Goal: Task Accomplishment & Management: Manage account settings

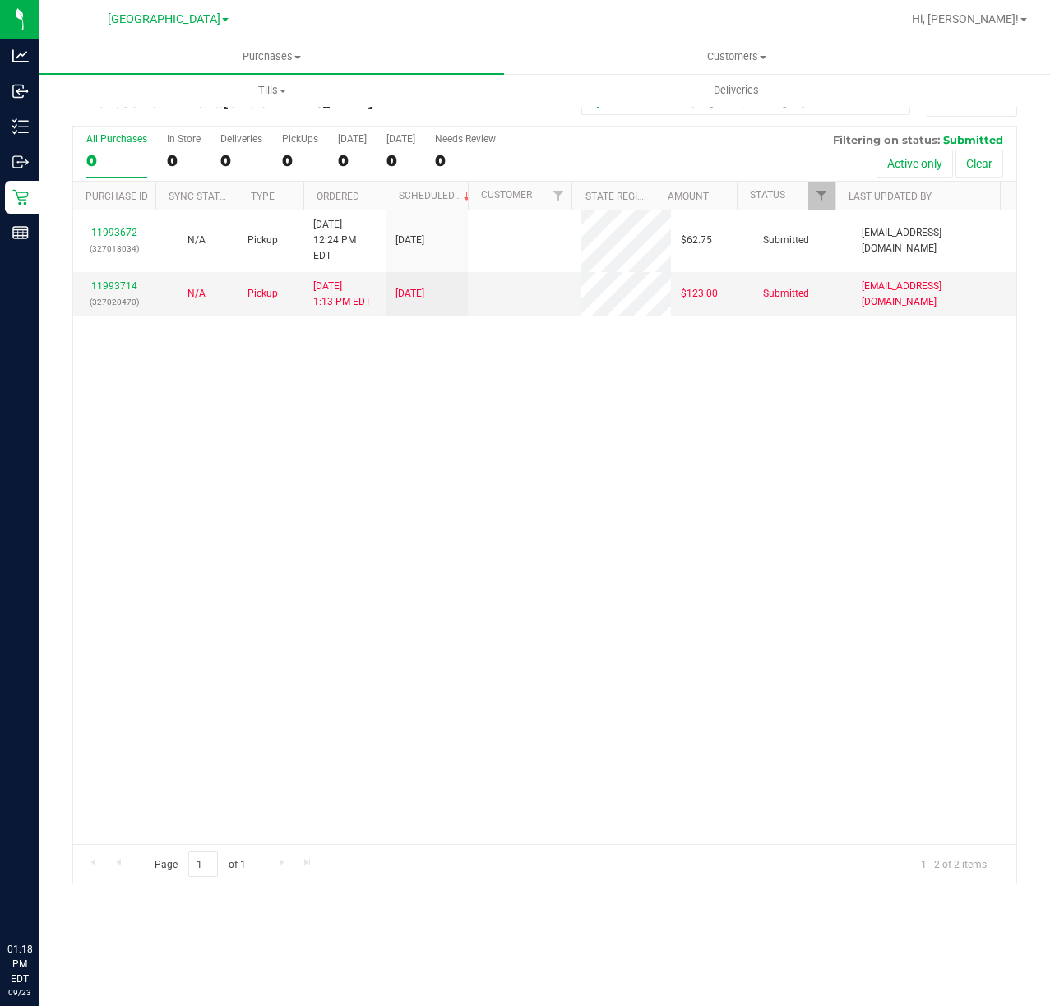
click at [550, 579] on div "11993672 (327018034) N/A Pickup 9/23/2025 12:24 PM EDT 9/23/2025 $62.75 Submitt…" at bounding box center [544, 527] width 943 height 634
click at [313, 459] on div "11993672 (327018034) N/A Pickup 9/23/2025 12:24 PM EDT 9/23/2025 $62.75 Submitt…" at bounding box center [544, 527] width 943 height 634
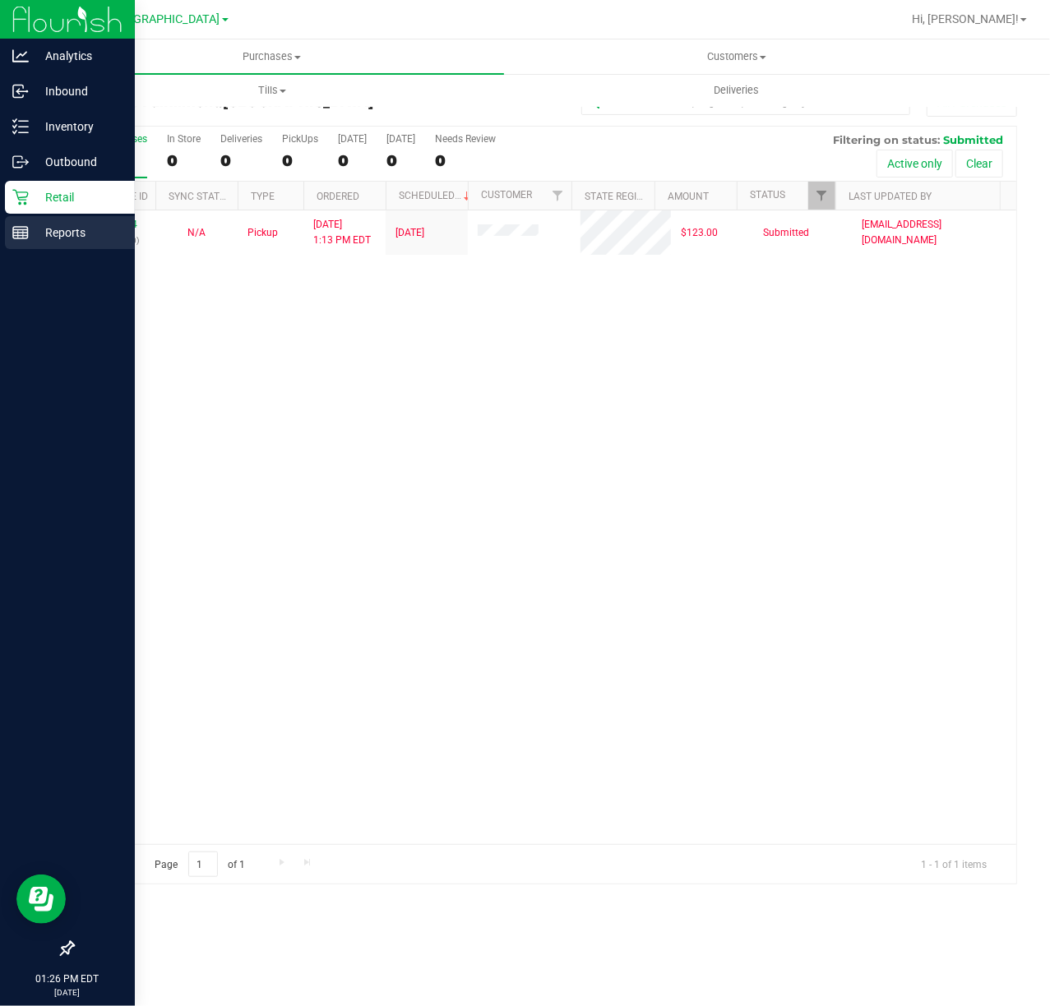
click at [30, 232] on p "Reports" at bounding box center [78, 233] width 99 height 20
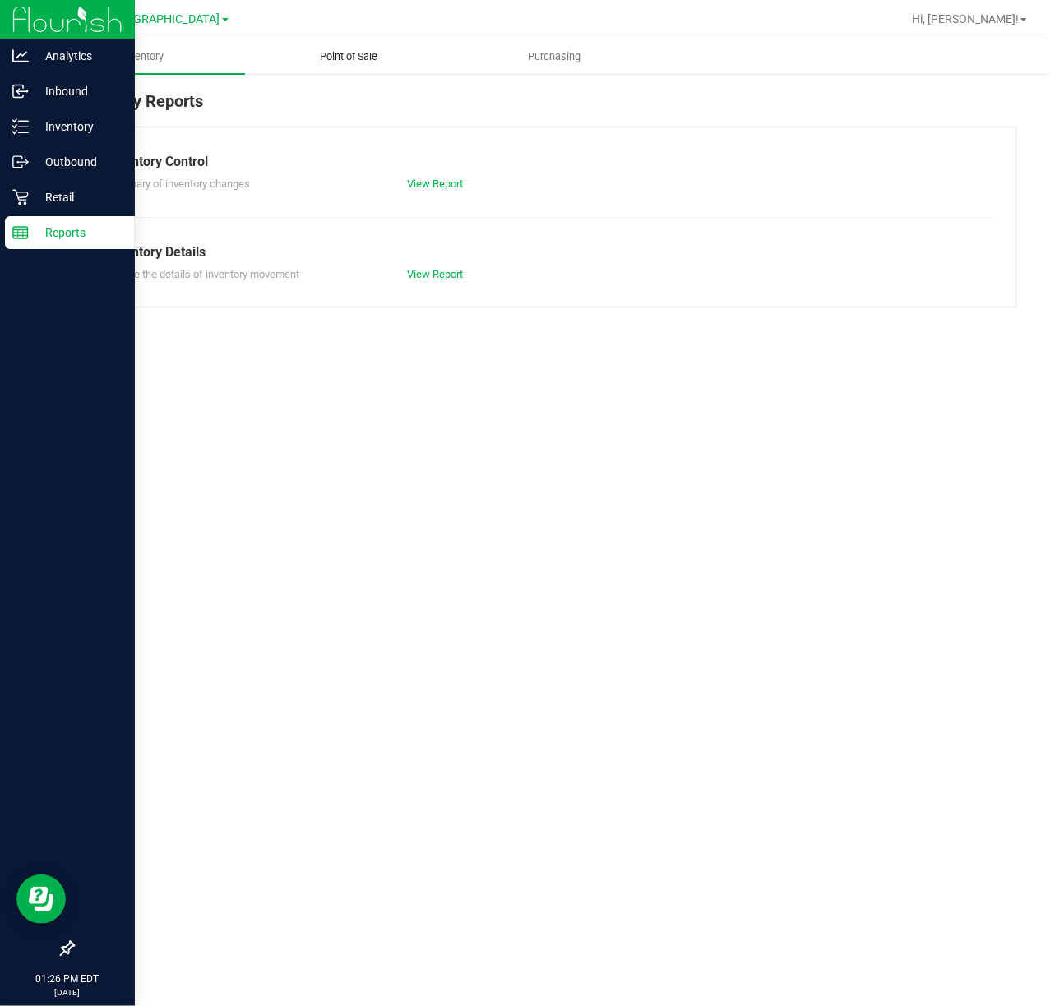
click at [356, 53] on span "Point of Sale" at bounding box center [349, 56] width 102 height 15
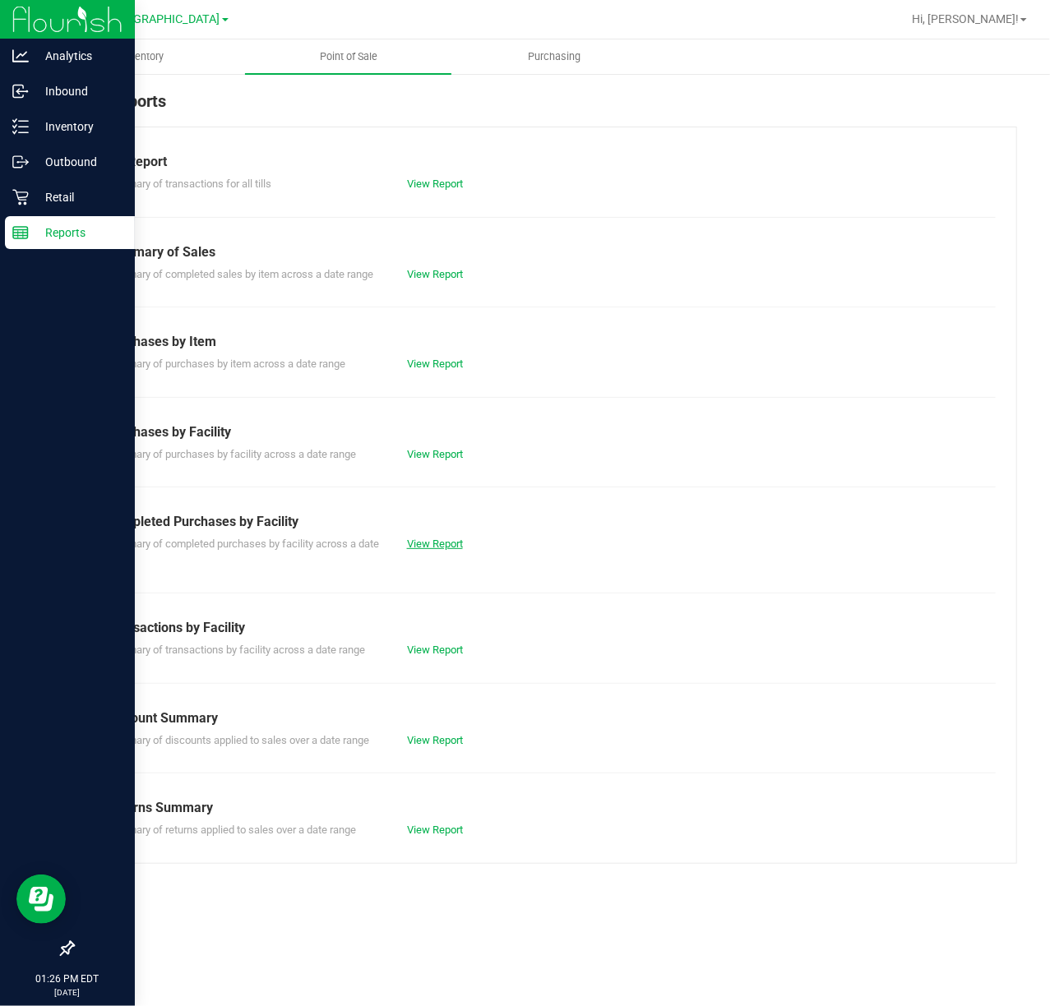
click at [450, 540] on link "View Report" at bounding box center [435, 544] width 56 height 12
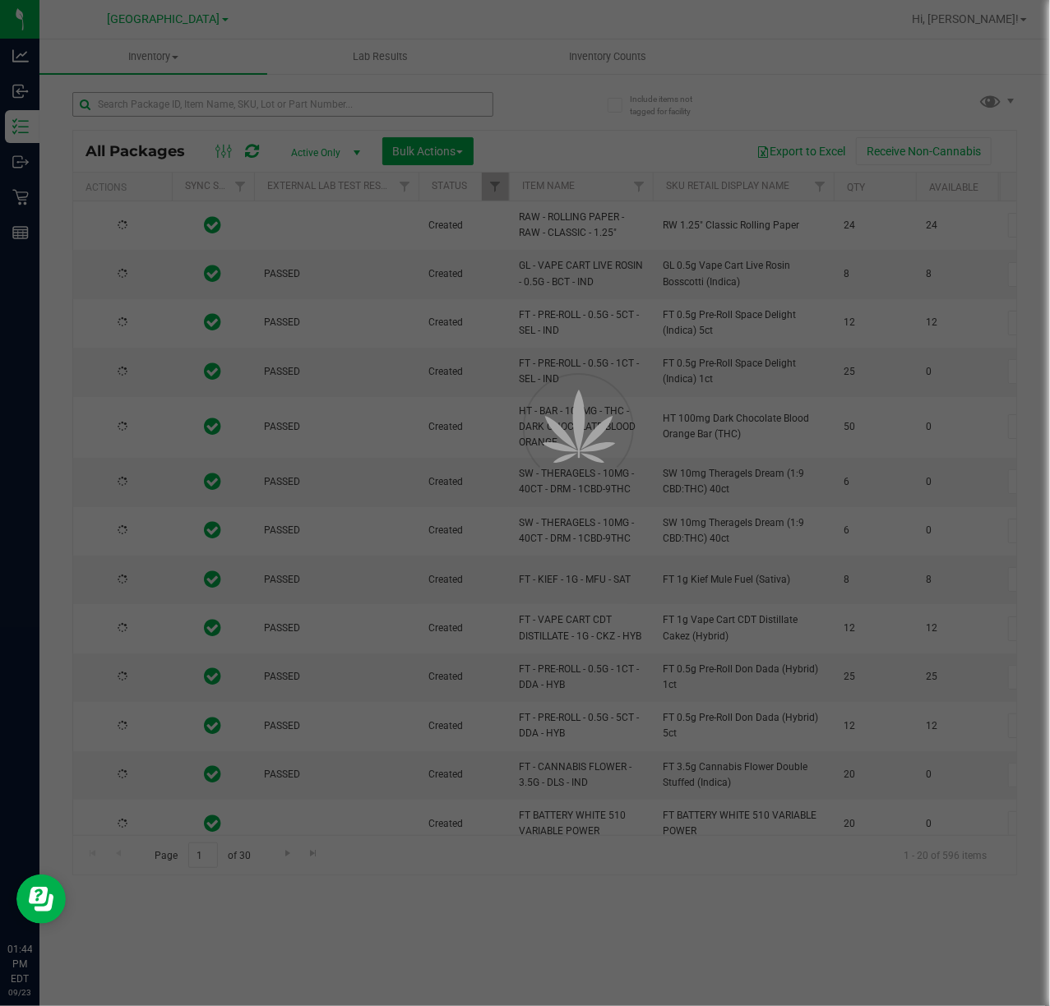
type input "2026-03-16"
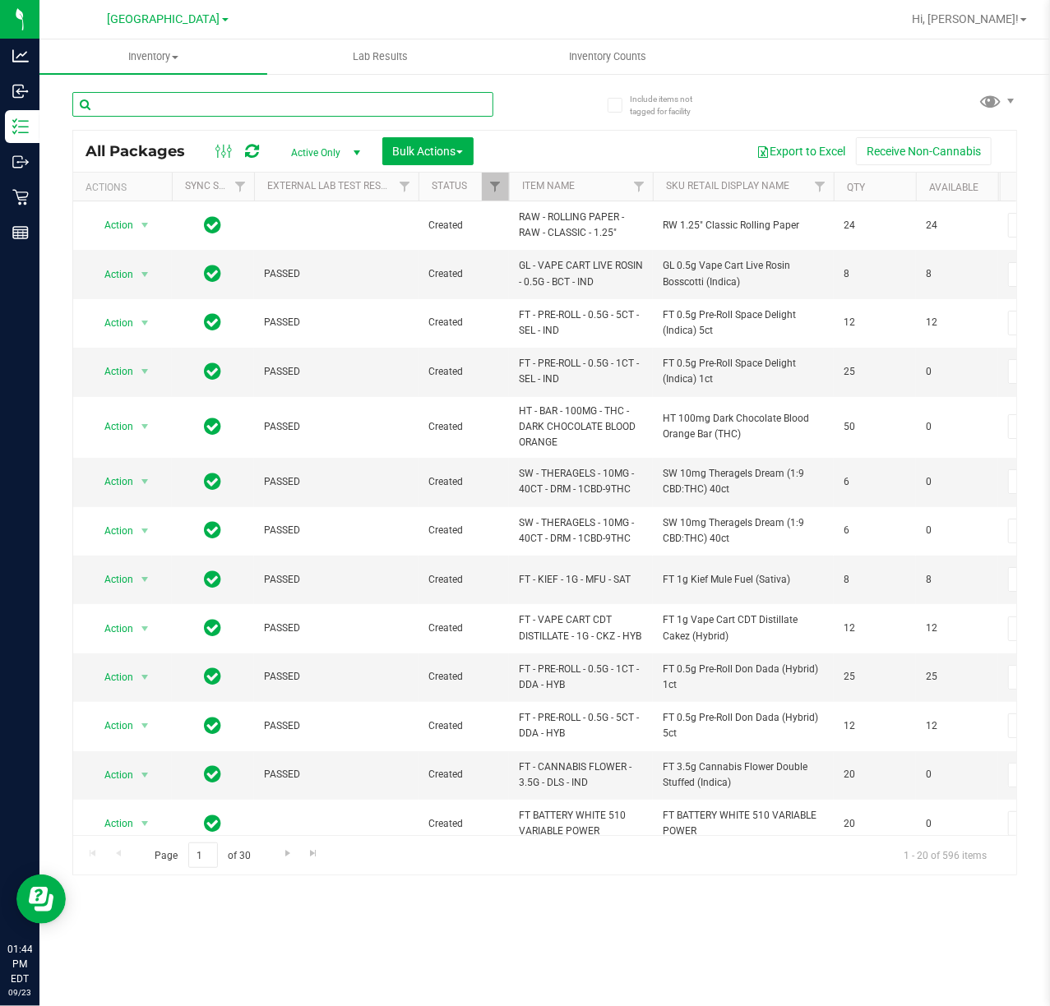
click at [227, 96] on input "text" at bounding box center [282, 104] width 421 height 25
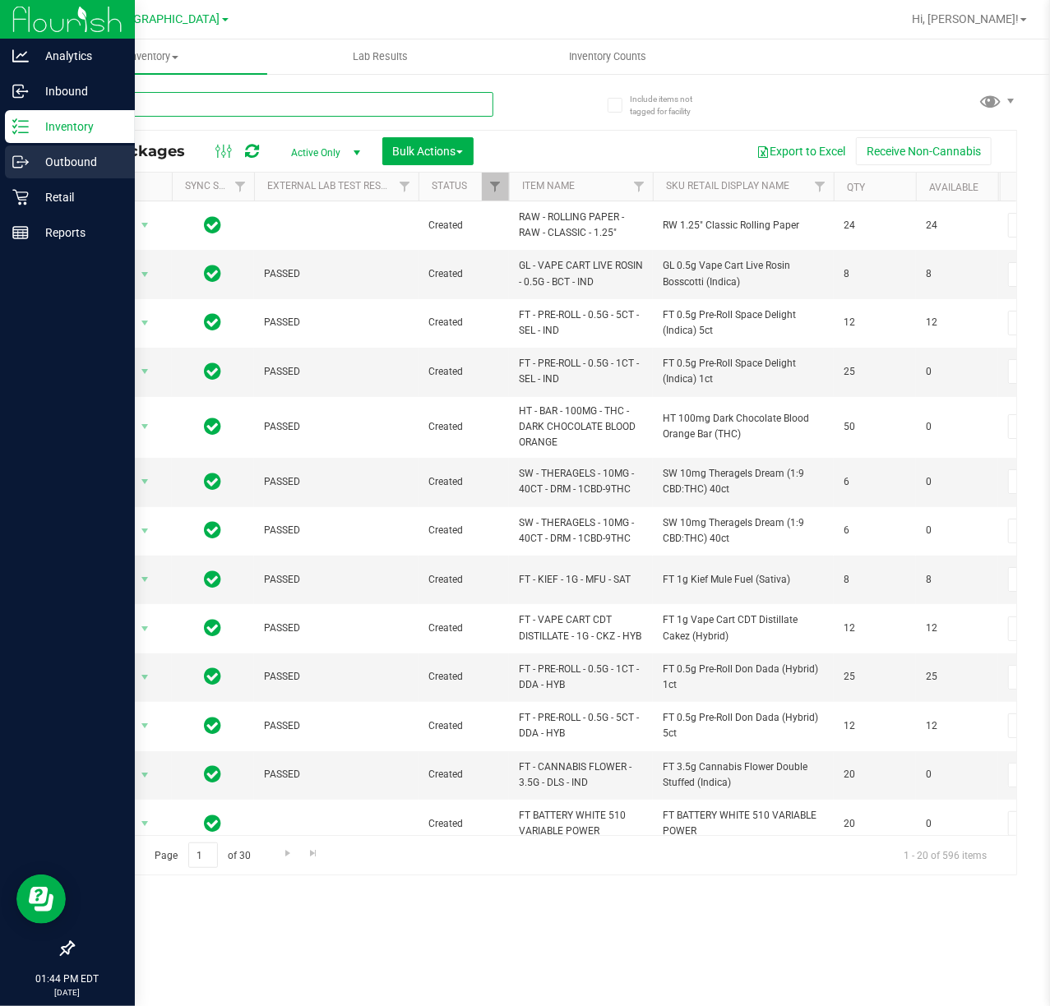
type input "swt"
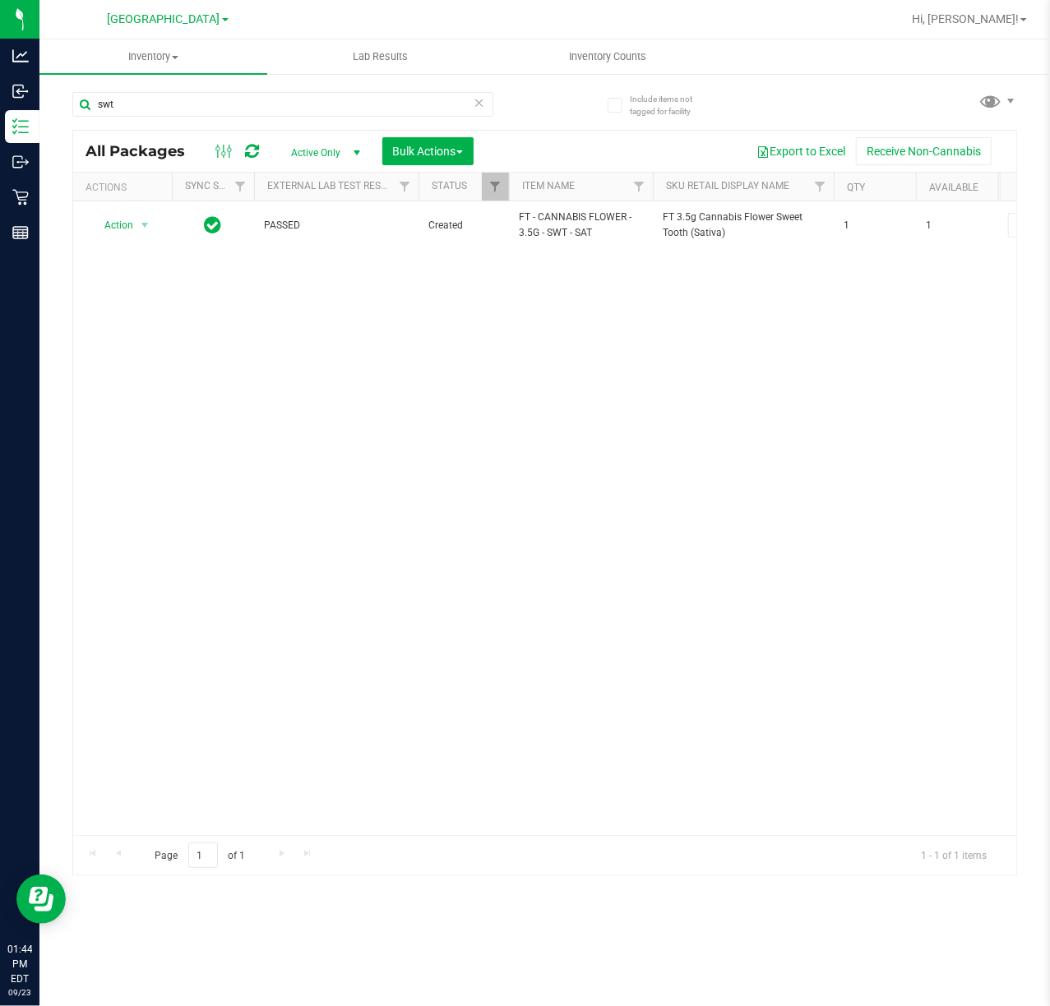
click at [630, 427] on div "Action Action Adjust qty Create package Edit attributes Global inventory Locate…" at bounding box center [544, 518] width 943 height 634
click at [413, 385] on div "Action Action Adjust qty Create package Edit attributes Global inventory Locate…" at bounding box center [544, 518] width 943 height 634
drag, startPoint x: 404, startPoint y: 421, endPoint x: 82, endPoint y: 309, distance: 341.0
click at [386, 421] on div "Action Action Adjust qty Create package Edit attributes Global inventory Locate…" at bounding box center [544, 518] width 943 height 634
click at [616, 460] on div "Action Action Adjust qty Create package Edit attributes Global inventory Locate…" at bounding box center [544, 518] width 943 height 634
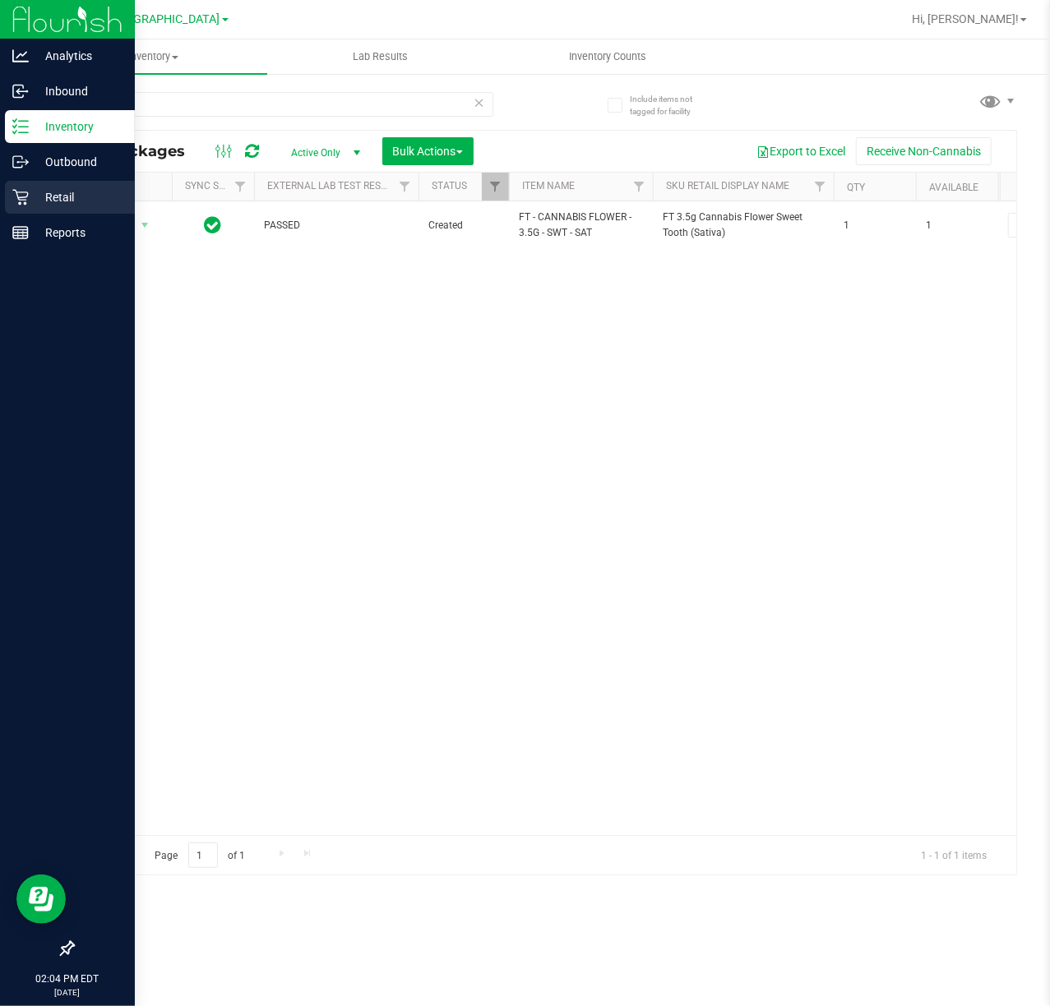
click at [29, 198] on p "Retail" at bounding box center [78, 197] width 99 height 20
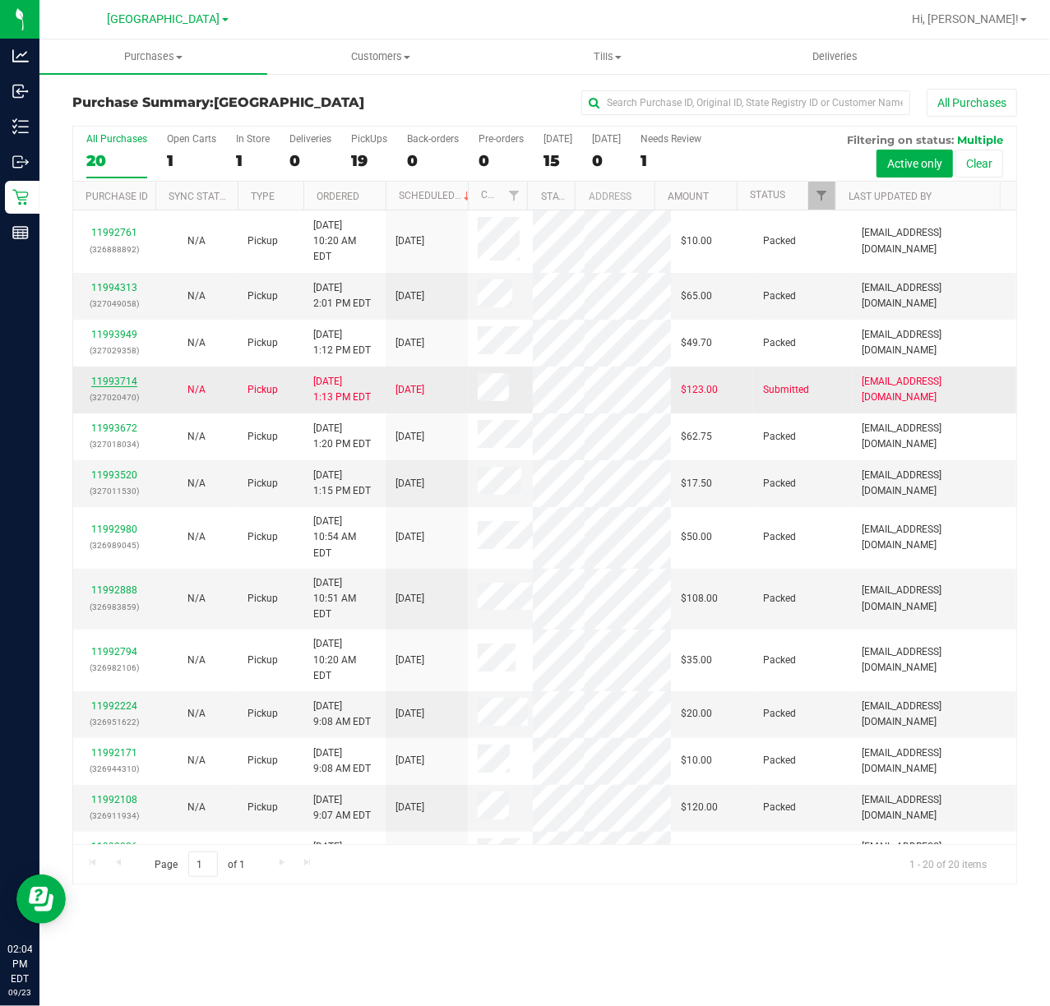
click at [116, 380] on link "11993714" at bounding box center [114, 382] width 46 height 12
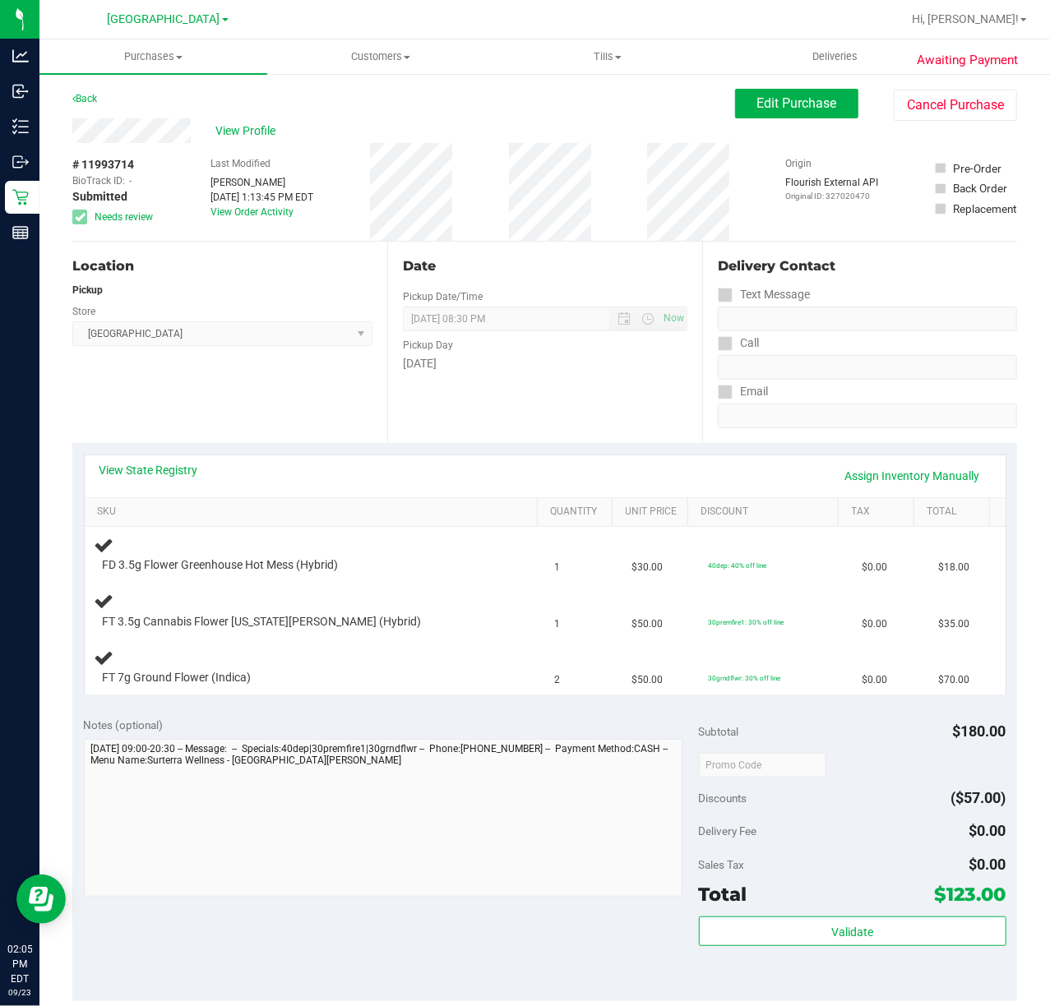
click at [366, 445] on div "View State Registry Assign Inventory Manually SKU Quantity Unit Price Discount …" at bounding box center [544, 574] width 944 height 262
click at [475, 422] on div "Date Pickup Date/Time 09/23/2025 Now 09/23/2025 08:30 PM Now Pickup Day Tuesday" at bounding box center [544, 342] width 315 height 201
click at [905, 115] on button "Cancel Purchase" at bounding box center [954, 105] width 123 height 31
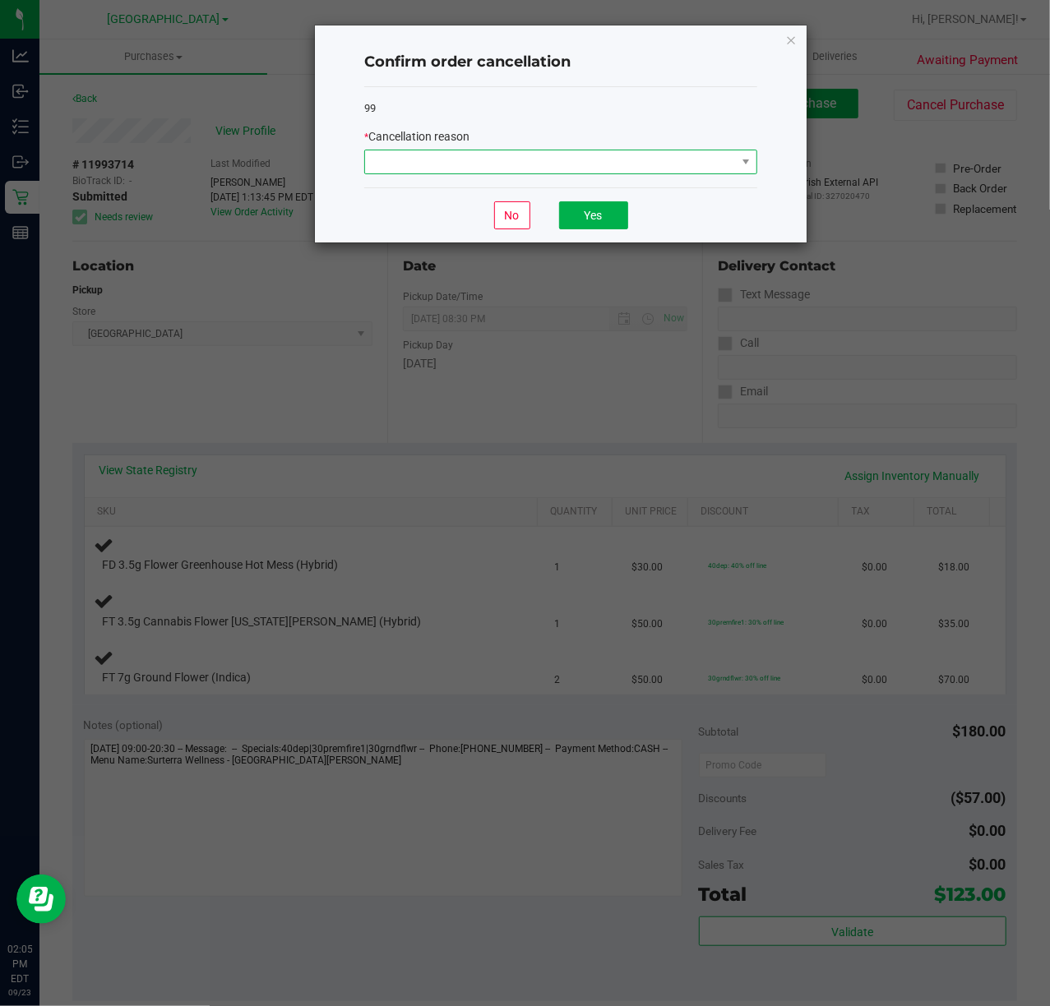
click at [458, 173] on span at bounding box center [550, 161] width 371 height 23
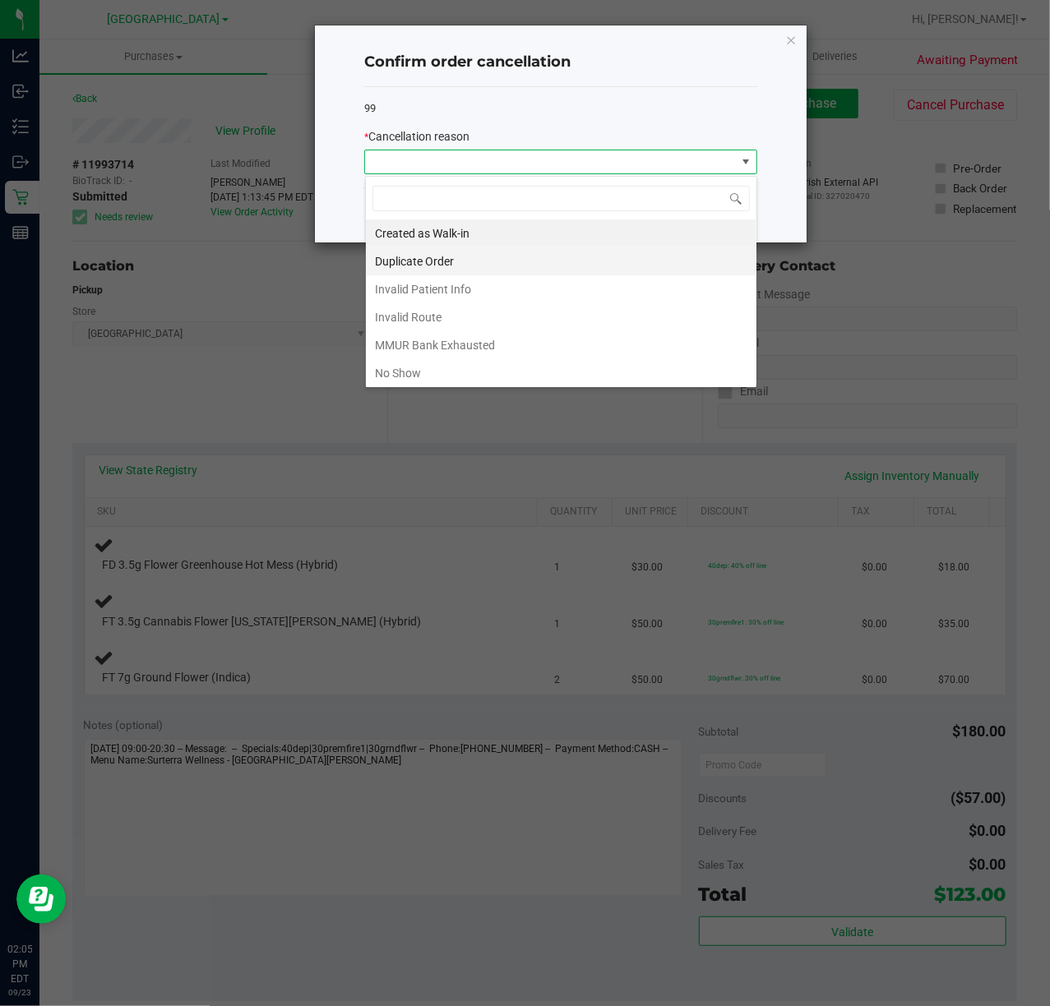
click at [459, 265] on li "Duplicate Order" at bounding box center [561, 261] width 390 height 28
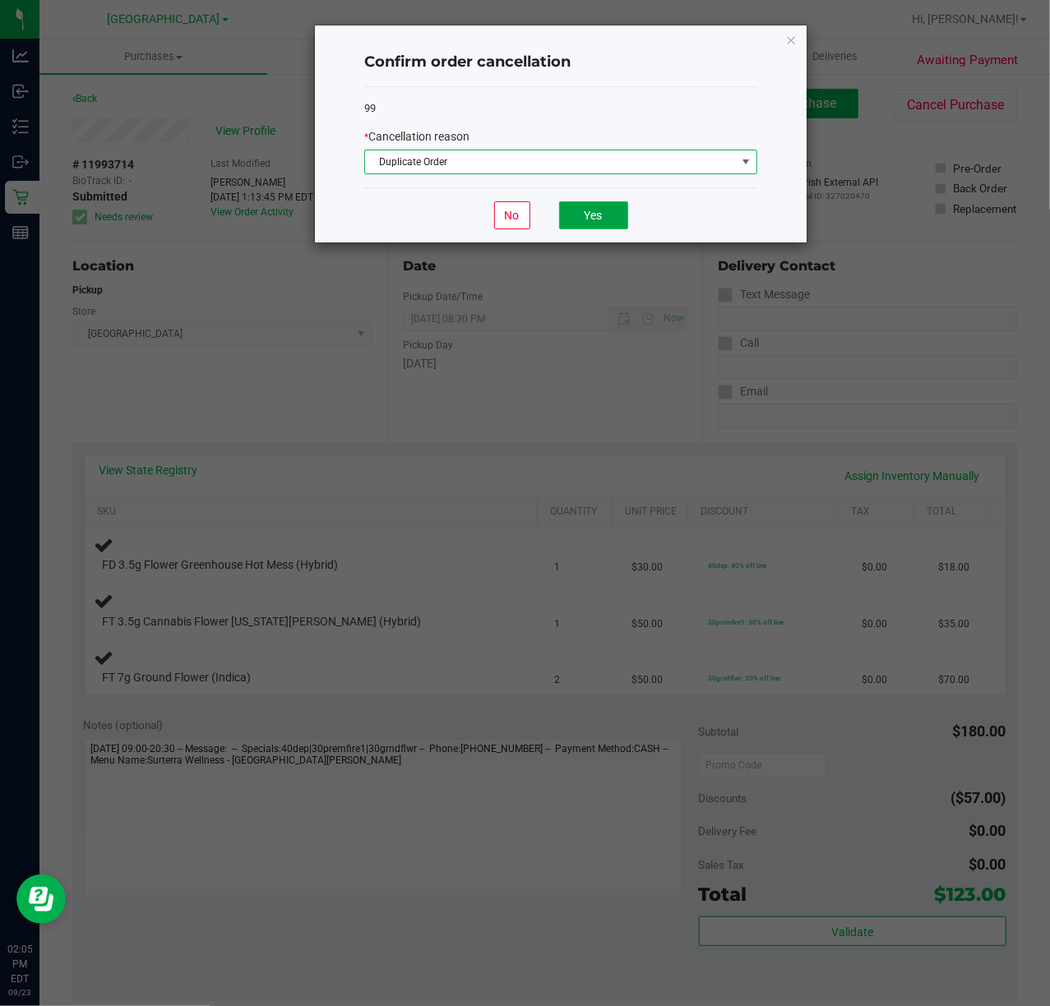
click at [577, 207] on button "Yes" at bounding box center [593, 215] width 69 height 28
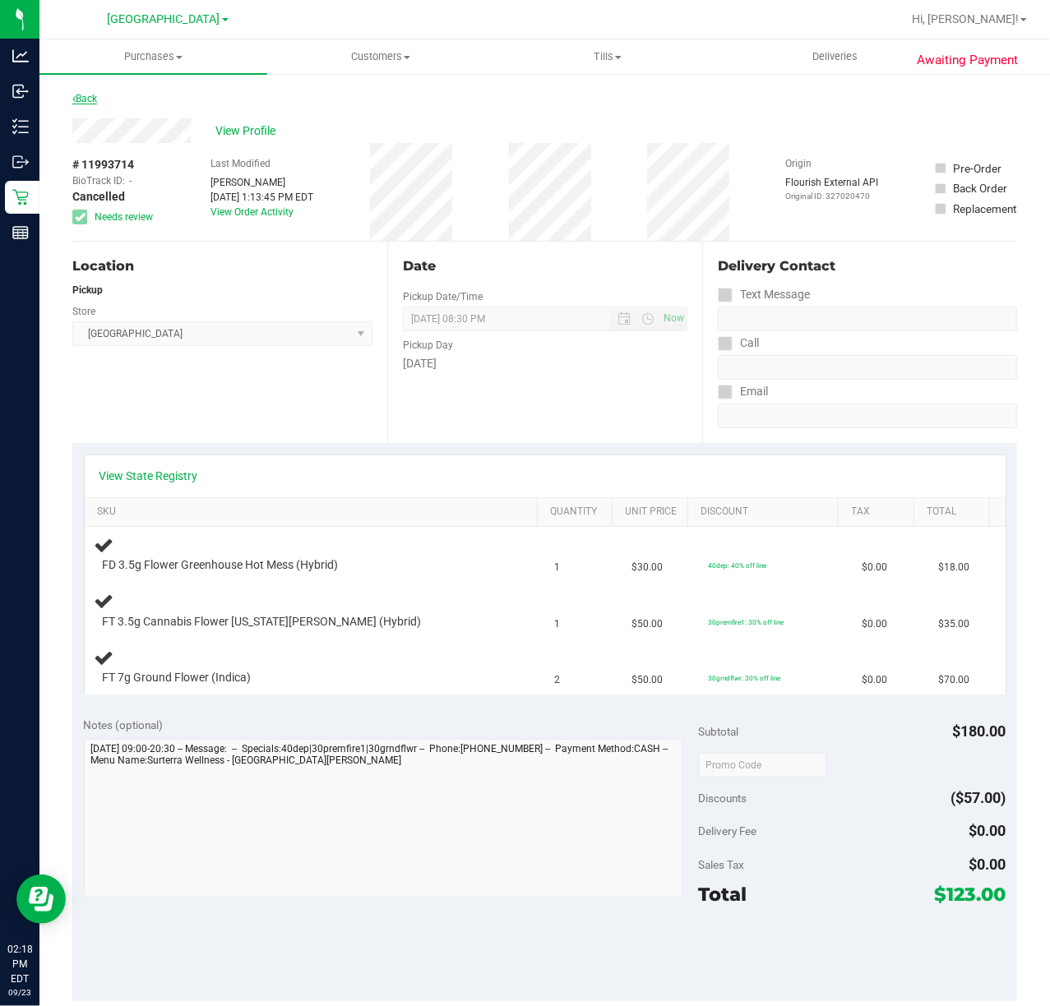
click at [74, 97] on icon at bounding box center [73, 99] width 3 height 10
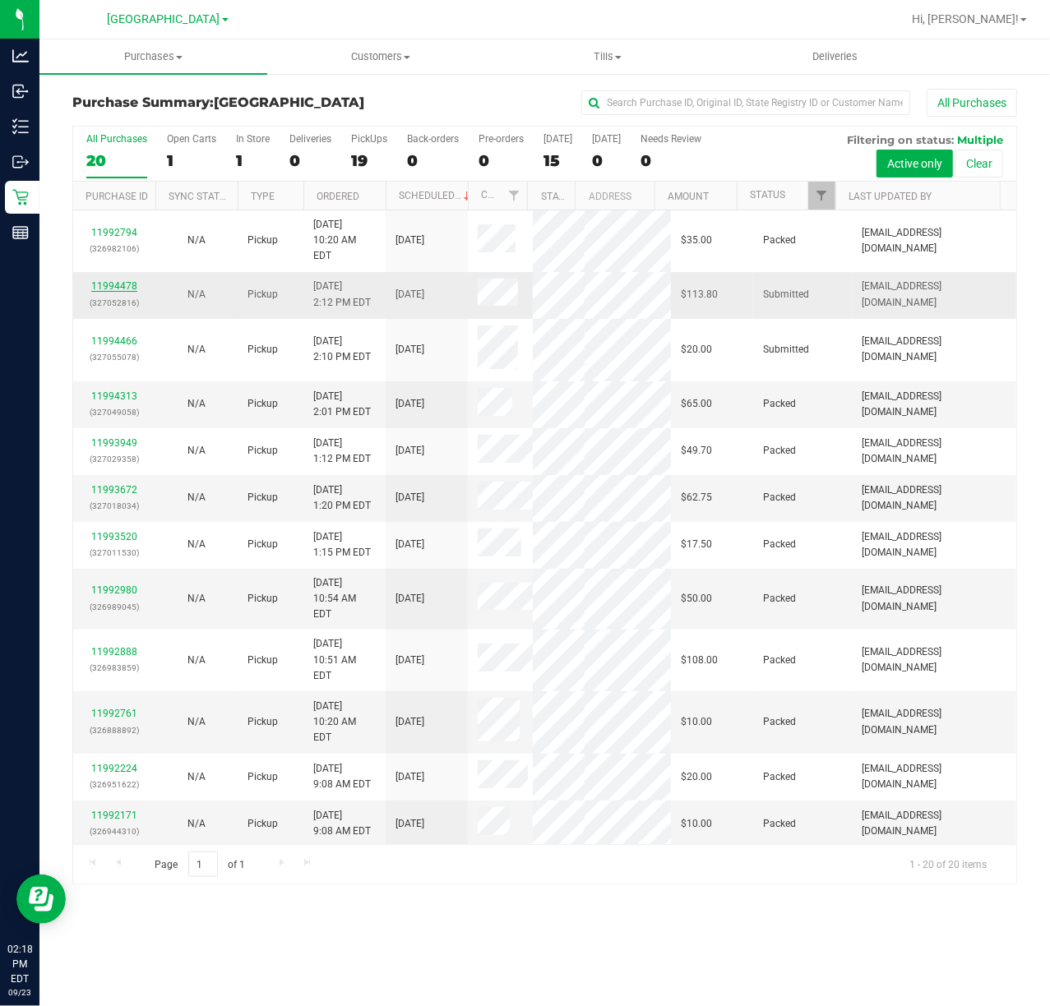
click at [116, 280] on link "11994478" at bounding box center [114, 286] width 46 height 12
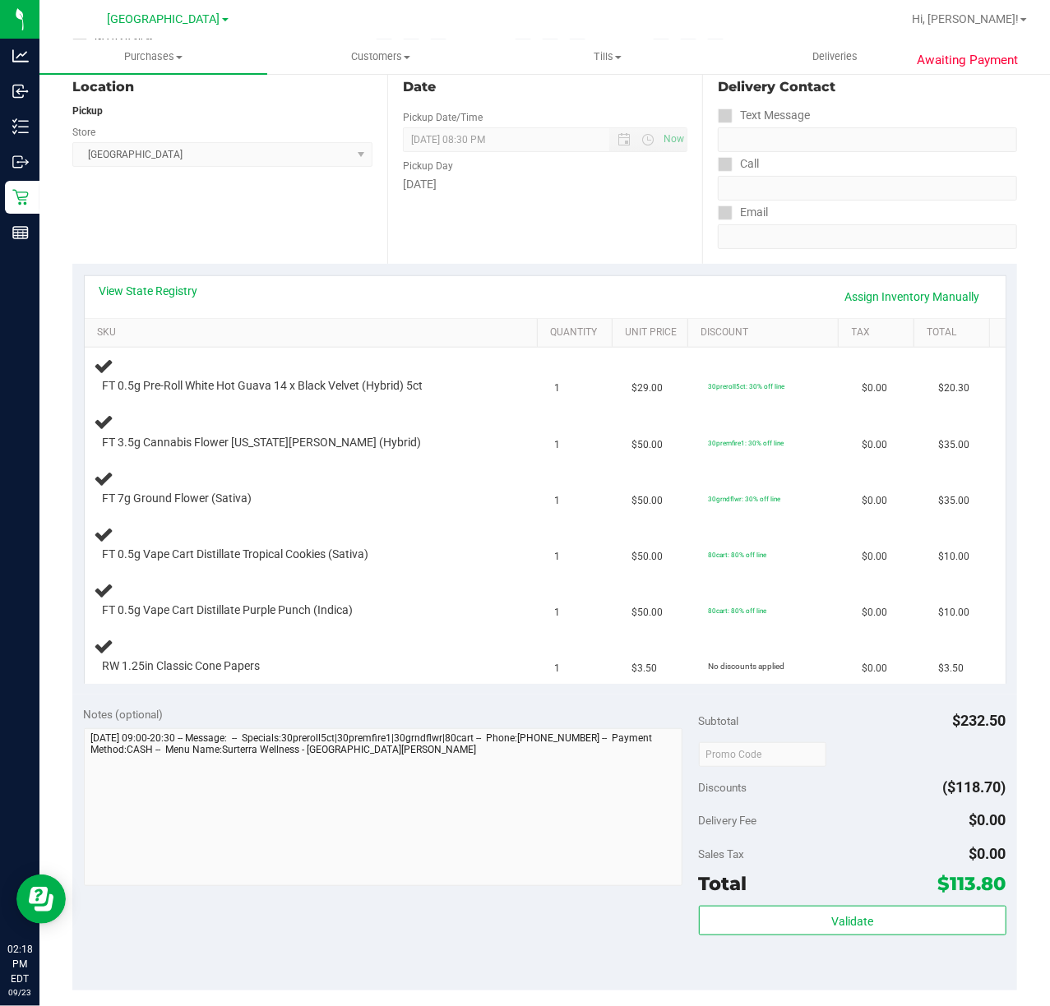
scroll to position [196, 0]
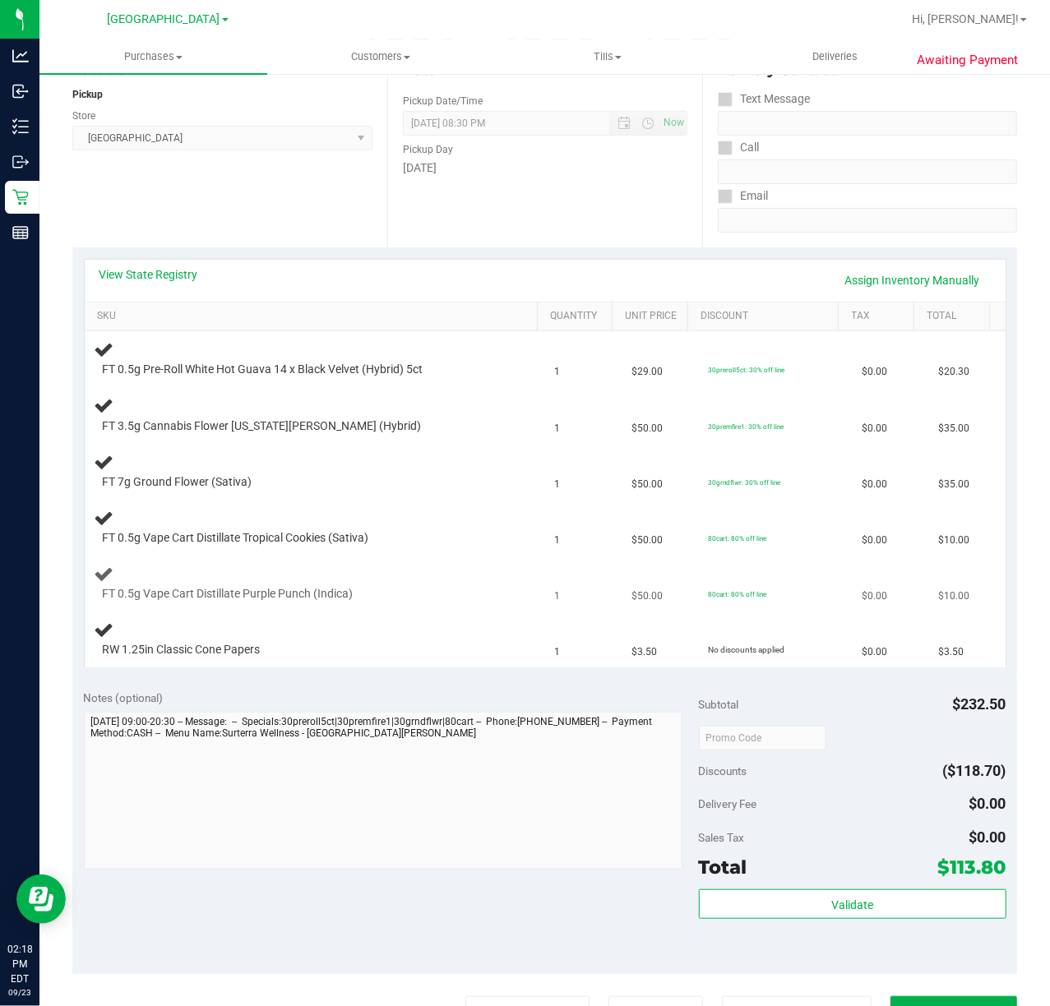
click at [422, 602] on div at bounding box center [301, 602] width 396 height 1
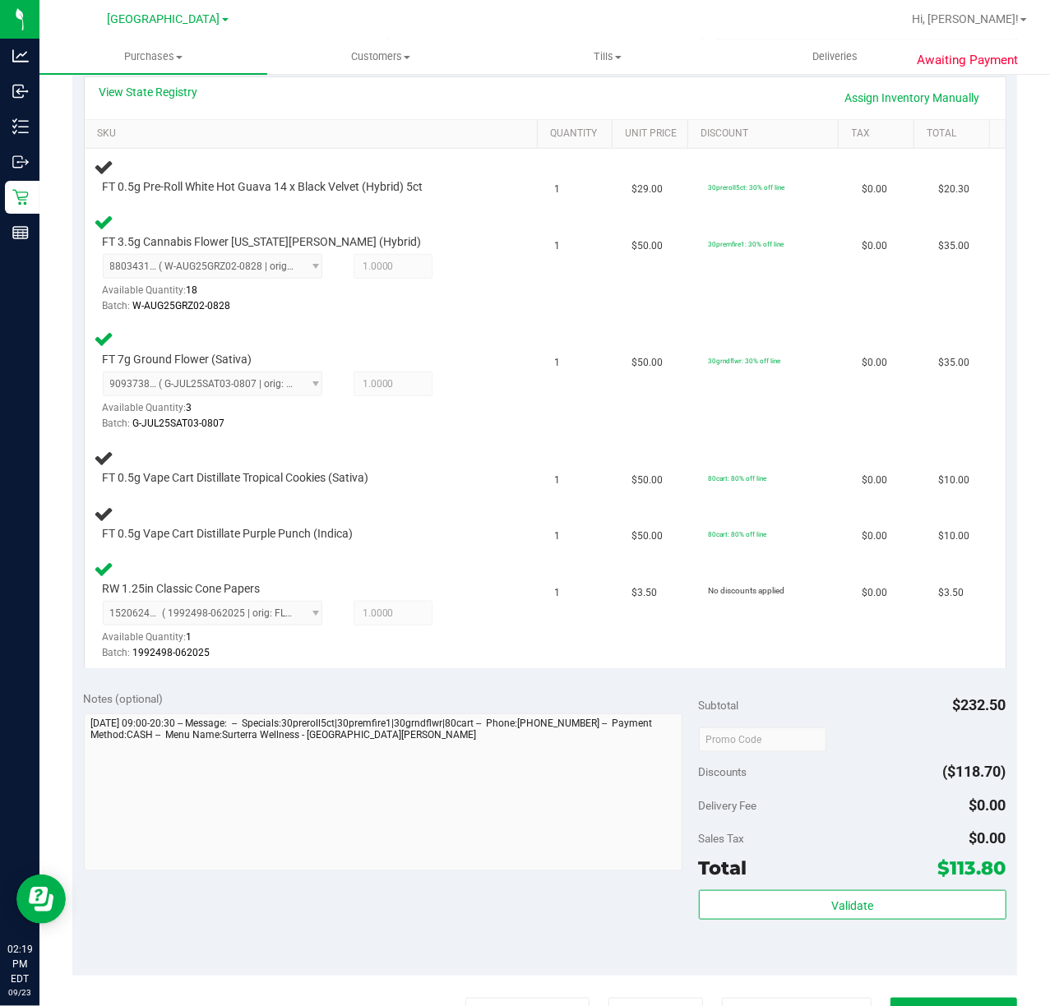
scroll to position [383, 0]
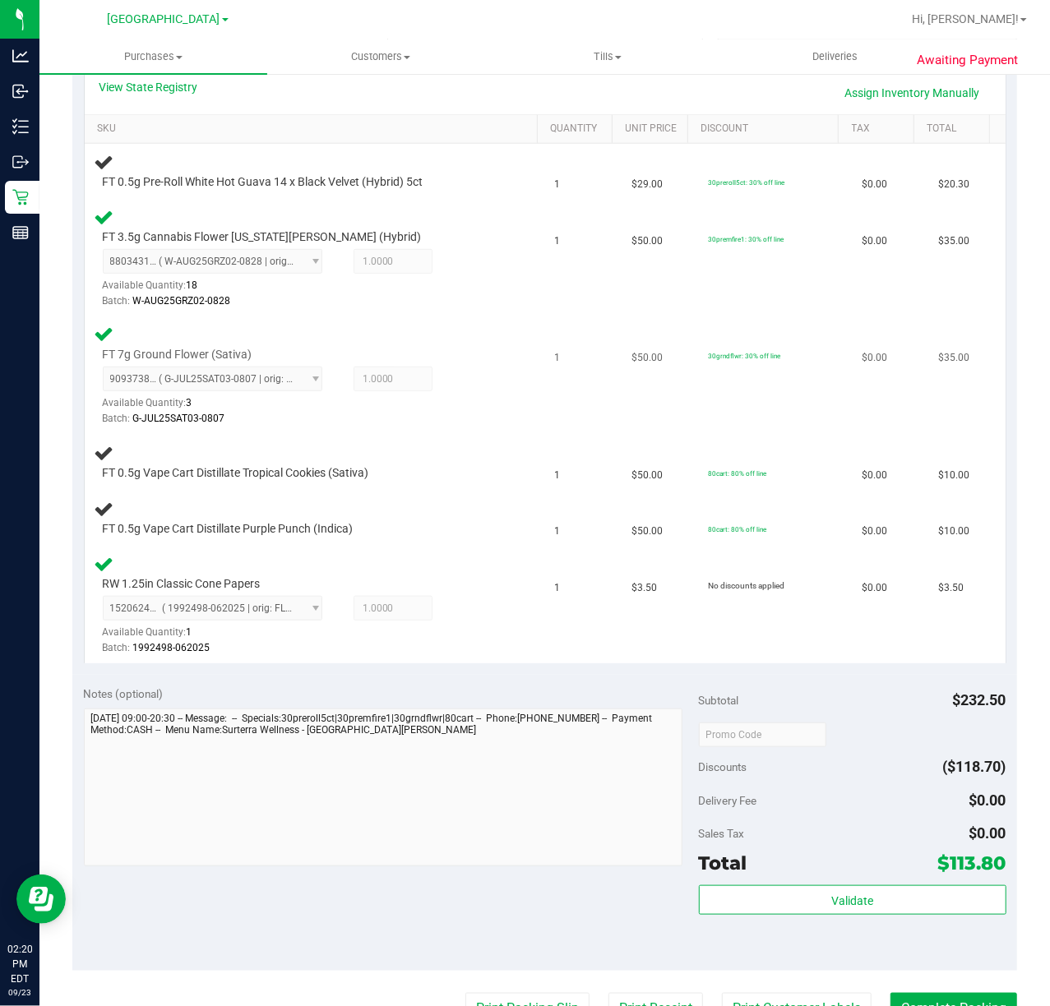
click at [427, 376] on div "9093738978392734 ( G-JUL25SAT03-0807 | orig: FLSRWGM-20250813-1759 ) 9093738978…" at bounding box center [301, 397] width 396 height 60
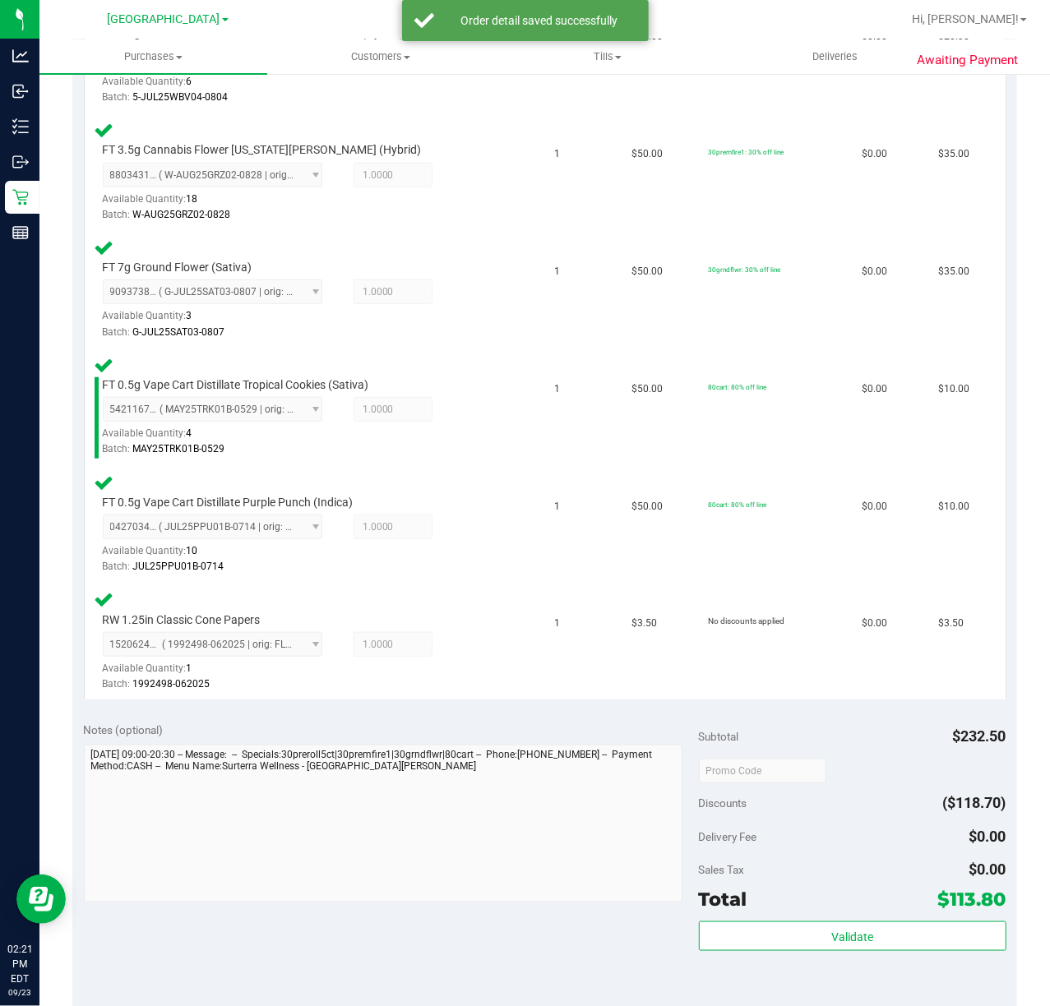
scroll to position [757, 0]
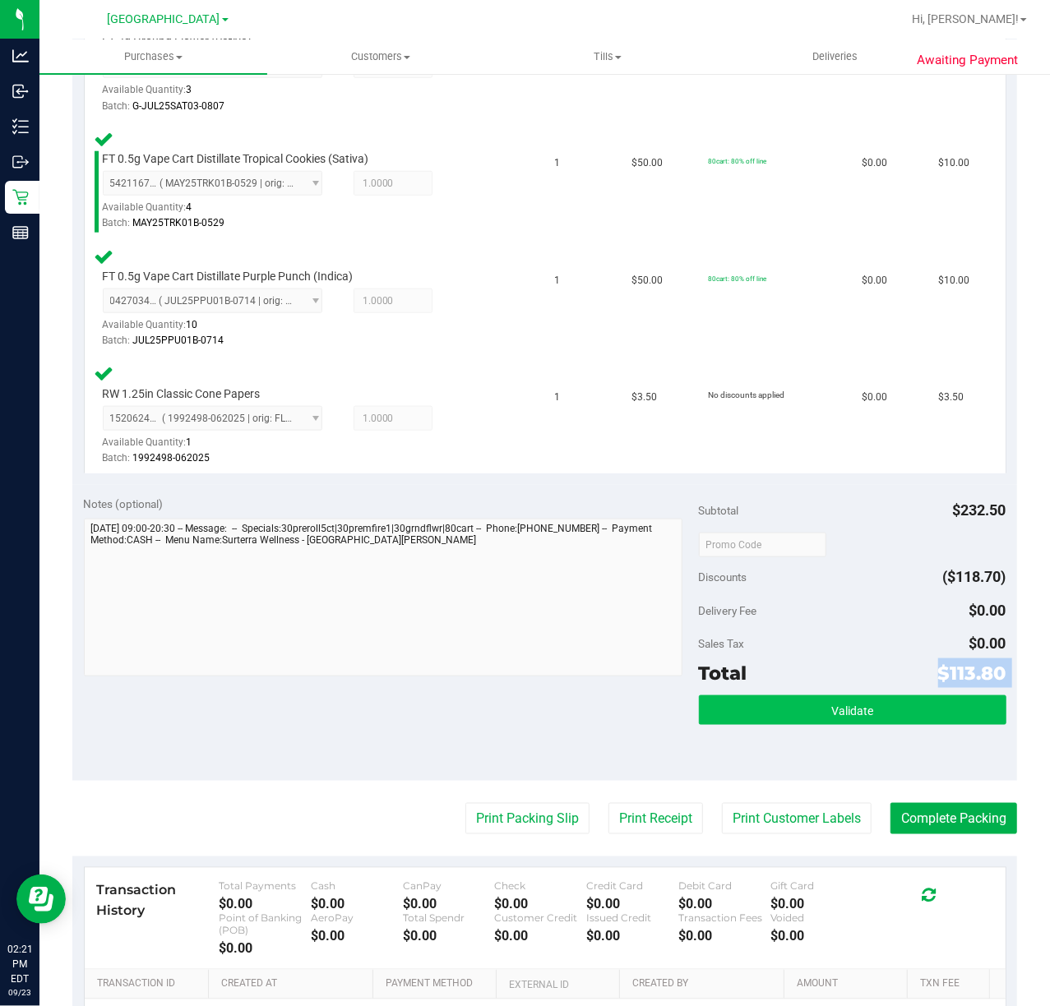
drag, startPoint x: 876, startPoint y: 688, endPoint x: 870, endPoint y: 718, distance: 31.1
click at [870, 715] on div "Subtotal $232.50 Discounts ($118.70) Delivery Fee $0.00 Sales Tax $0.00 Total $…" at bounding box center [852, 633] width 307 height 274
click at [870, 718] on button "Validate" at bounding box center [852, 710] width 307 height 30
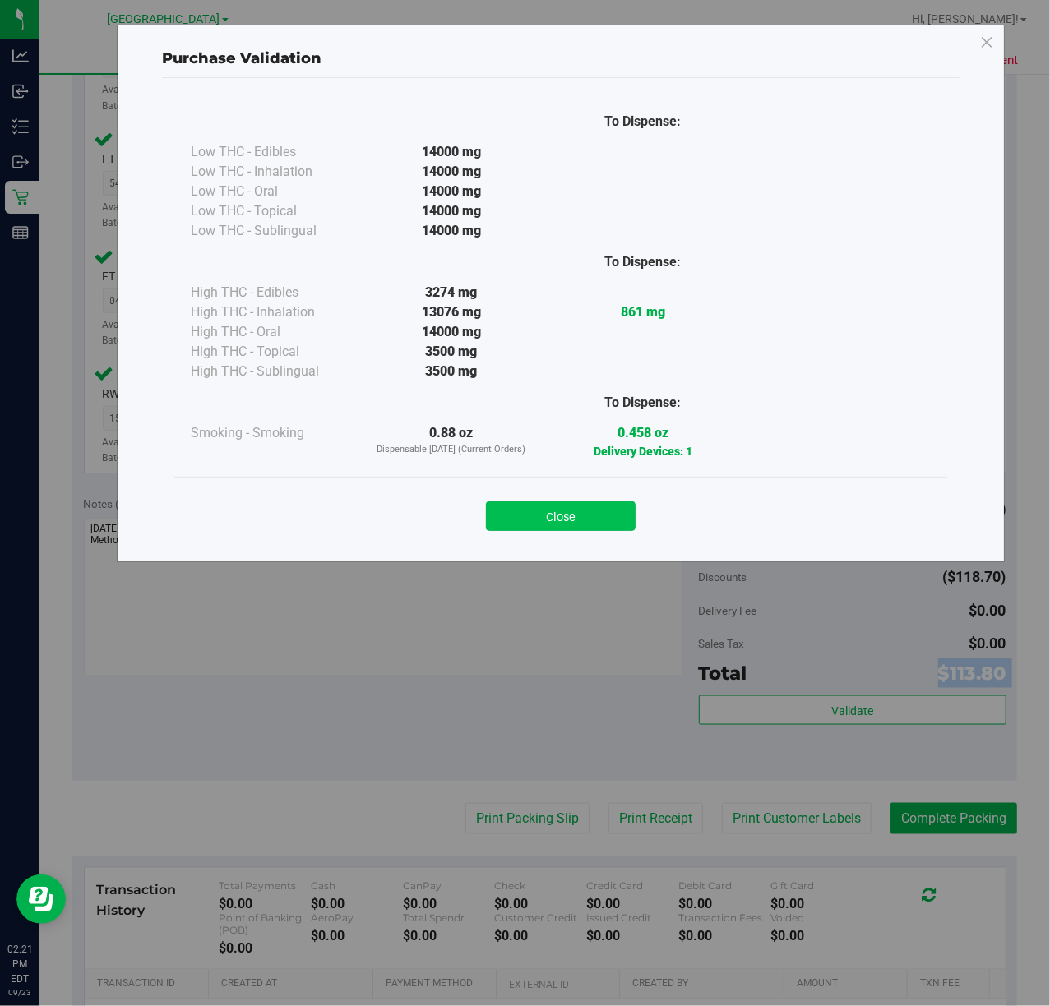
click at [585, 503] on button "Close" at bounding box center [561, 516] width 150 height 30
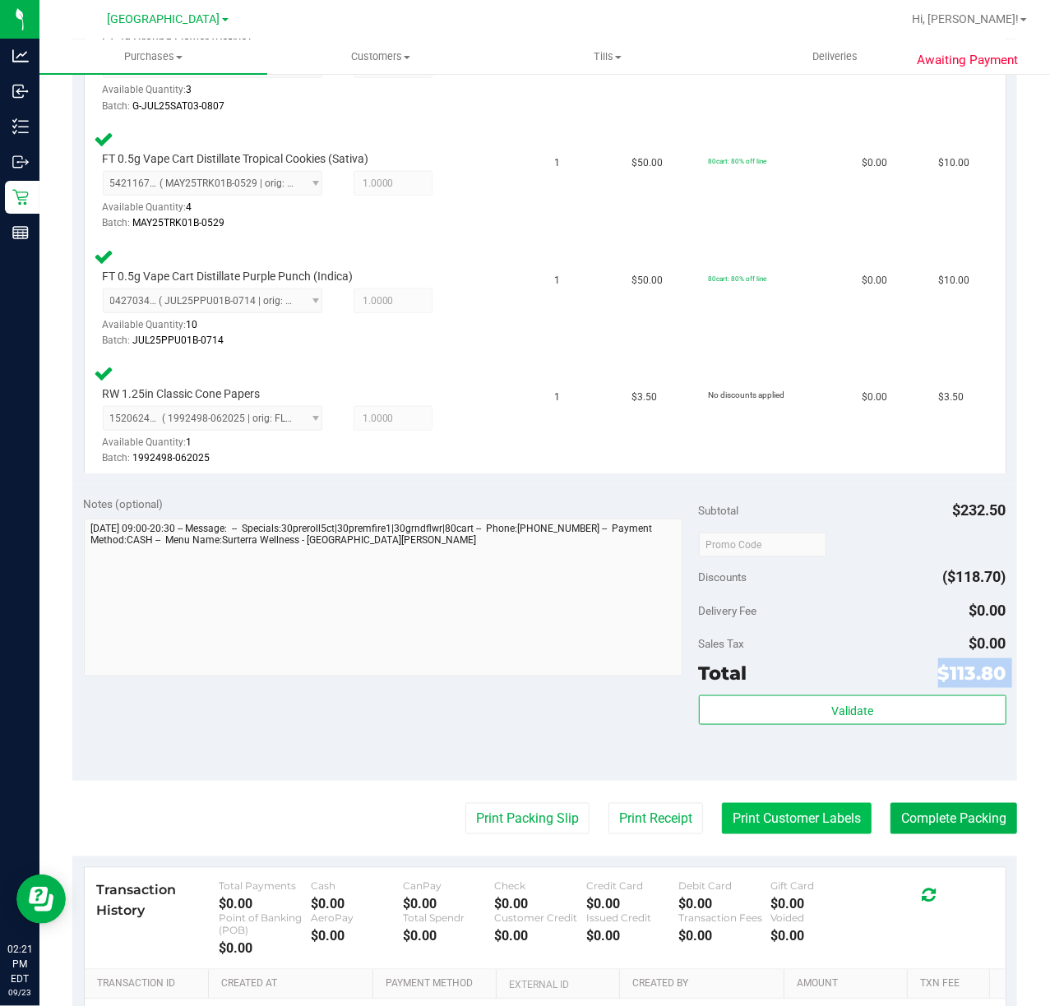
click at [770, 805] on button "Print Customer Labels" at bounding box center [797, 818] width 150 height 31
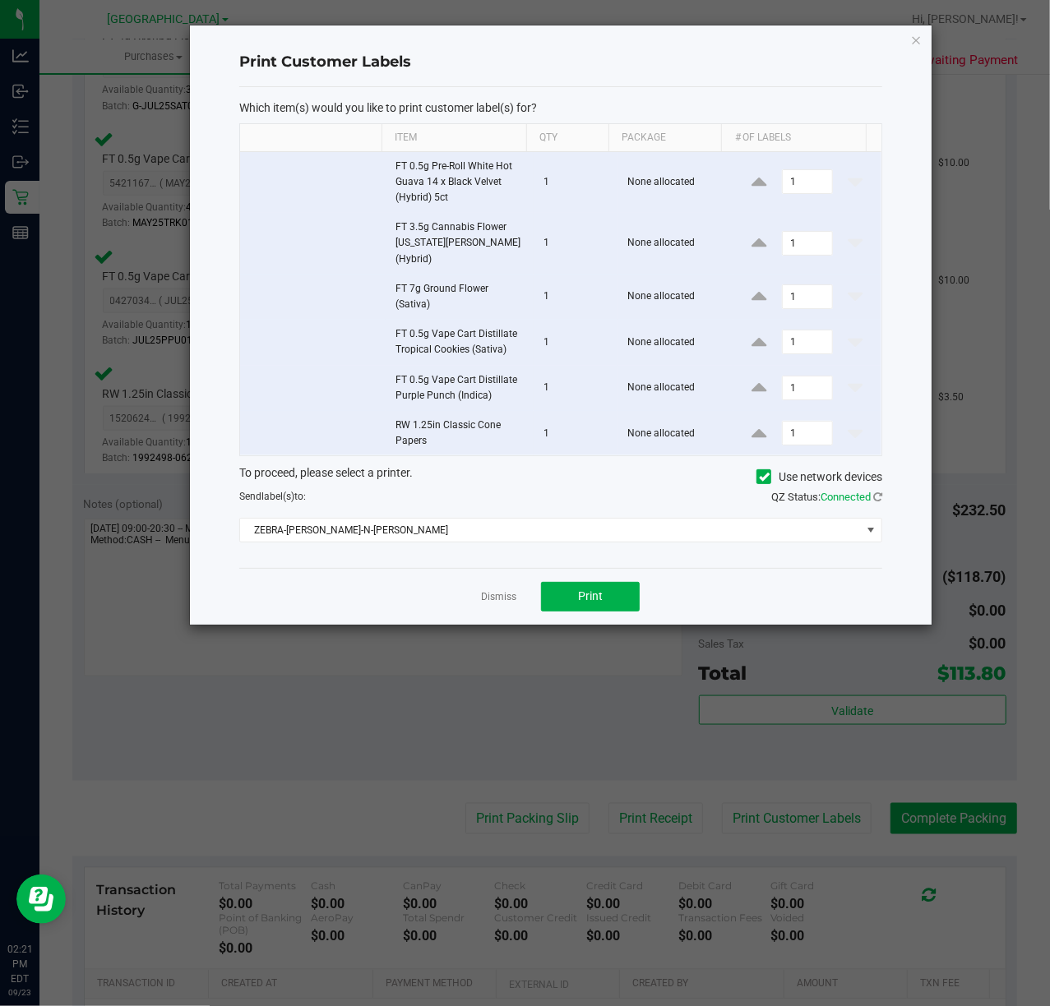
click at [609, 603] on div "Dismiss Print" at bounding box center [560, 596] width 643 height 57
click at [557, 585] on button "Print" at bounding box center [590, 597] width 99 height 30
click at [490, 590] on link "Dismiss" at bounding box center [498, 597] width 35 height 14
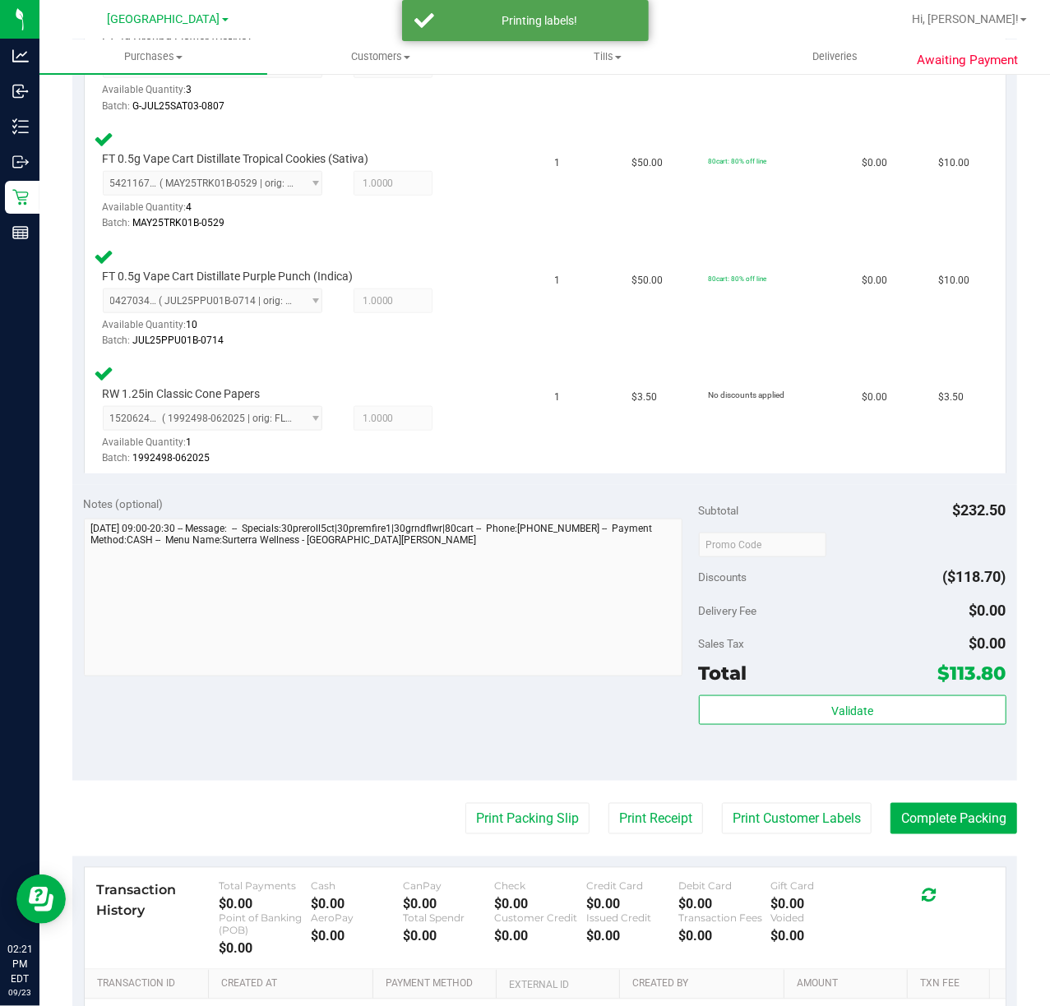
click at [406, 786] on purchase-details "Back Edit Purchase Cancel Purchase View Profile # 11994478 BioTrack ID: - Submi…" at bounding box center [544, 254] width 944 height 1844
click at [544, 809] on button "Print Packing Slip" at bounding box center [527, 818] width 124 height 31
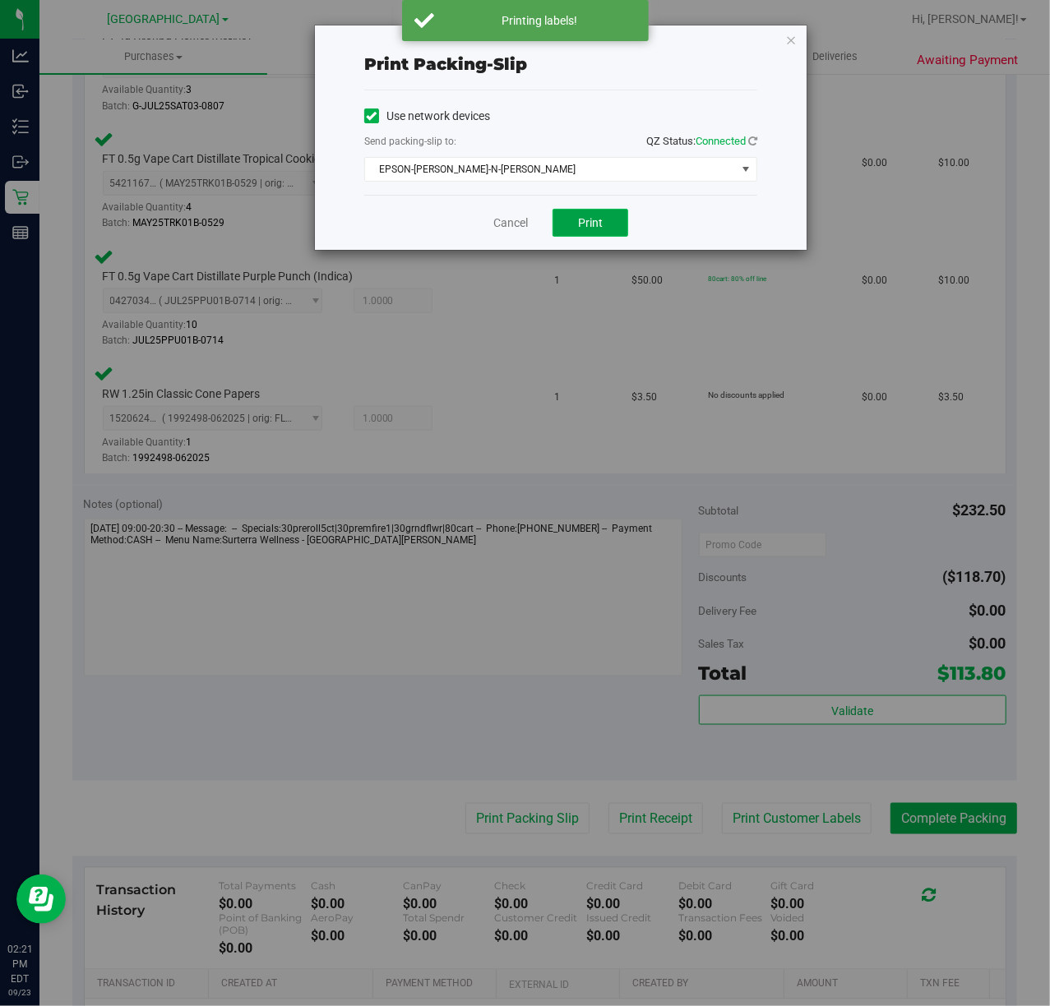
click at [600, 232] on button "Print" at bounding box center [590, 223] width 76 height 28
click at [687, 232] on div "Cancel Print" at bounding box center [560, 222] width 393 height 55
click at [511, 215] on link "Cancel" at bounding box center [510, 223] width 35 height 17
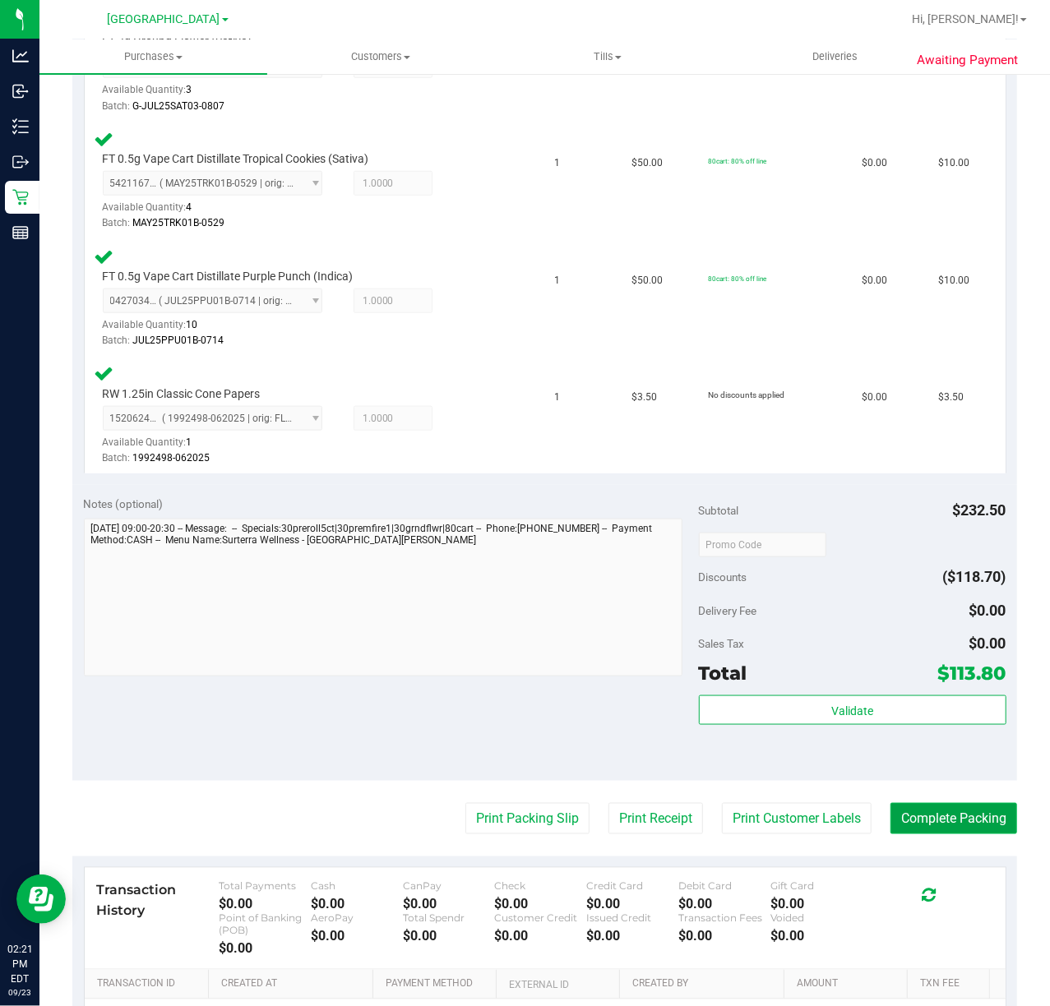
click at [912, 827] on button "Complete Packing" at bounding box center [953, 818] width 127 height 31
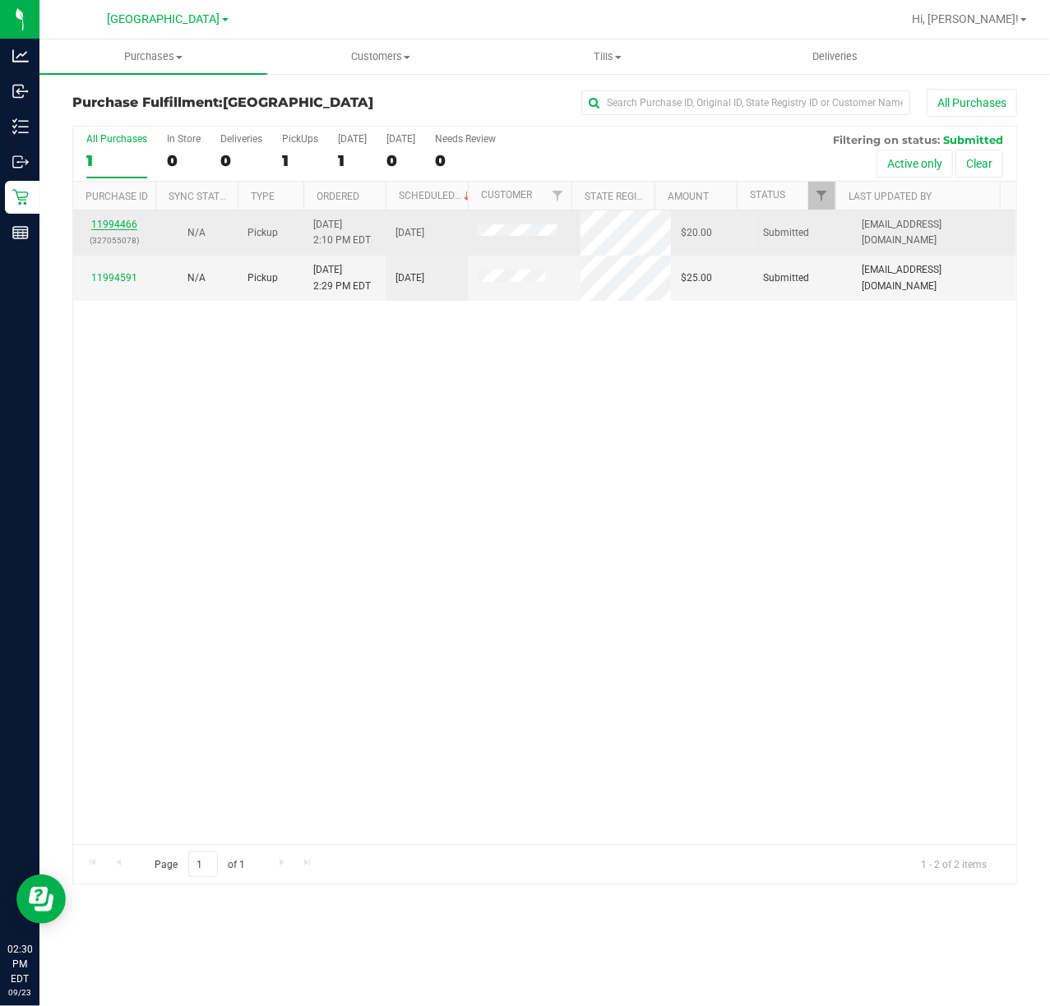
click at [122, 227] on link "11994466" at bounding box center [114, 225] width 46 height 12
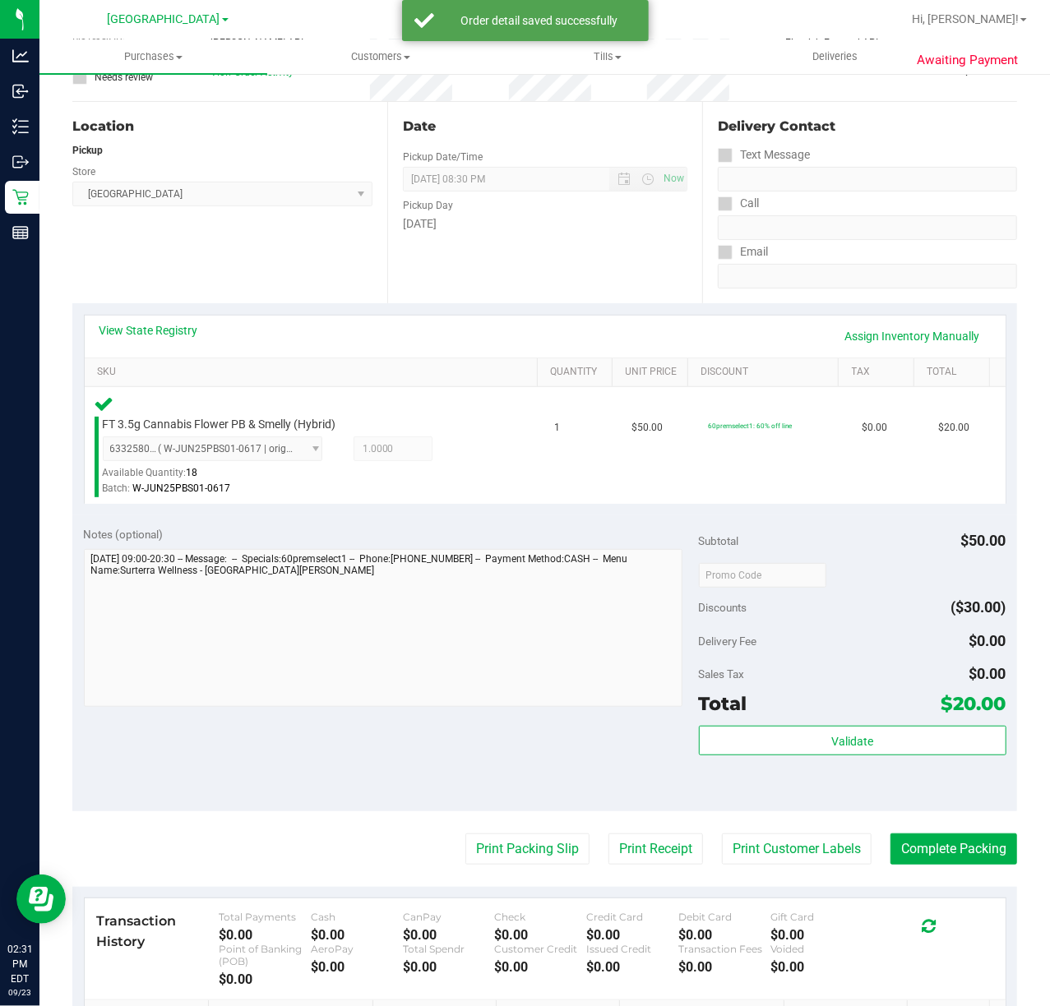
scroll to position [373, 0]
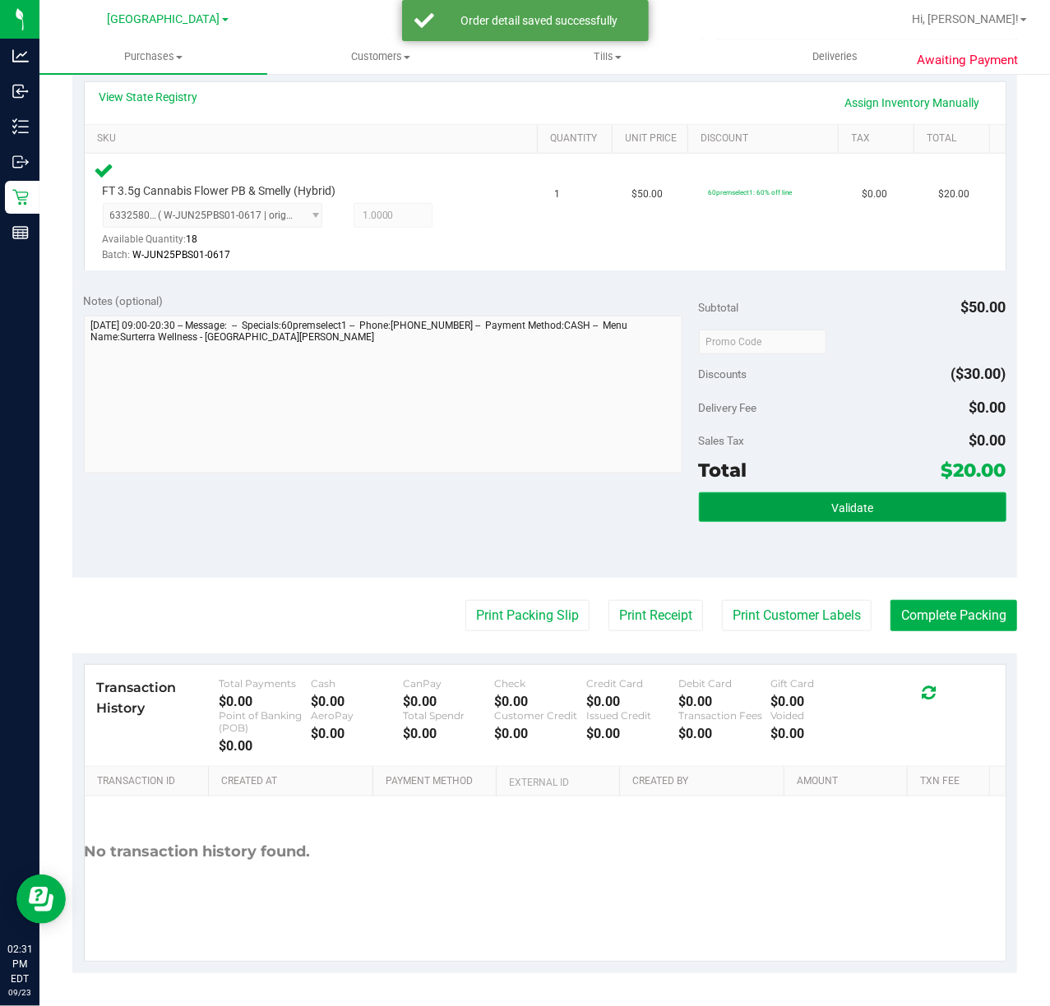
click at [909, 508] on button "Validate" at bounding box center [852, 507] width 307 height 30
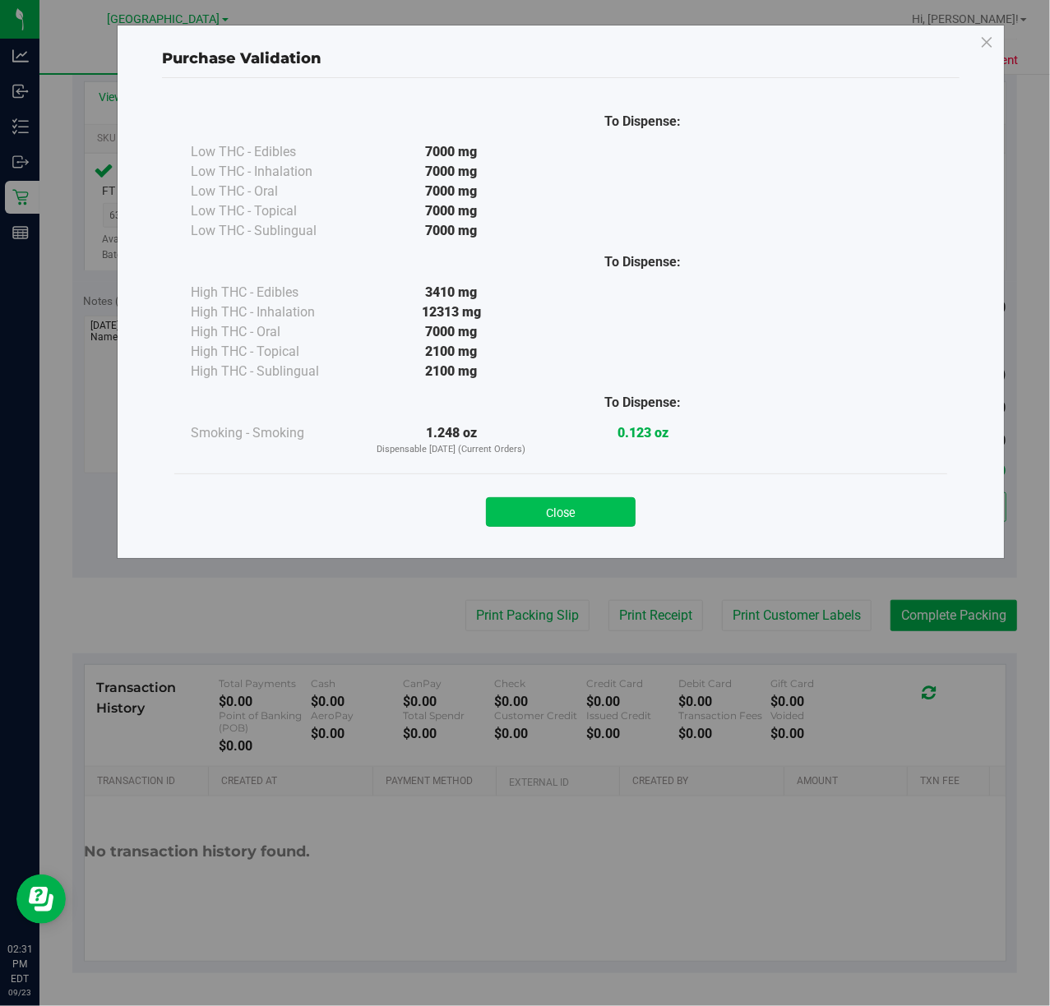
click at [556, 510] on button "Close" at bounding box center [561, 512] width 150 height 30
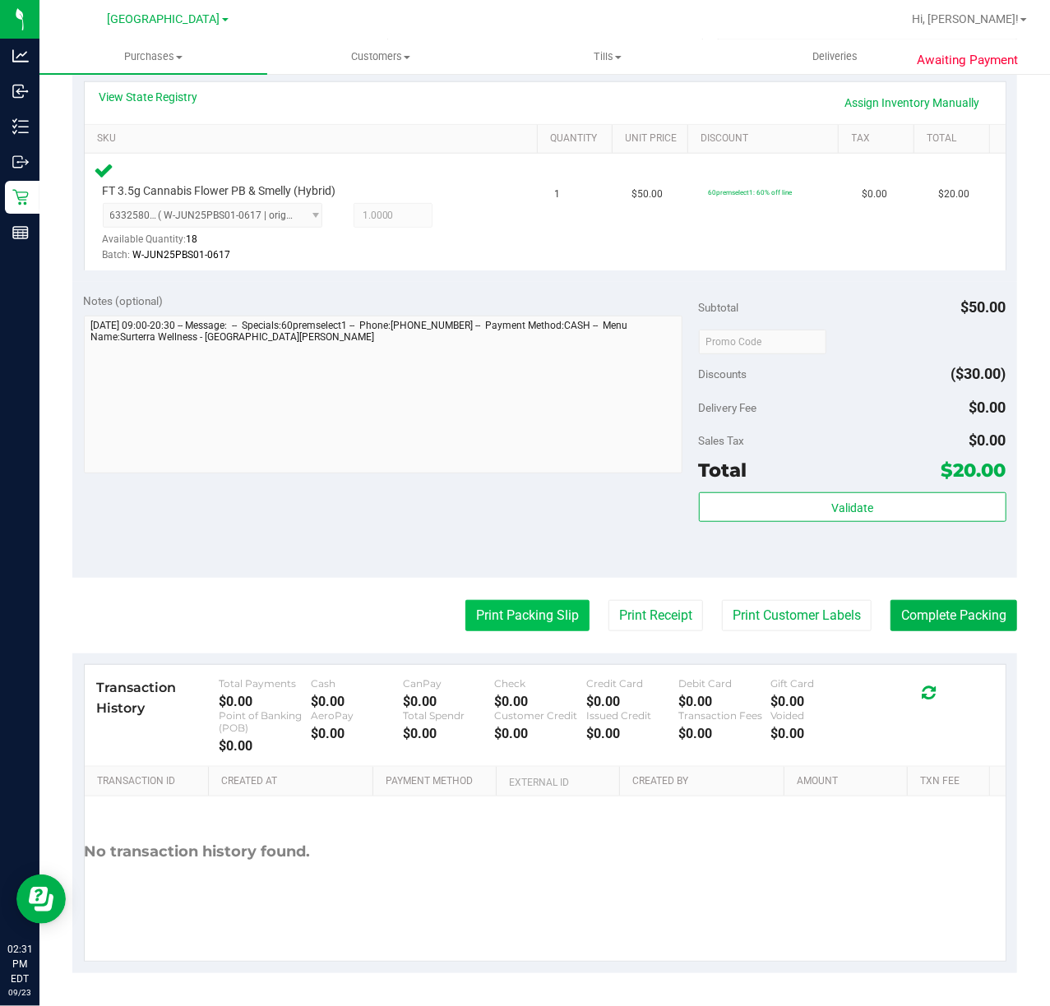
click at [547, 610] on button "Print Packing Slip" at bounding box center [527, 615] width 124 height 31
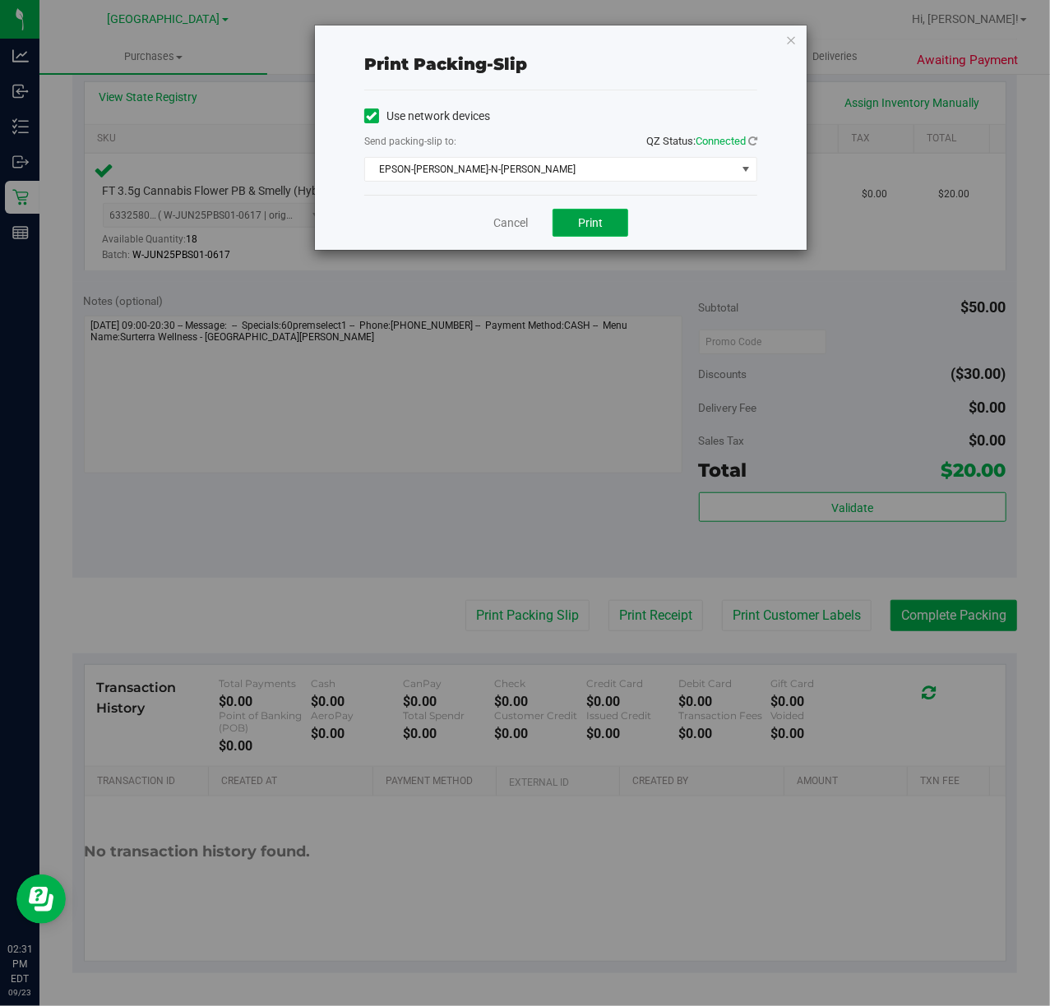
click at [616, 228] on button "Print" at bounding box center [590, 223] width 76 height 28
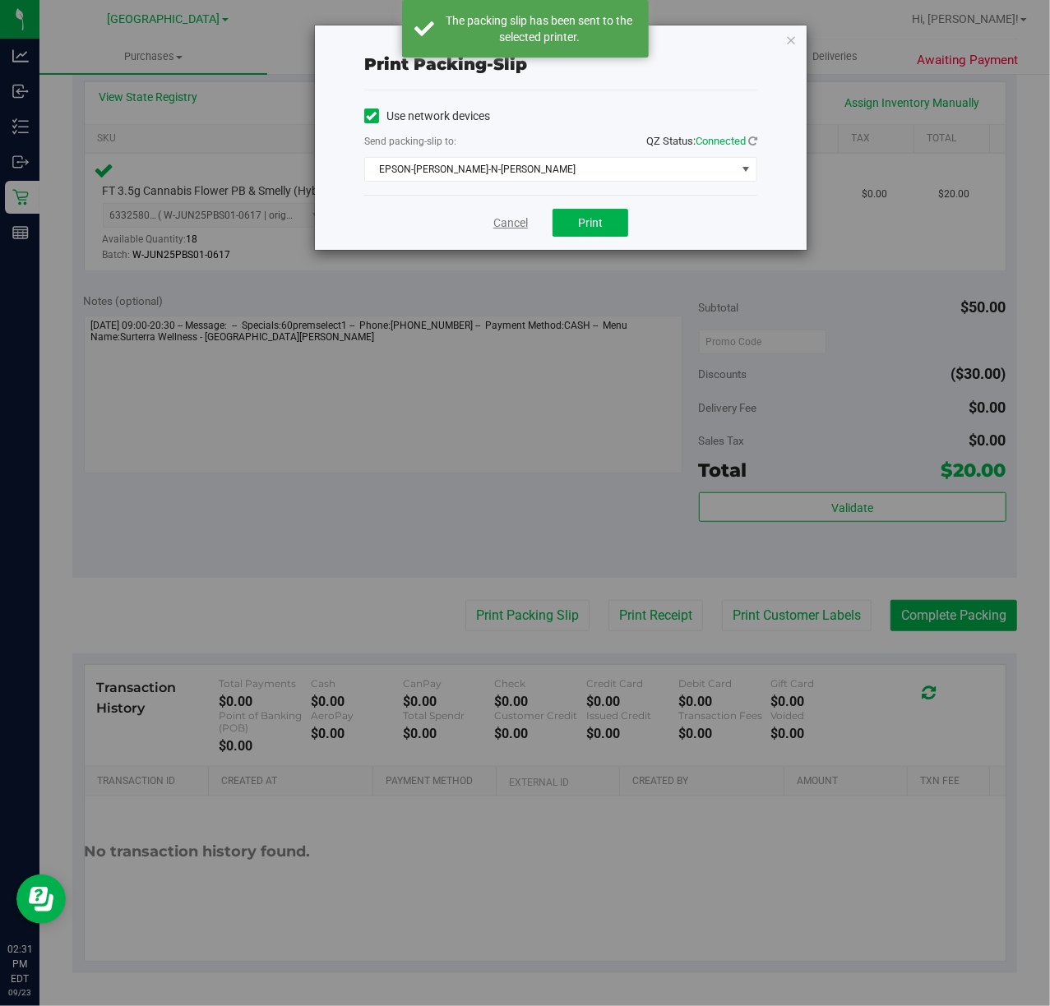
click at [508, 227] on link "Cancel" at bounding box center [510, 223] width 35 height 17
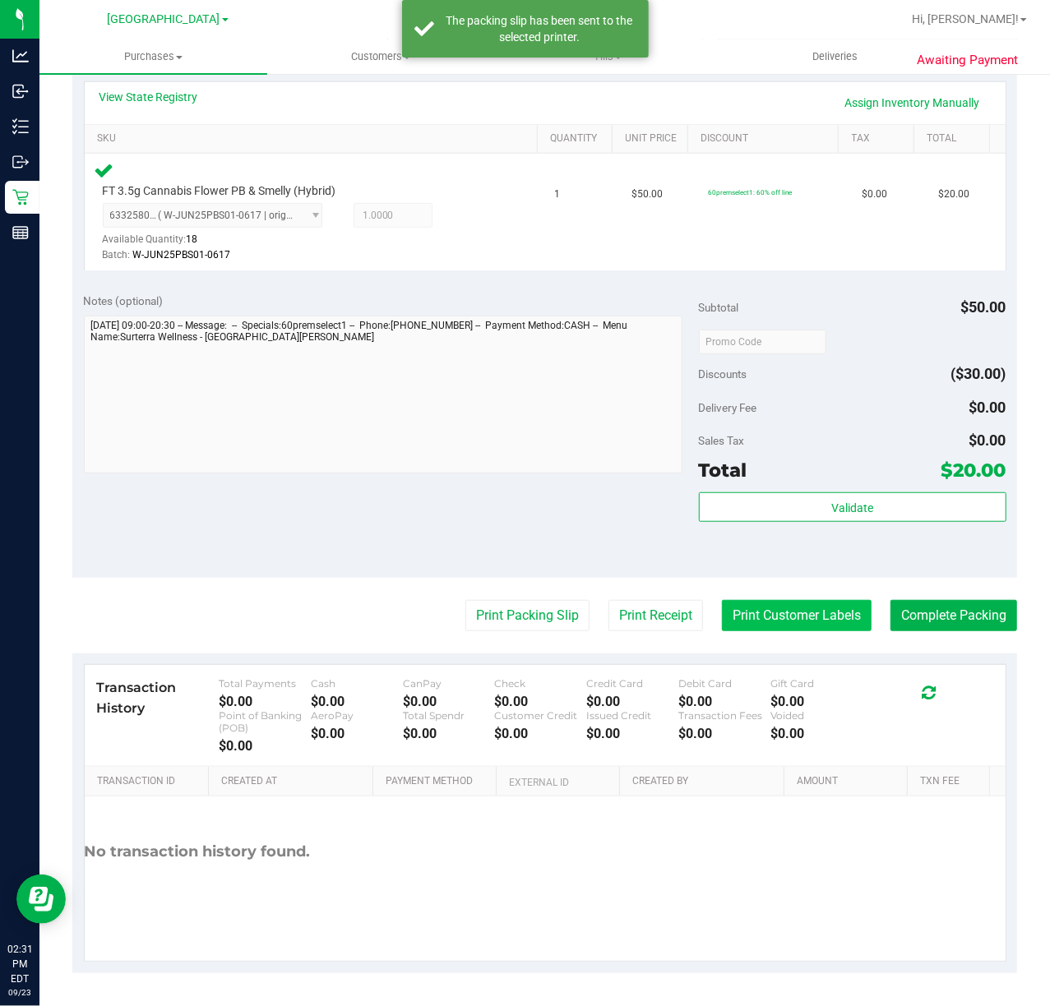
drag, startPoint x: 793, startPoint y: 644, endPoint x: 790, endPoint y: 613, distance: 31.4
click at [793, 642] on purchase-details "Back Edit Purchase Cancel Purchase View Profile # 11994466 BioTrack ID: - Submi…" at bounding box center [544, 345] width 944 height 1258
click at [790, 606] on button "Print Customer Labels" at bounding box center [797, 615] width 150 height 31
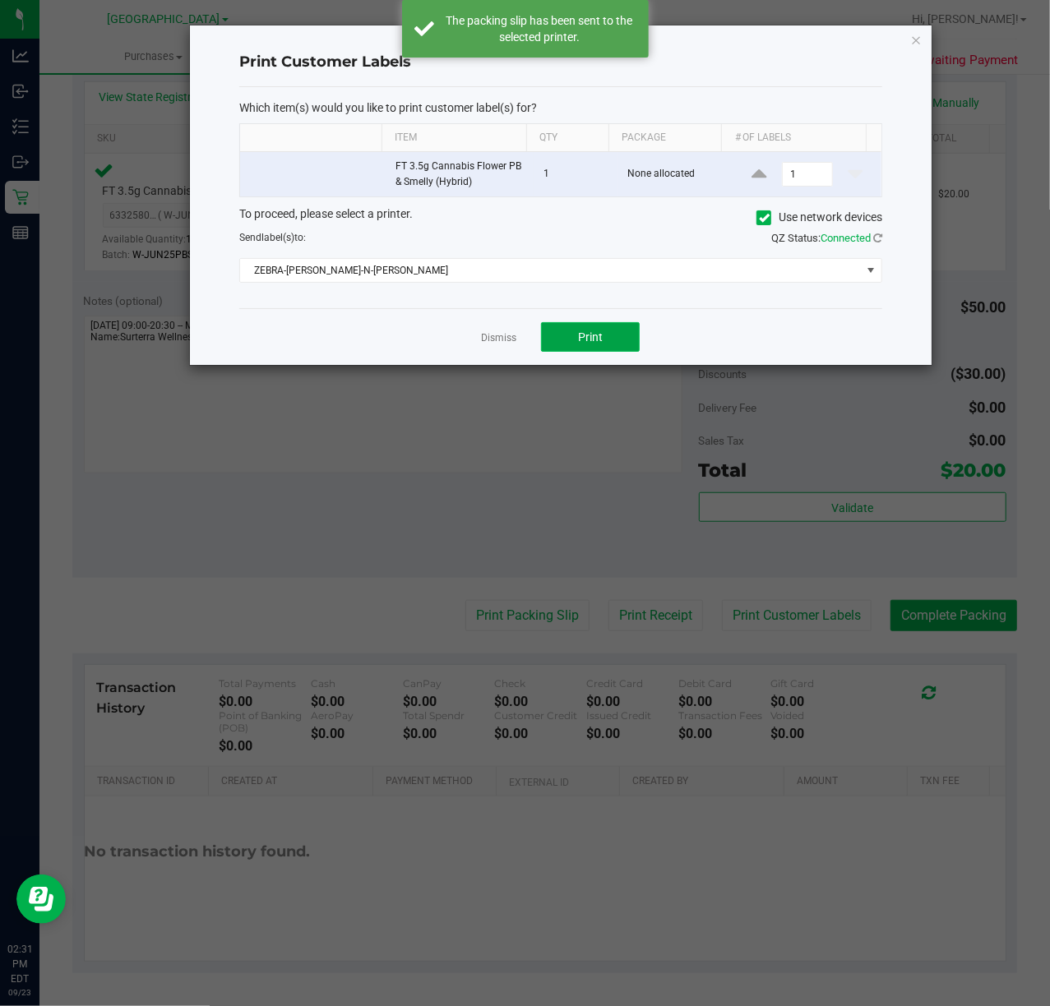
click at [605, 337] on button "Print" at bounding box center [590, 337] width 99 height 30
click at [495, 345] on link "Dismiss" at bounding box center [498, 338] width 35 height 14
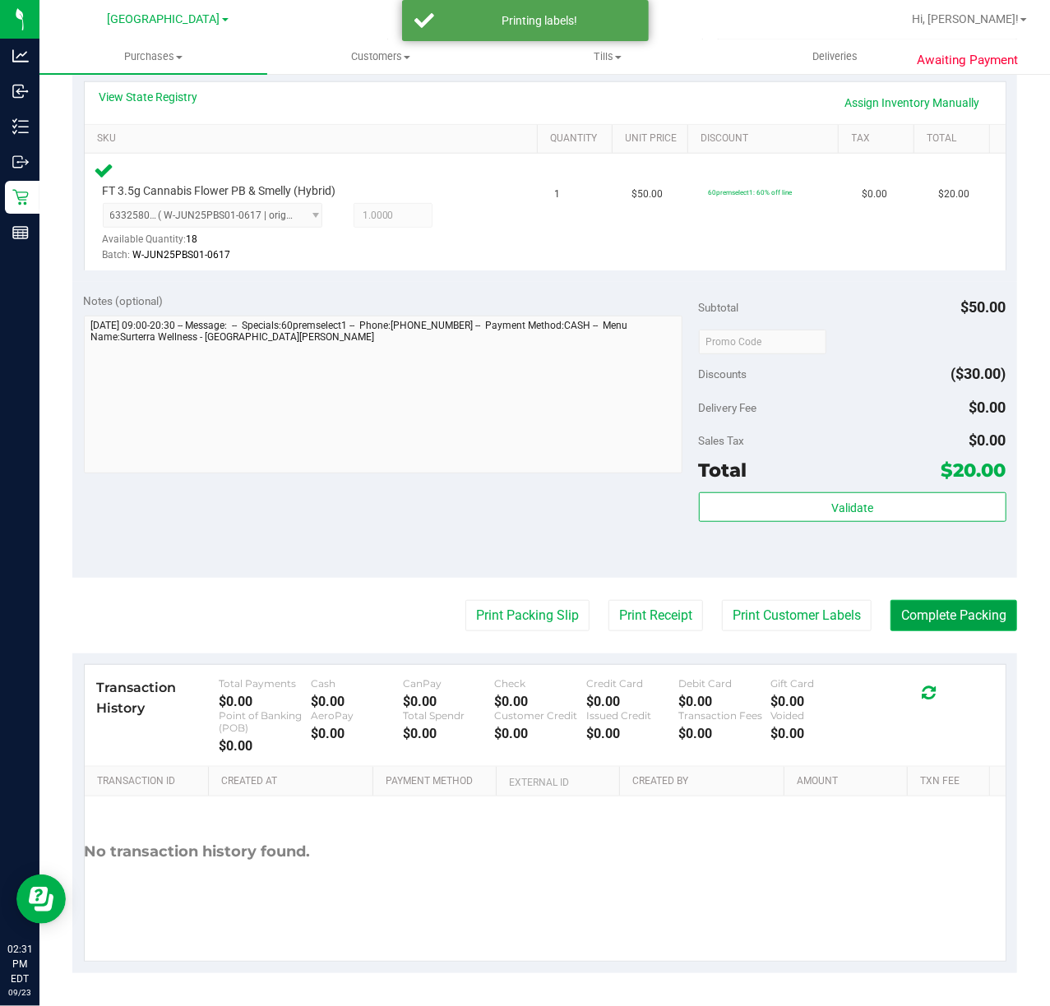
click at [965, 616] on button "Complete Packing" at bounding box center [953, 615] width 127 height 31
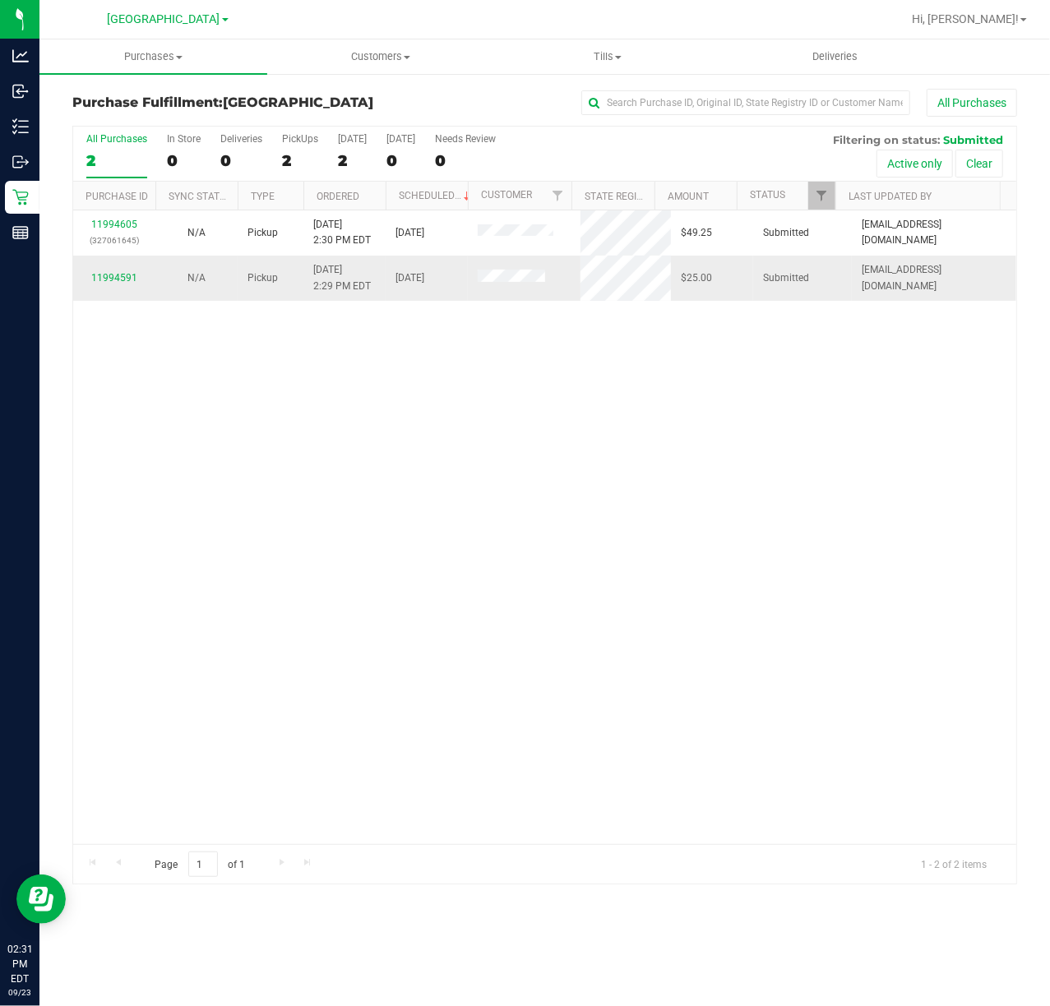
click at [119, 271] on div "11994591" at bounding box center [114, 278] width 62 height 16
click at [117, 275] on link "11994591" at bounding box center [114, 278] width 46 height 12
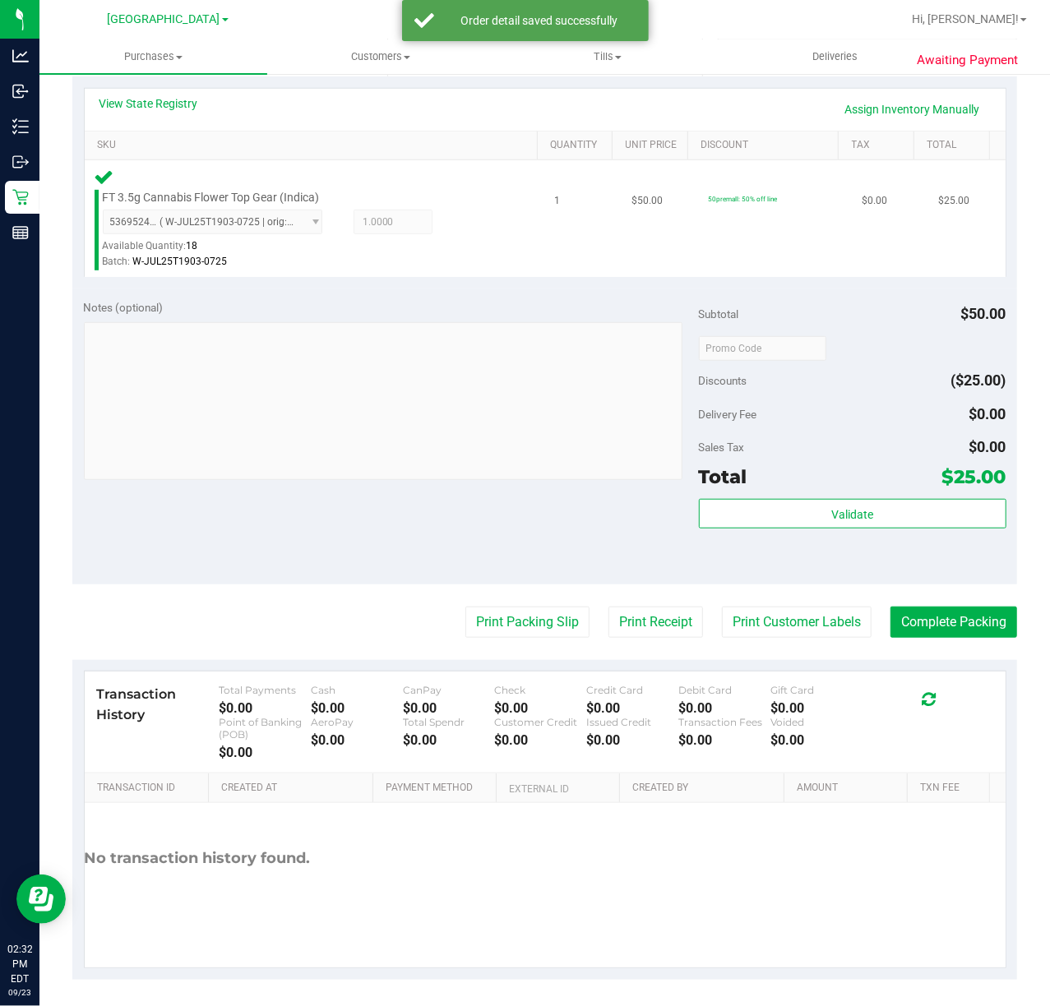
scroll to position [373, 0]
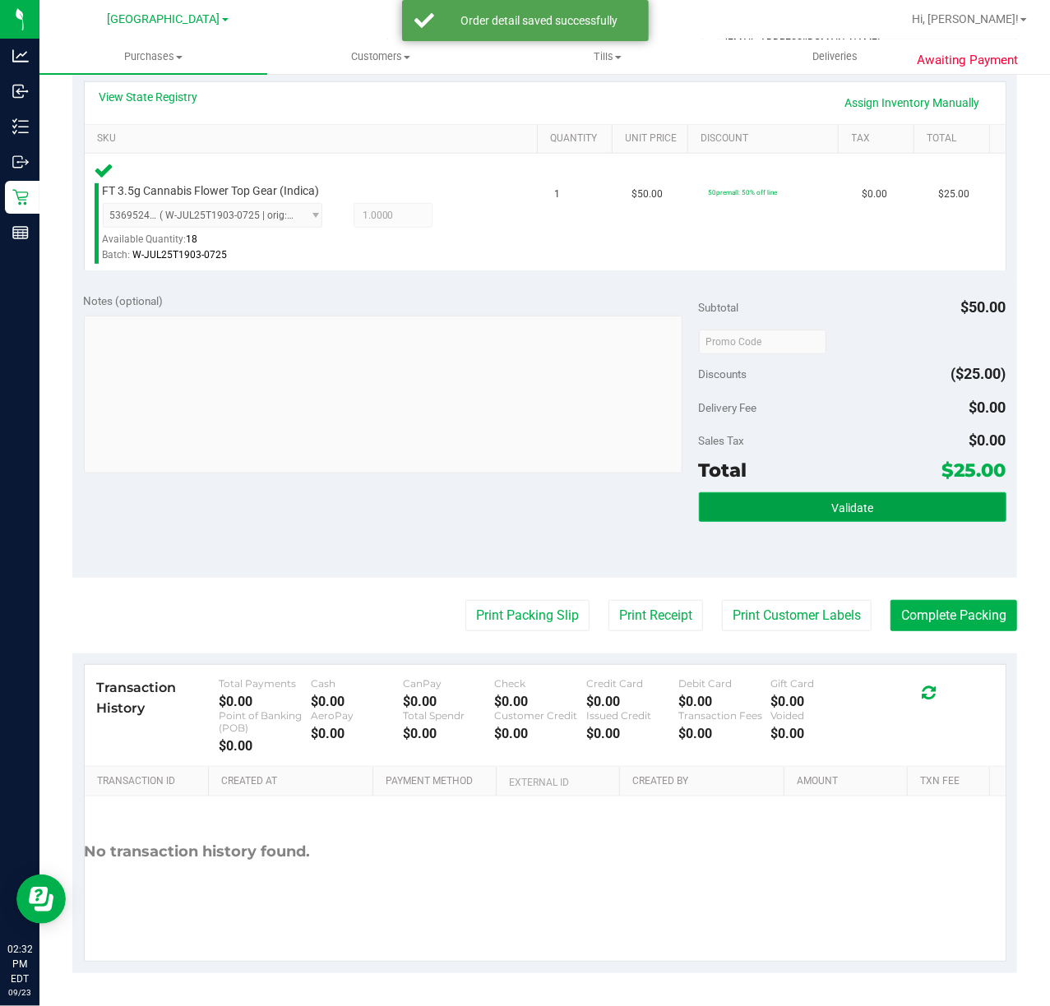
click at [789, 516] on button "Validate" at bounding box center [852, 507] width 307 height 30
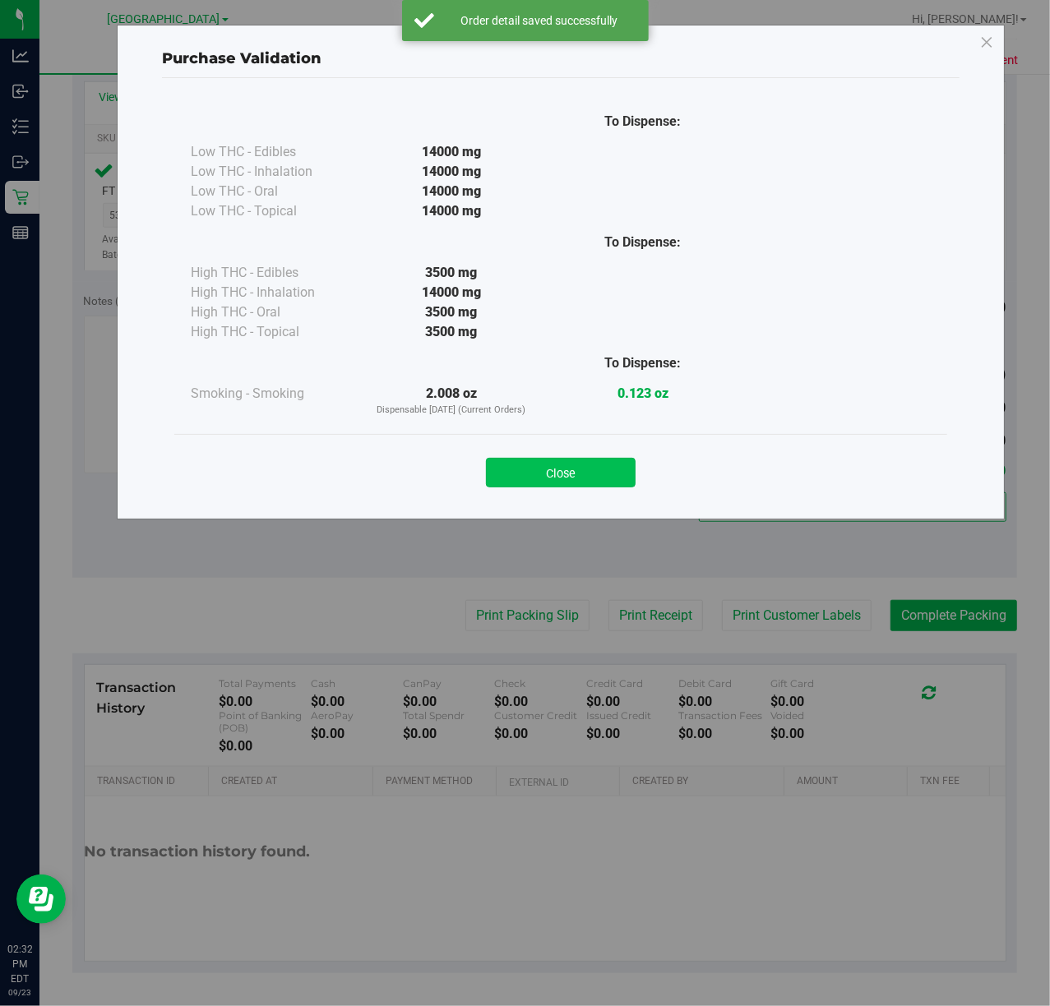
click at [579, 468] on button "Close" at bounding box center [561, 473] width 150 height 30
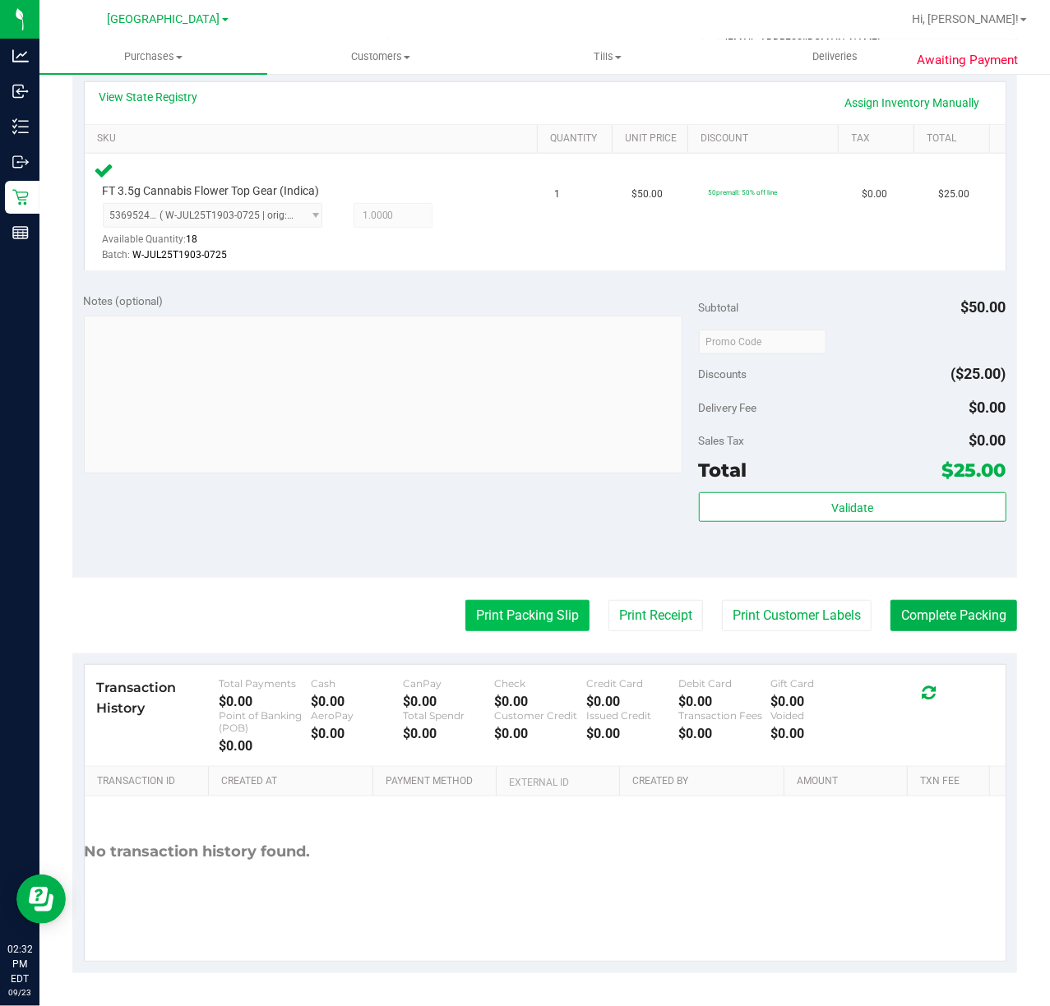
click at [537, 602] on button "Print Packing Slip" at bounding box center [527, 615] width 124 height 31
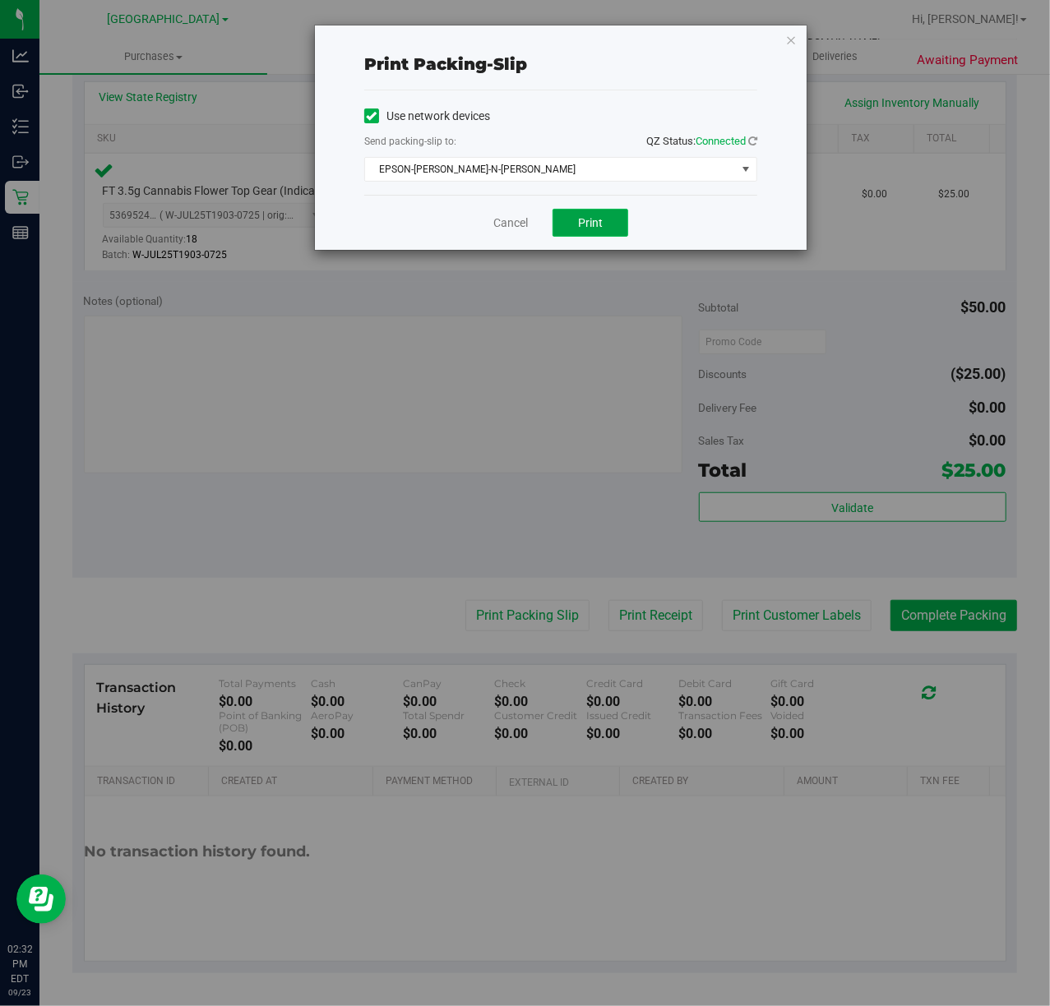
click at [570, 221] on button "Print" at bounding box center [590, 223] width 76 height 28
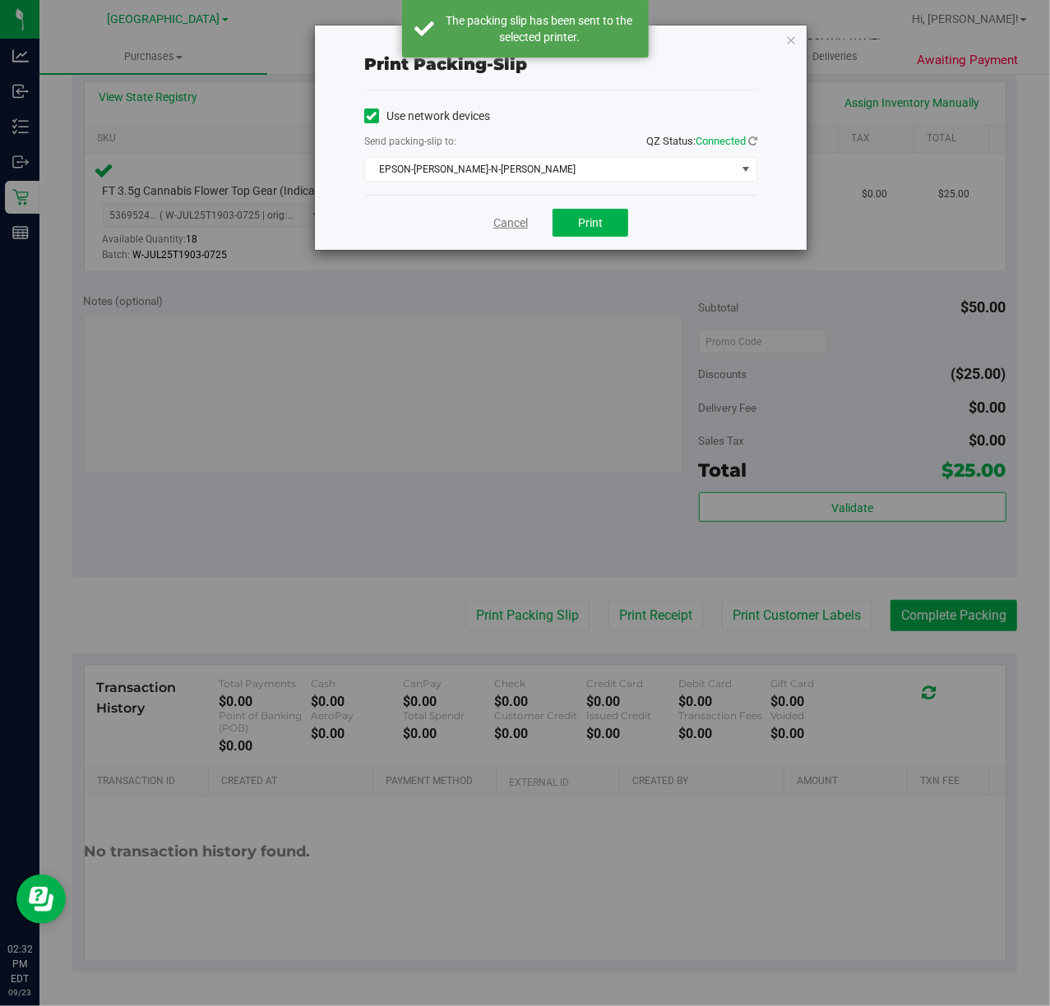
click at [507, 217] on link "Cancel" at bounding box center [510, 223] width 35 height 17
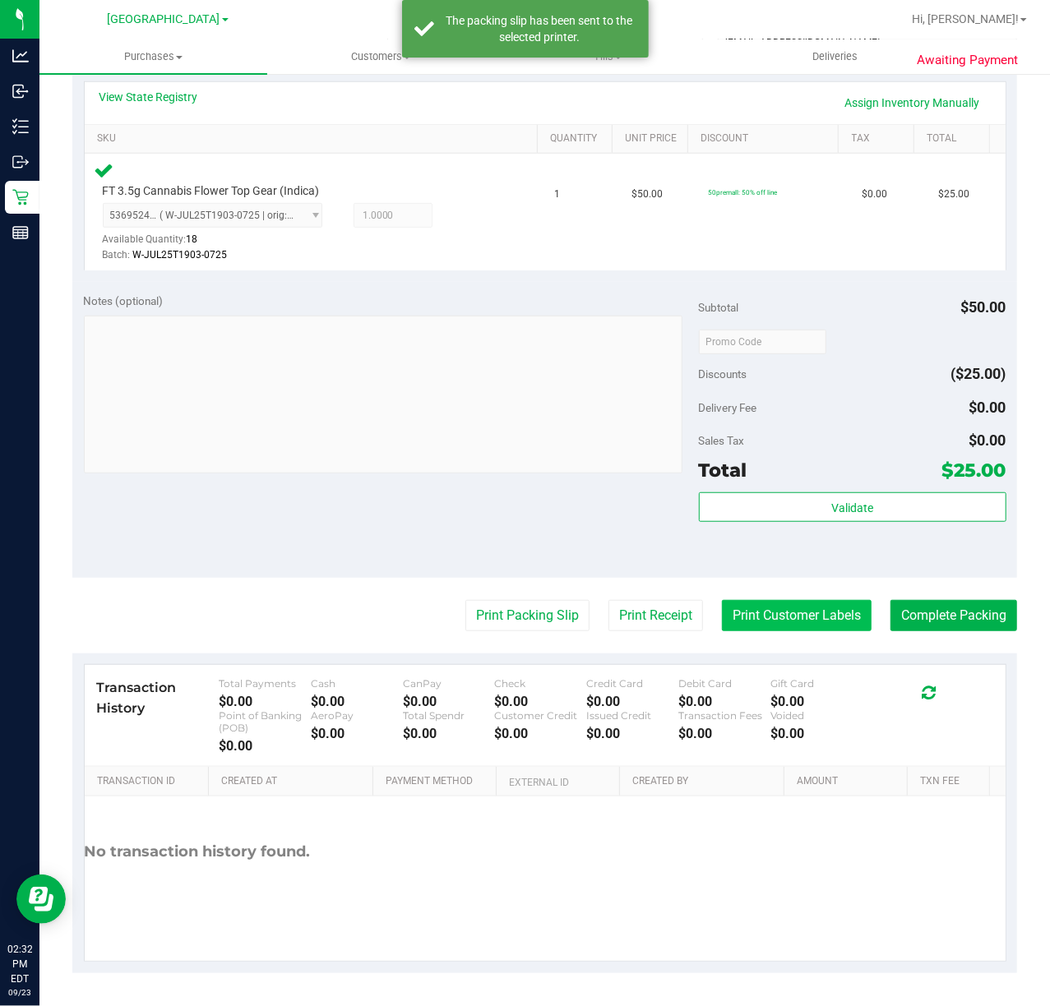
click at [790, 628] on button "Print Customer Labels" at bounding box center [797, 615] width 150 height 31
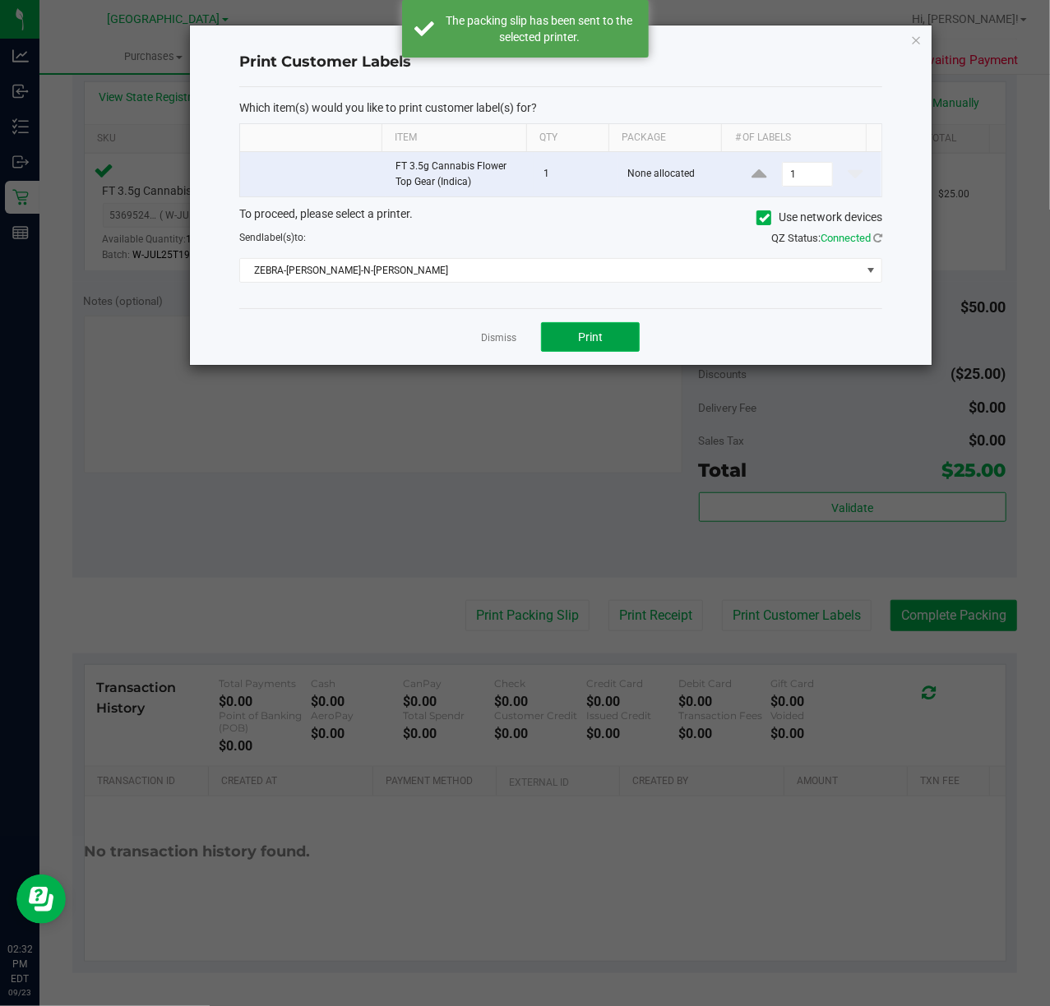
click at [596, 336] on span "Print" at bounding box center [590, 336] width 25 height 13
click at [482, 337] on link "Dismiss" at bounding box center [498, 338] width 35 height 14
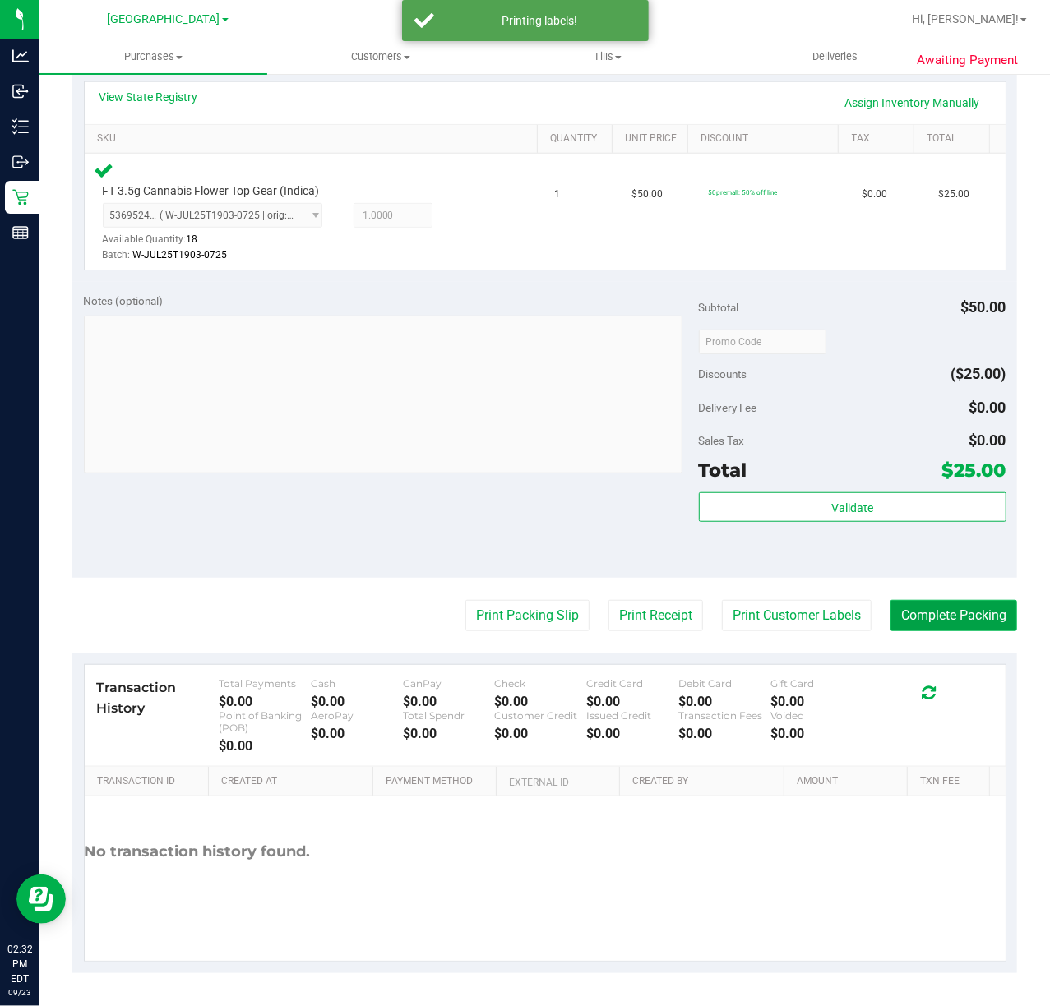
click at [978, 622] on button "Complete Packing" at bounding box center [953, 615] width 127 height 31
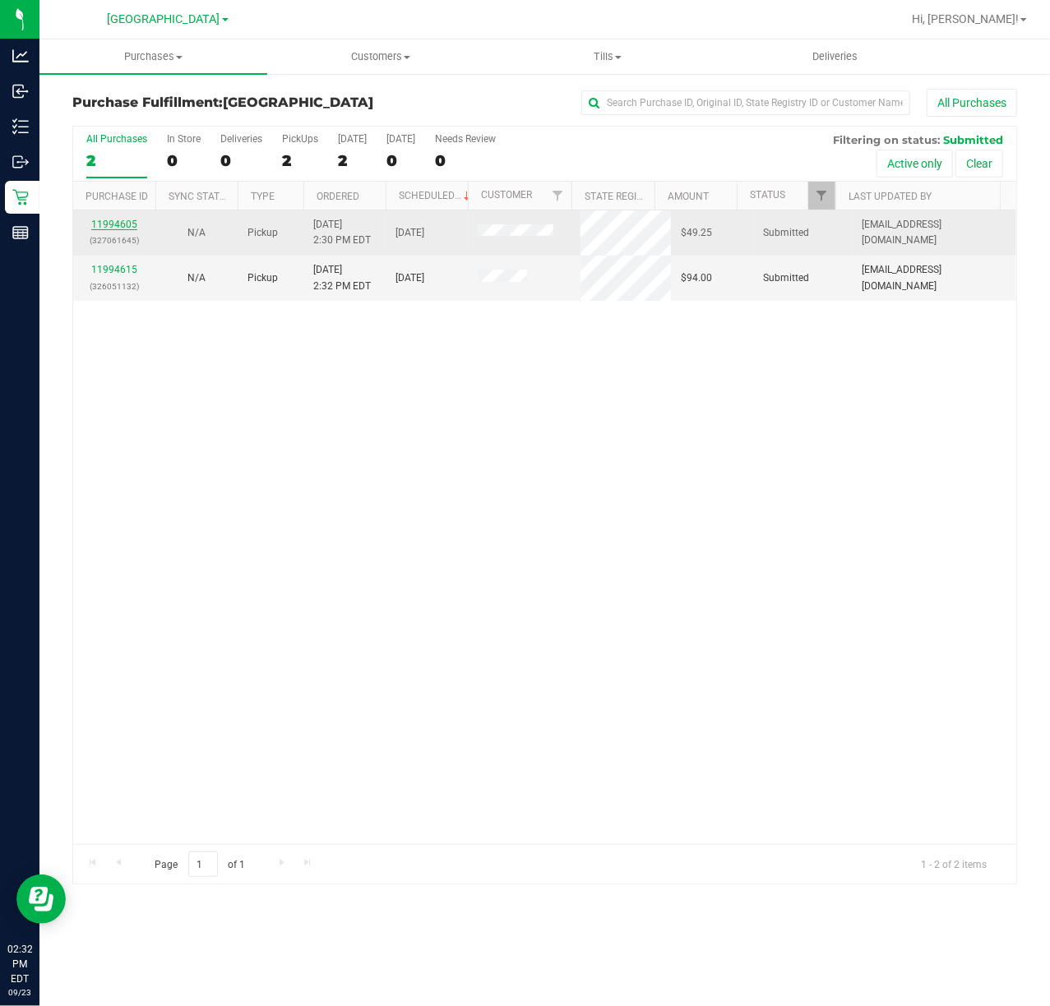
click at [122, 224] on link "11994605" at bounding box center [114, 225] width 46 height 12
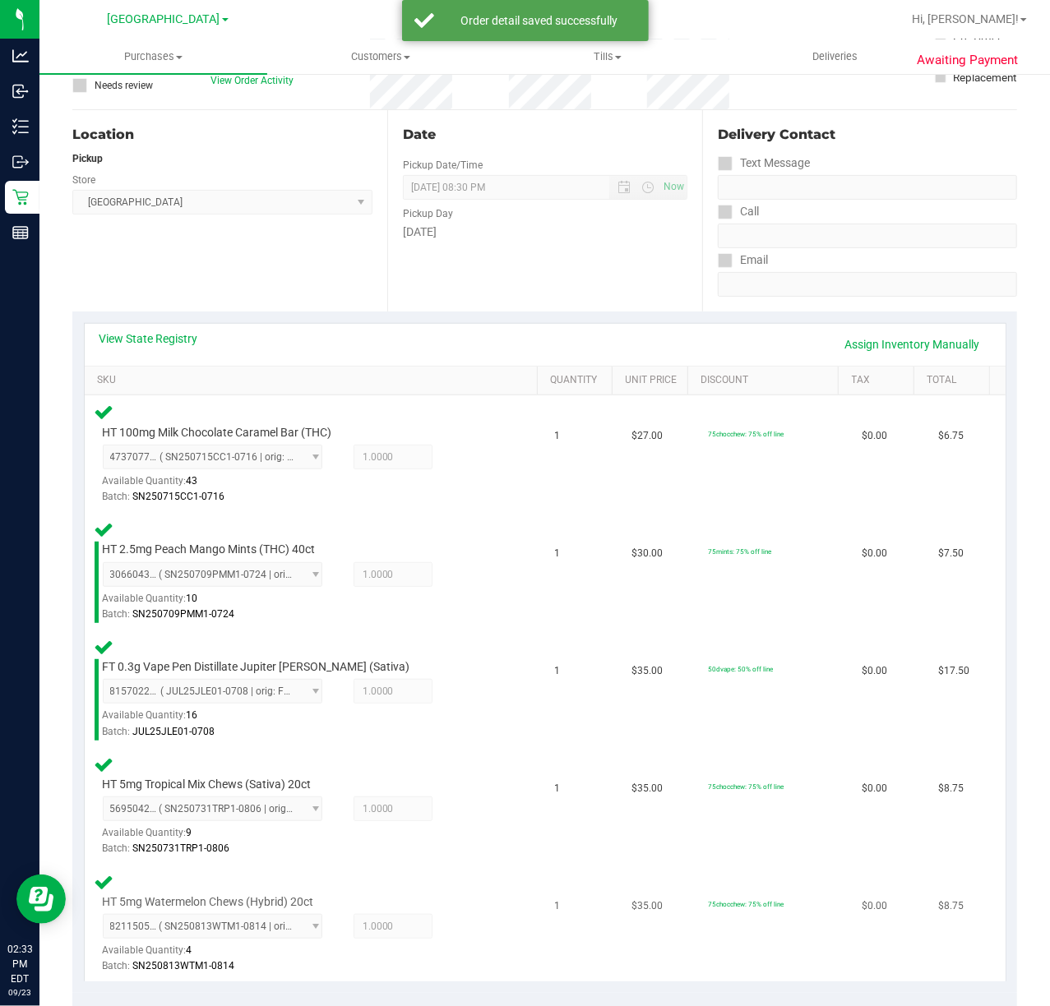
scroll to position [547, 0]
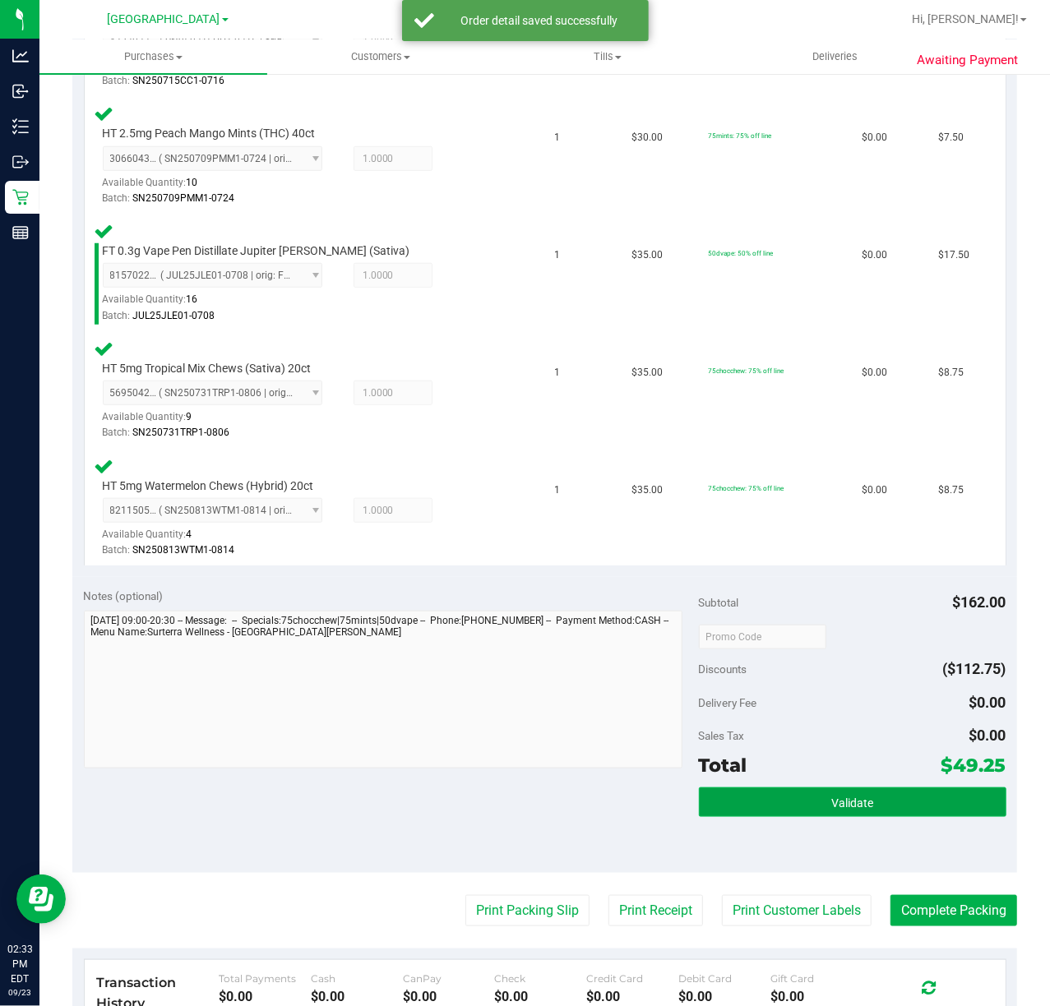
click at [810, 807] on button "Validate" at bounding box center [852, 802] width 307 height 30
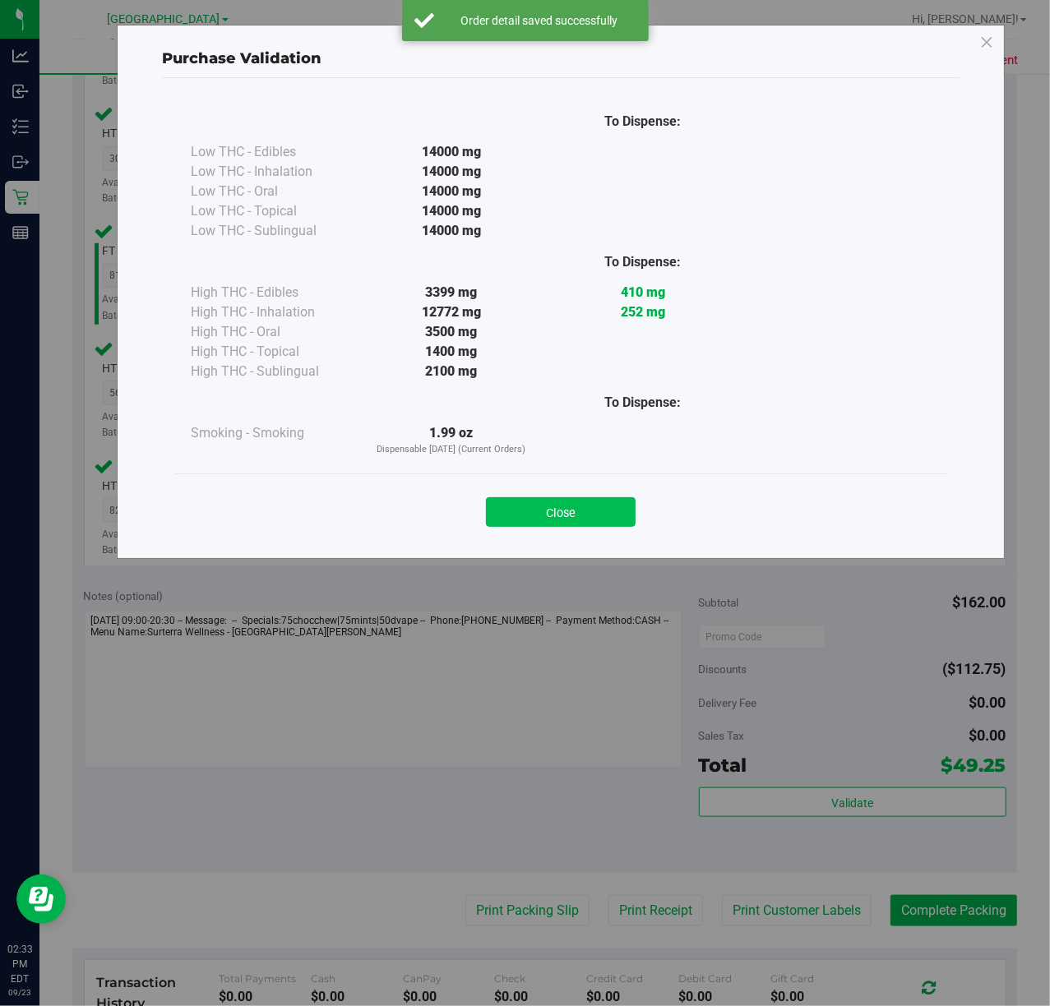
click at [570, 505] on button "Close" at bounding box center [561, 512] width 150 height 30
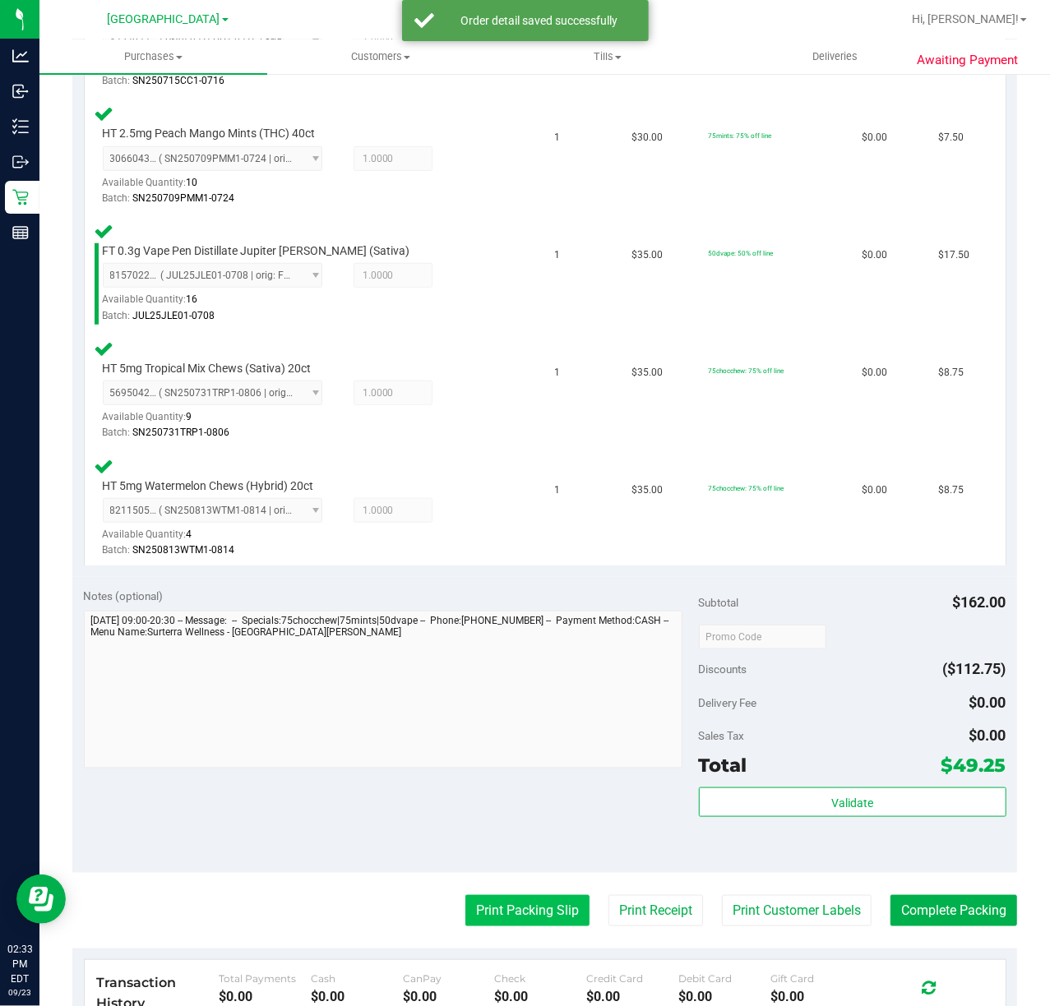
click at [510, 906] on button "Print Packing Slip" at bounding box center [527, 910] width 124 height 31
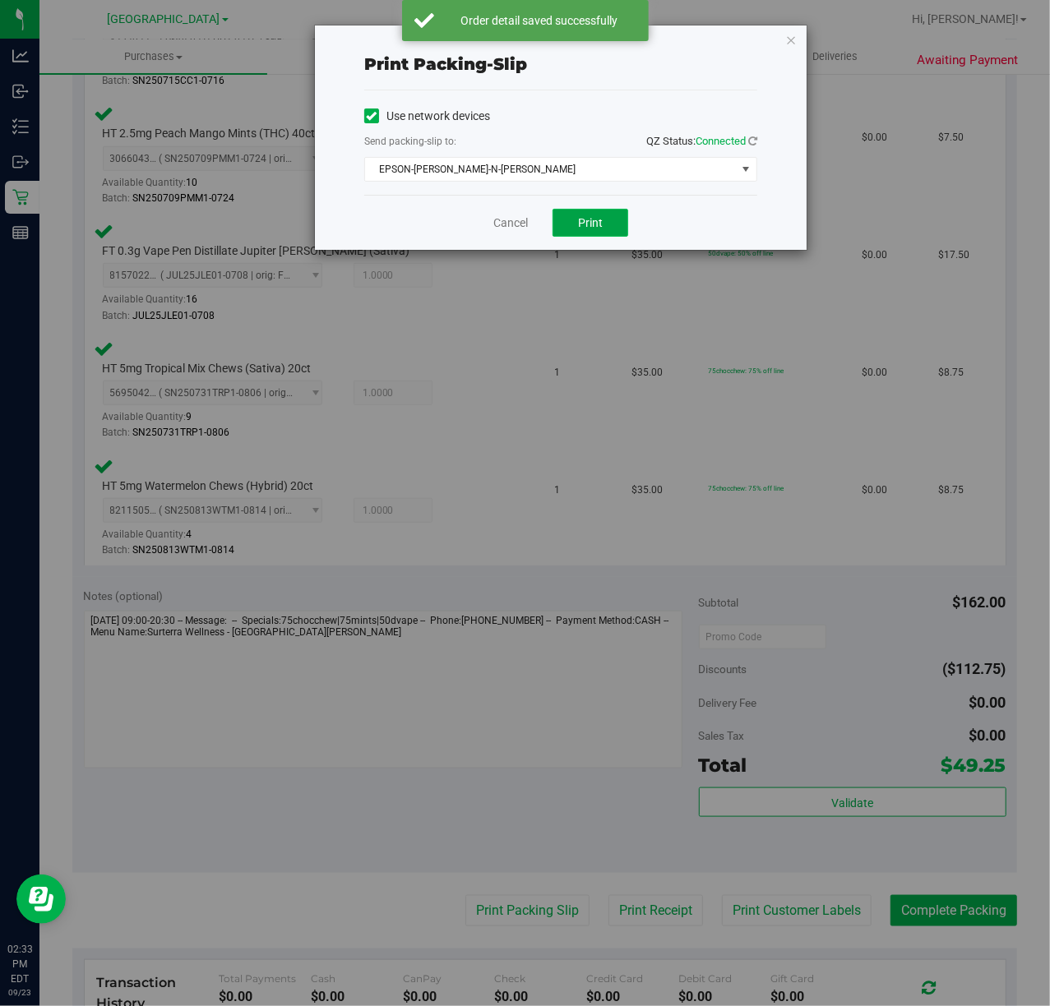
click at [563, 211] on button "Print" at bounding box center [590, 223] width 76 height 28
click at [518, 221] on link "Cancel" at bounding box center [510, 223] width 35 height 17
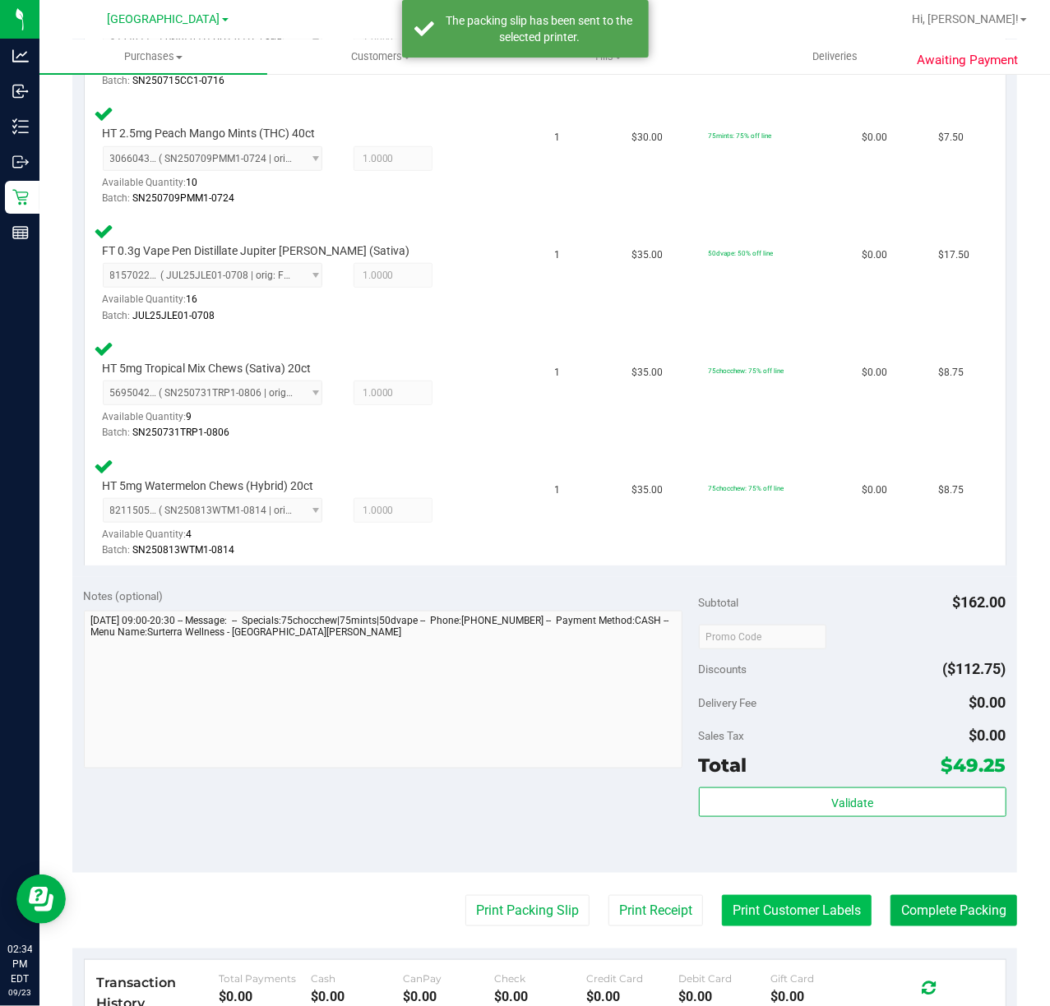
click at [787, 924] on button "Print Customer Labels" at bounding box center [797, 910] width 150 height 31
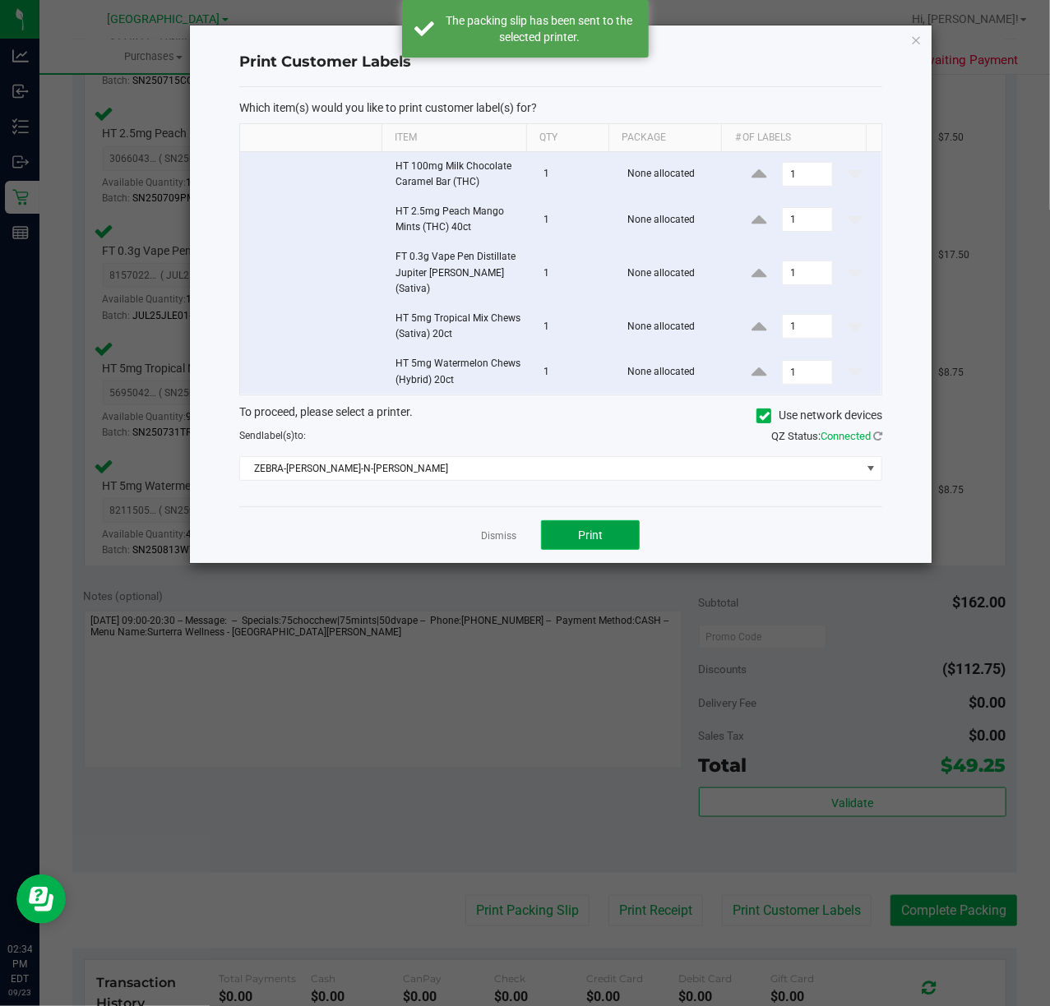
click at [582, 528] on span "Print" at bounding box center [590, 534] width 25 height 13
click at [513, 529] on link "Dismiss" at bounding box center [498, 536] width 35 height 14
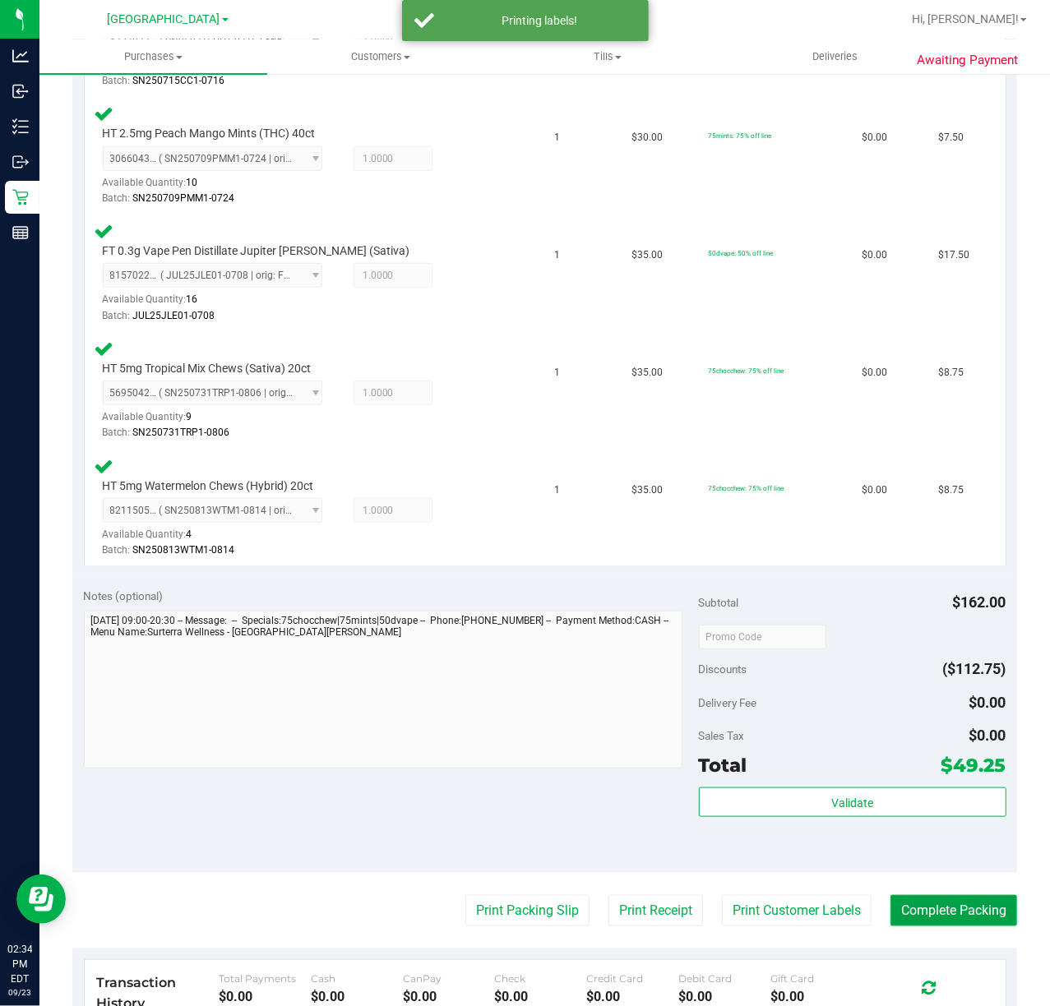
click at [942, 921] on button "Complete Packing" at bounding box center [953, 910] width 127 height 31
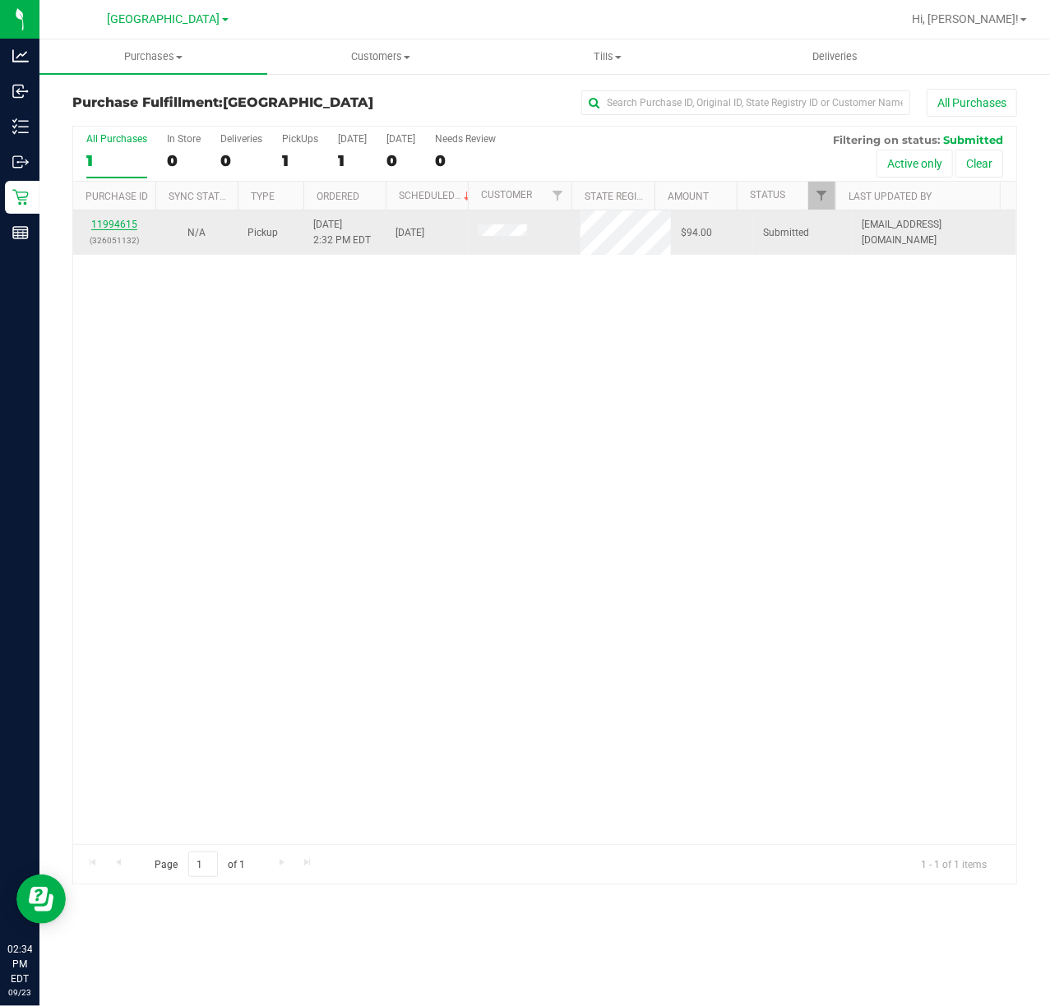
click at [125, 219] on link "11994615" at bounding box center [114, 225] width 46 height 12
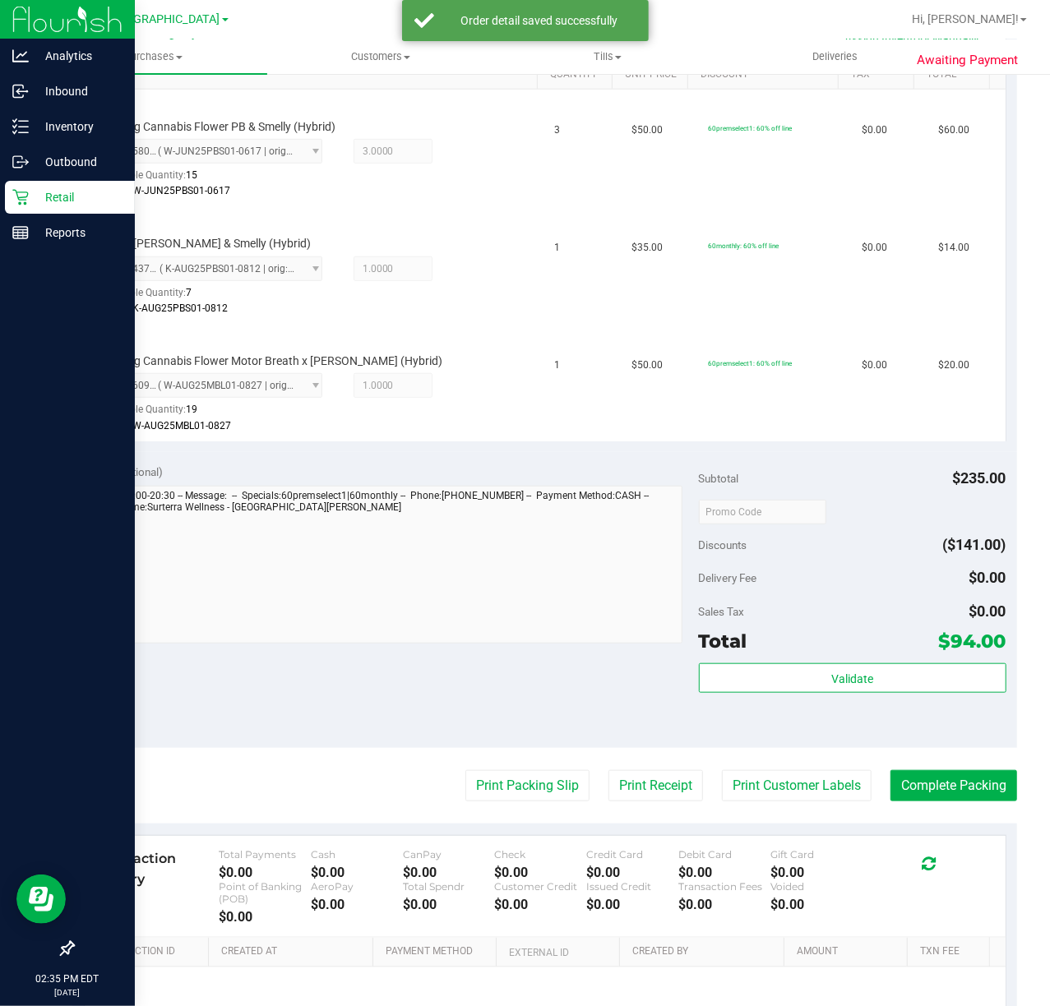
scroll to position [438, 0]
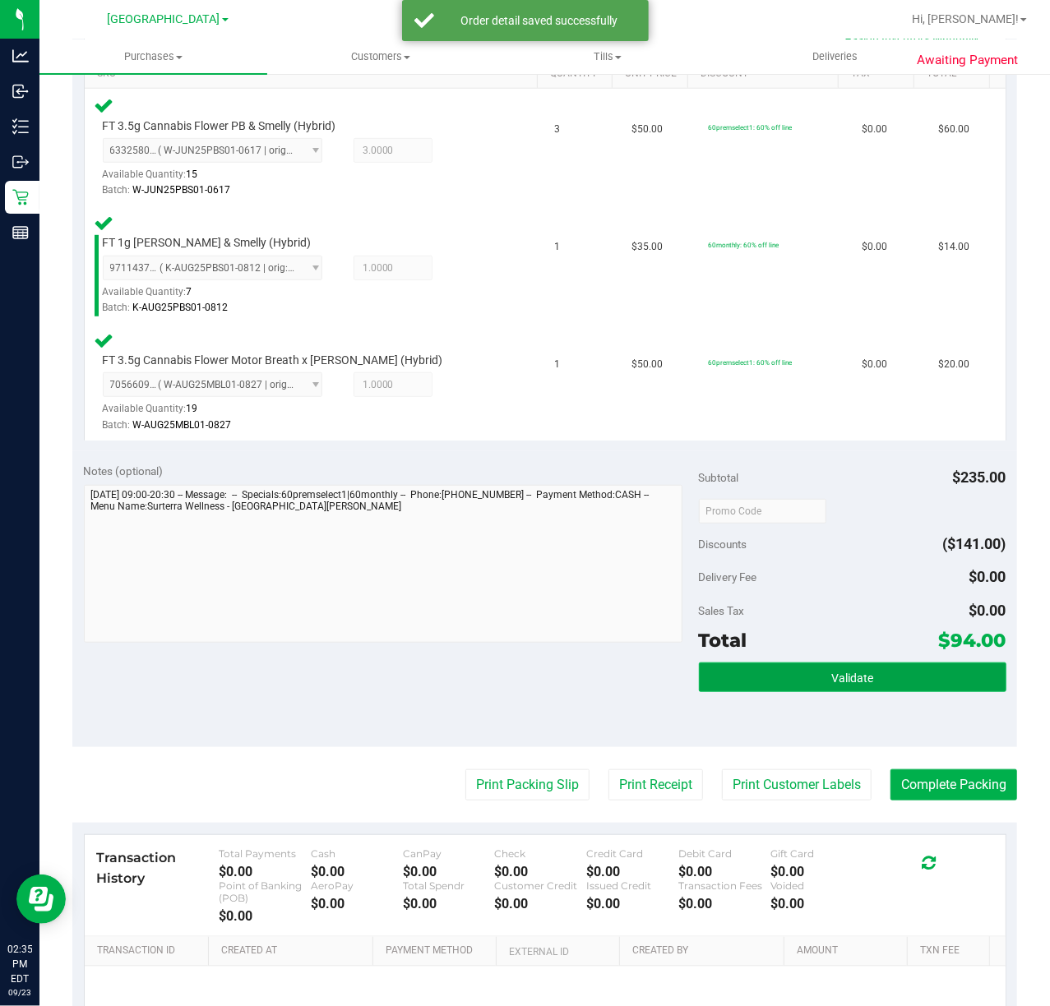
click at [842, 685] on button "Validate" at bounding box center [852, 677] width 307 height 30
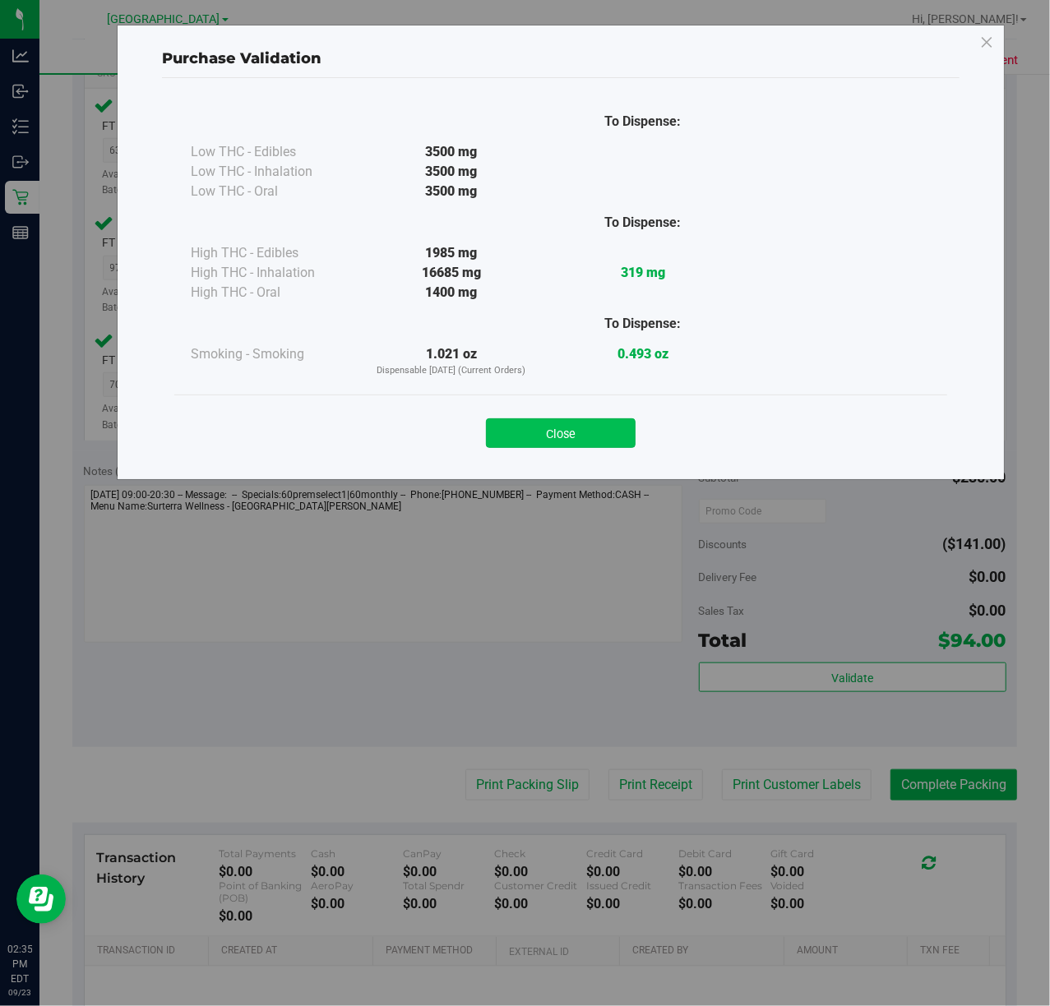
click at [584, 438] on button "Close" at bounding box center [561, 433] width 150 height 30
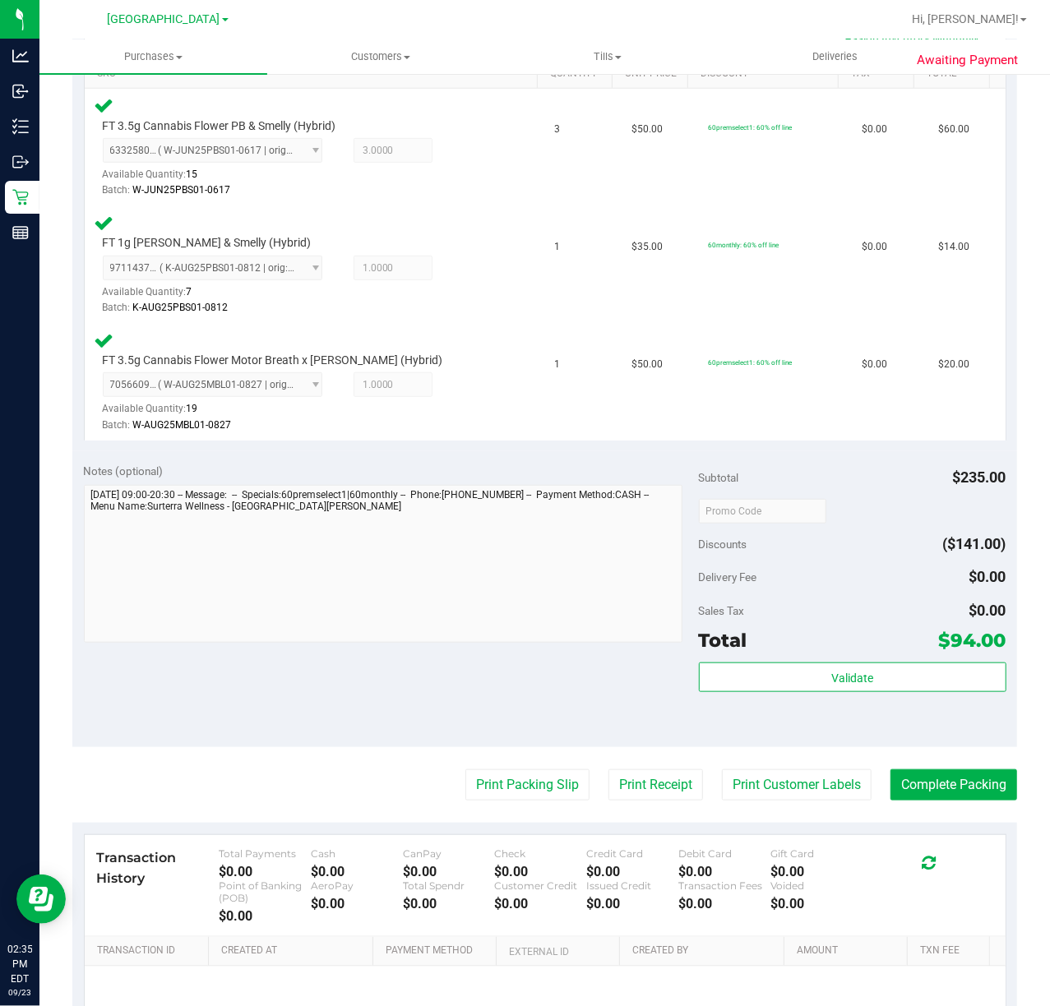
click at [504, 768] on purchase-details "Back Edit Purchase Cancel Purchase View Profile # 11994615 BioTrack ID: - Submi…" at bounding box center [544, 397] width 944 height 1492
click at [510, 790] on button "Print Packing Slip" at bounding box center [527, 784] width 124 height 31
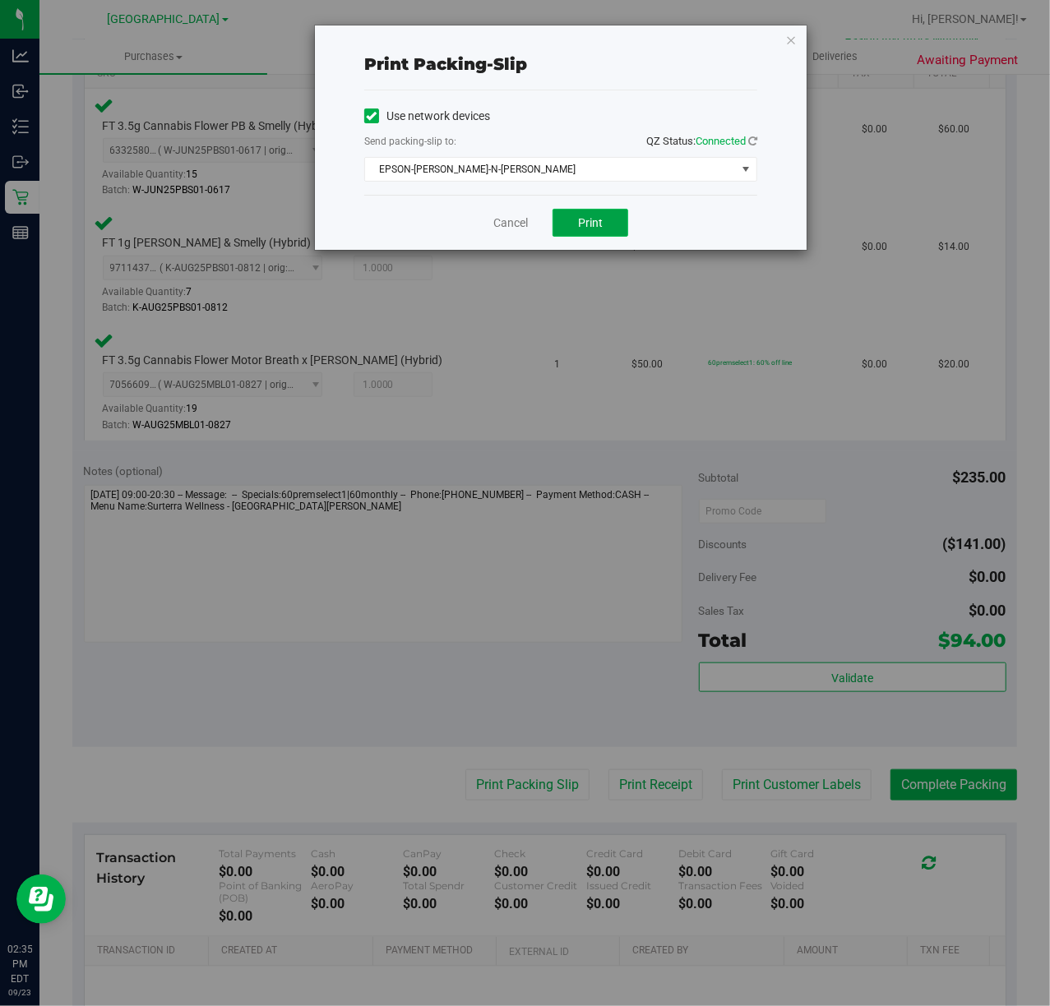
click at [610, 224] on button "Print" at bounding box center [590, 223] width 76 height 28
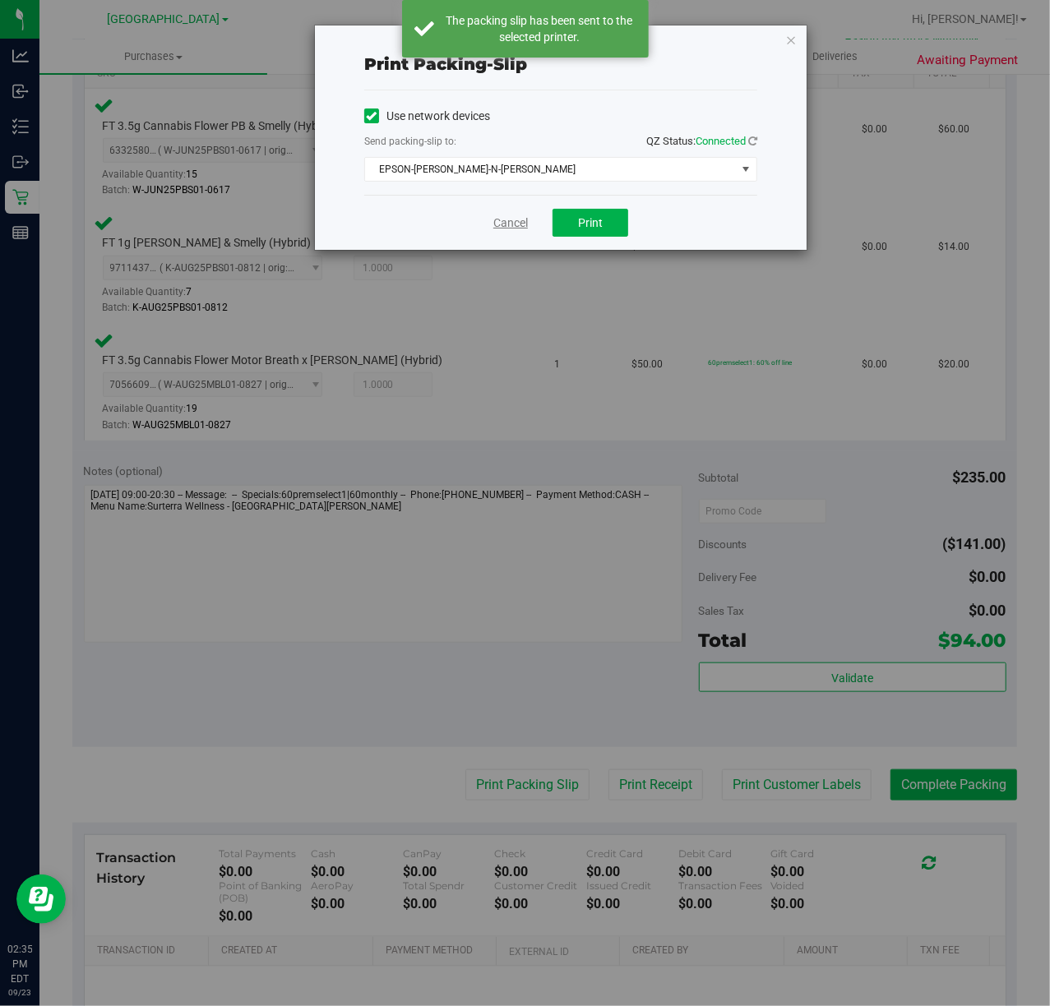
click at [501, 228] on link "Cancel" at bounding box center [510, 223] width 35 height 17
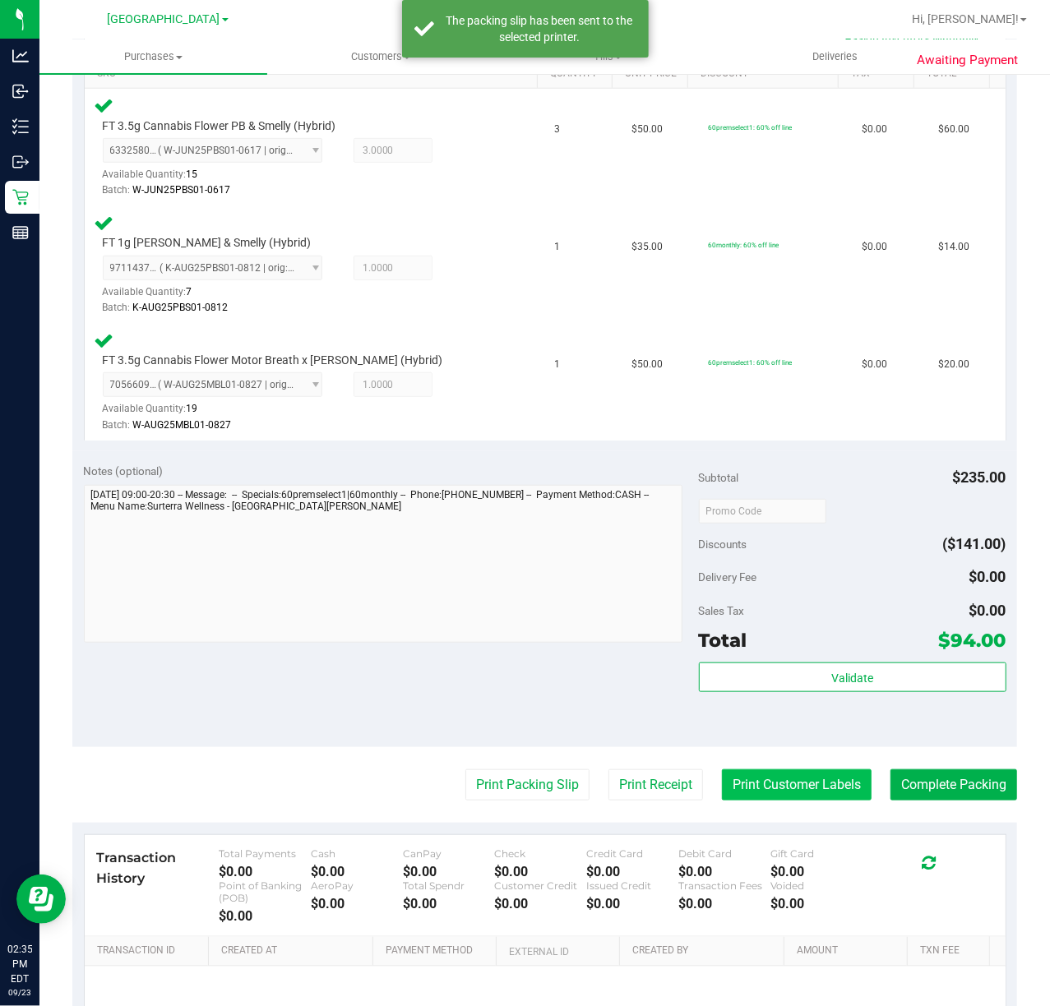
click at [754, 773] on button "Print Customer Labels" at bounding box center [797, 784] width 150 height 31
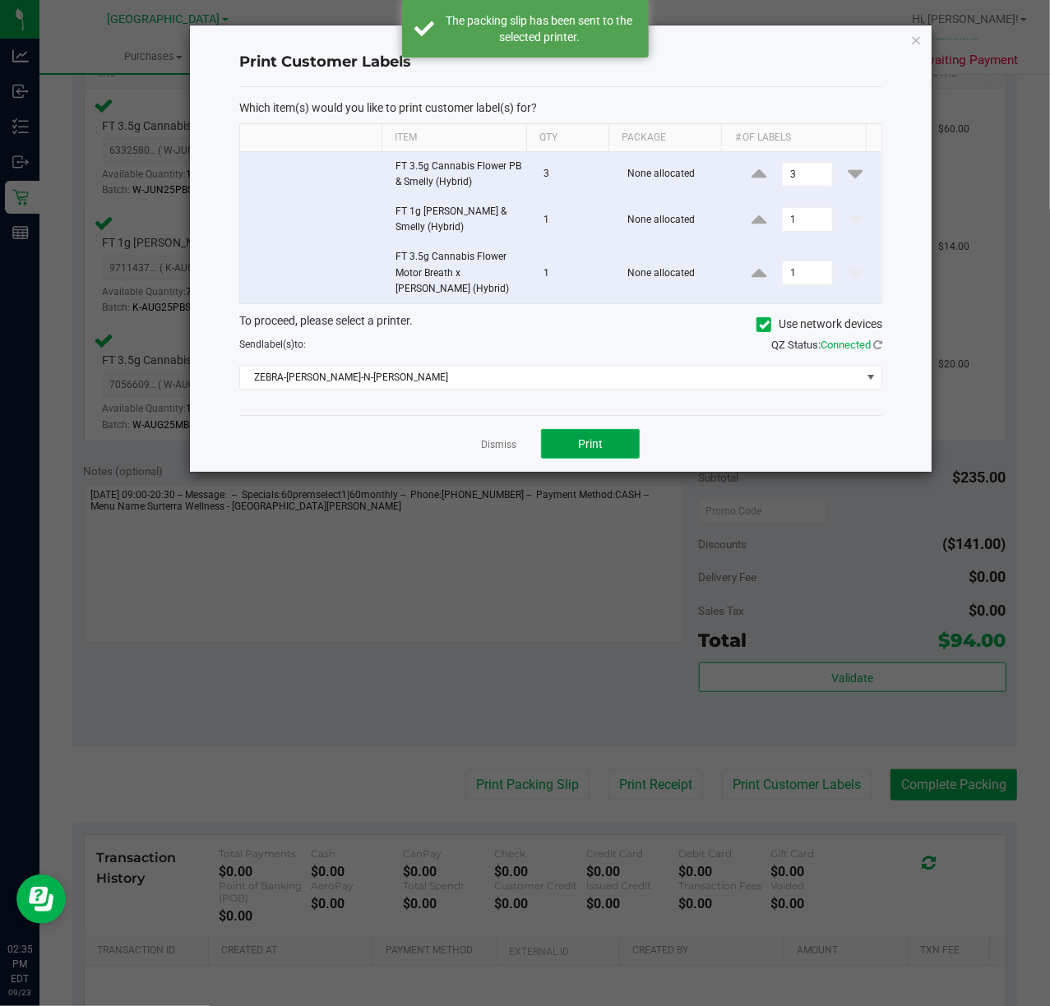
click at [608, 445] on button "Print" at bounding box center [590, 444] width 99 height 30
click at [500, 449] on link "Dismiss" at bounding box center [498, 445] width 35 height 14
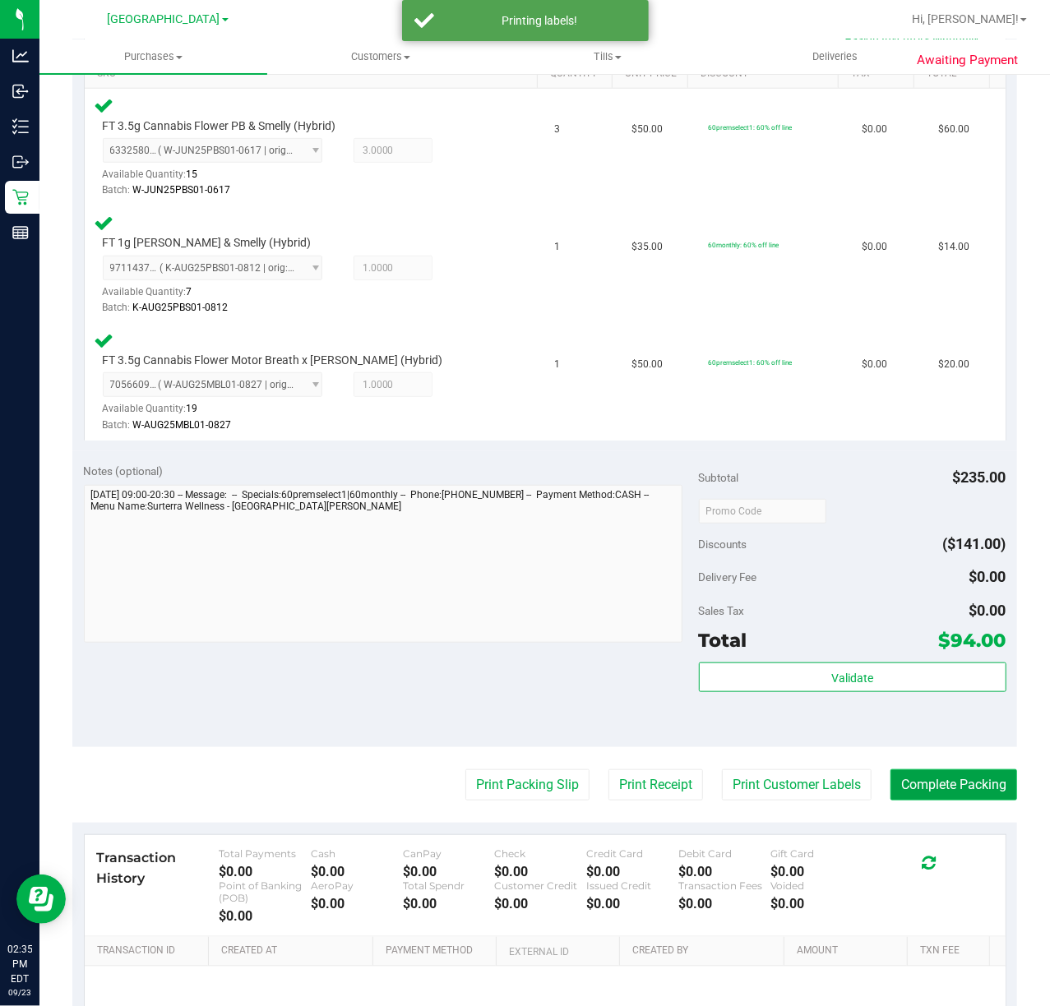
click at [950, 799] on button "Complete Packing" at bounding box center [953, 784] width 127 height 31
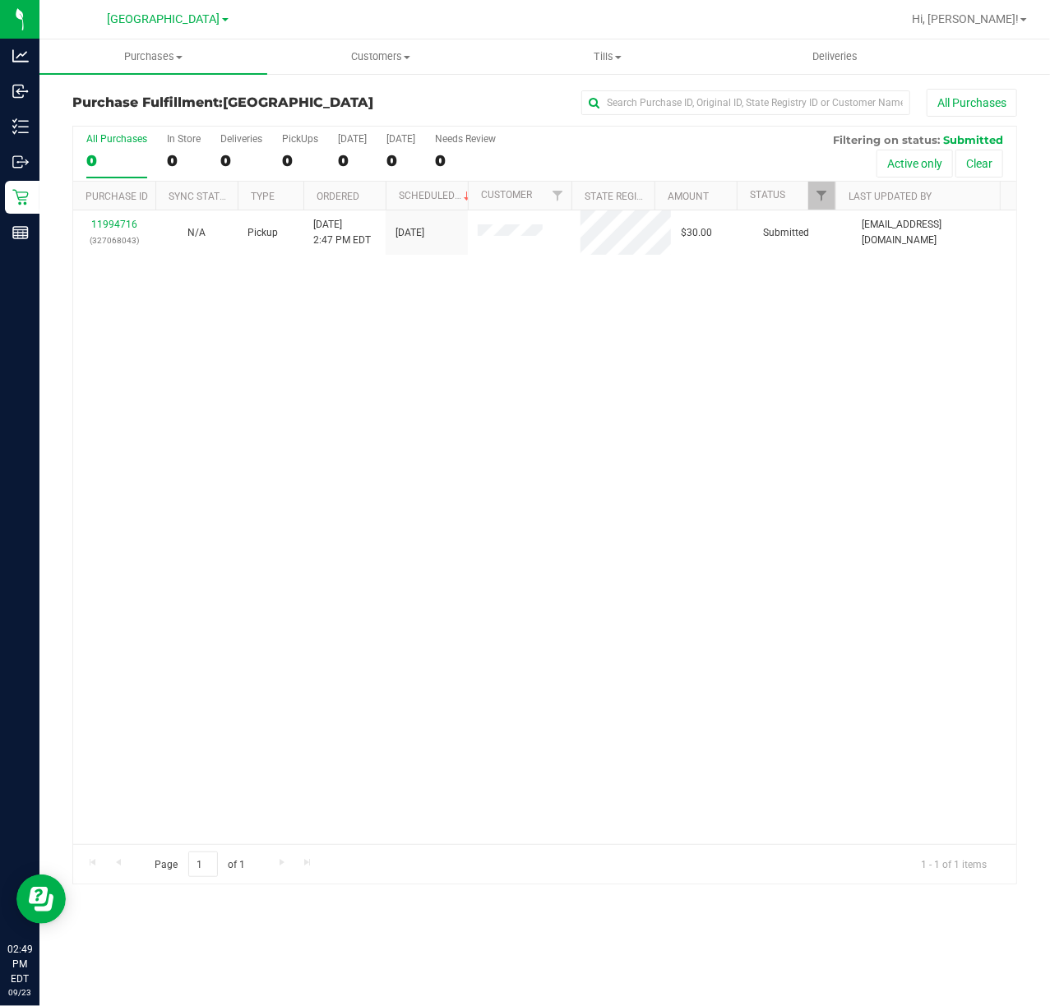
click at [510, 682] on div "11994716 (327068043) N/A Pickup 9/23/2025 2:47 PM EDT 9/23/2025 $30.00 Submitte…" at bounding box center [544, 527] width 943 height 634
click at [270, 348] on div "11994716 (327068043) N/A Pickup 9/23/2025 2:47 PM EDT 9/23/2025 $30.00 Submitte…" at bounding box center [544, 527] width 943 height 634
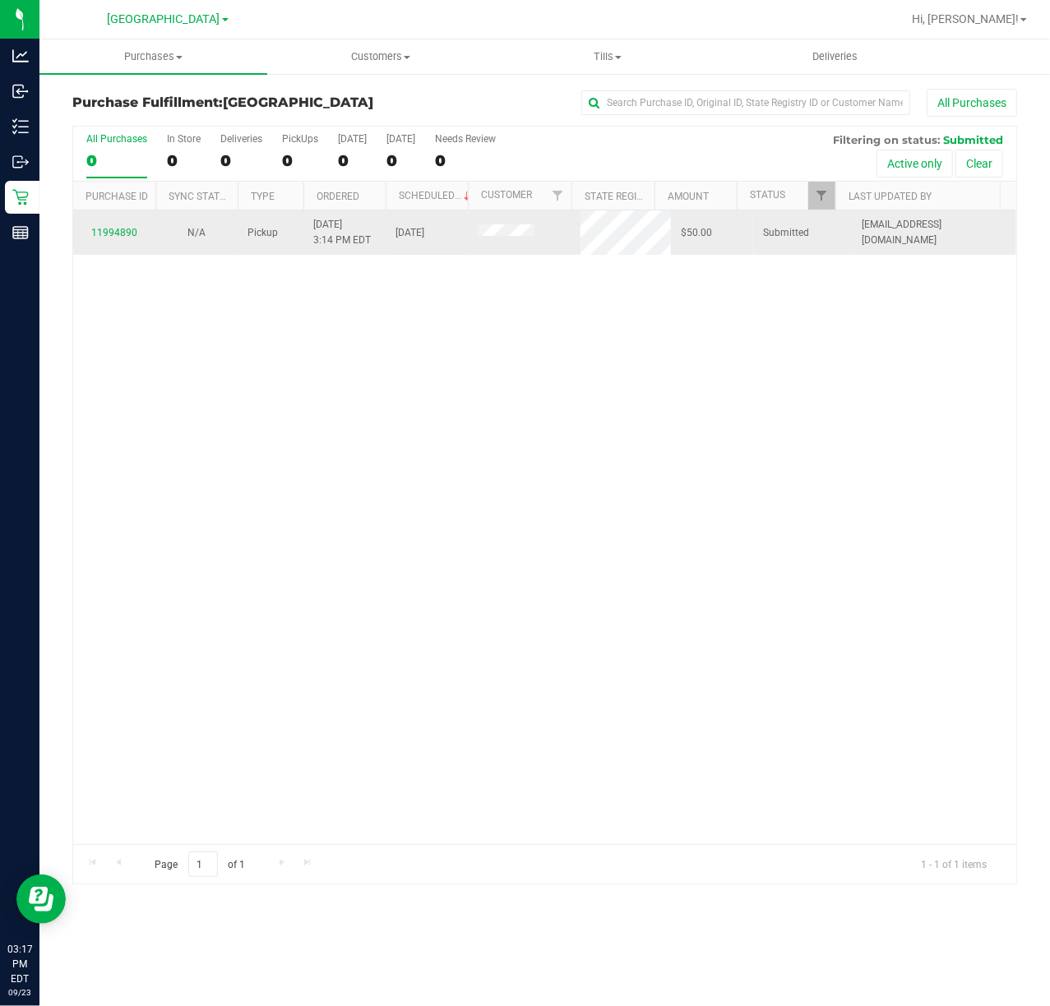
click at [136, 231] on div "11994890" at bounding box center [114, 233] width 62 height 16
click at [129, 233] on link "11994890" at bounding box center [114, 233] width 46 height 12
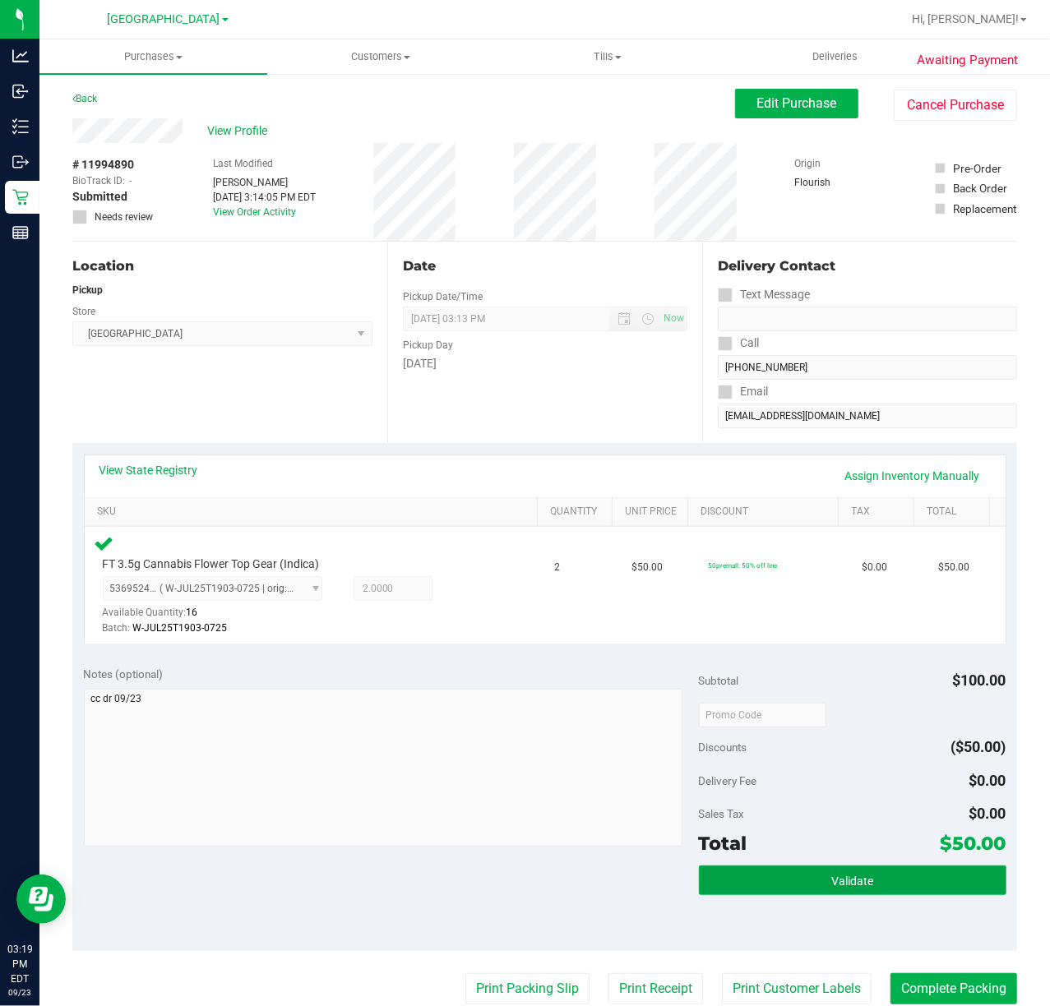
click at [831, 888] on span "Validate" at bounding box center [852, 881] width 42 height 13
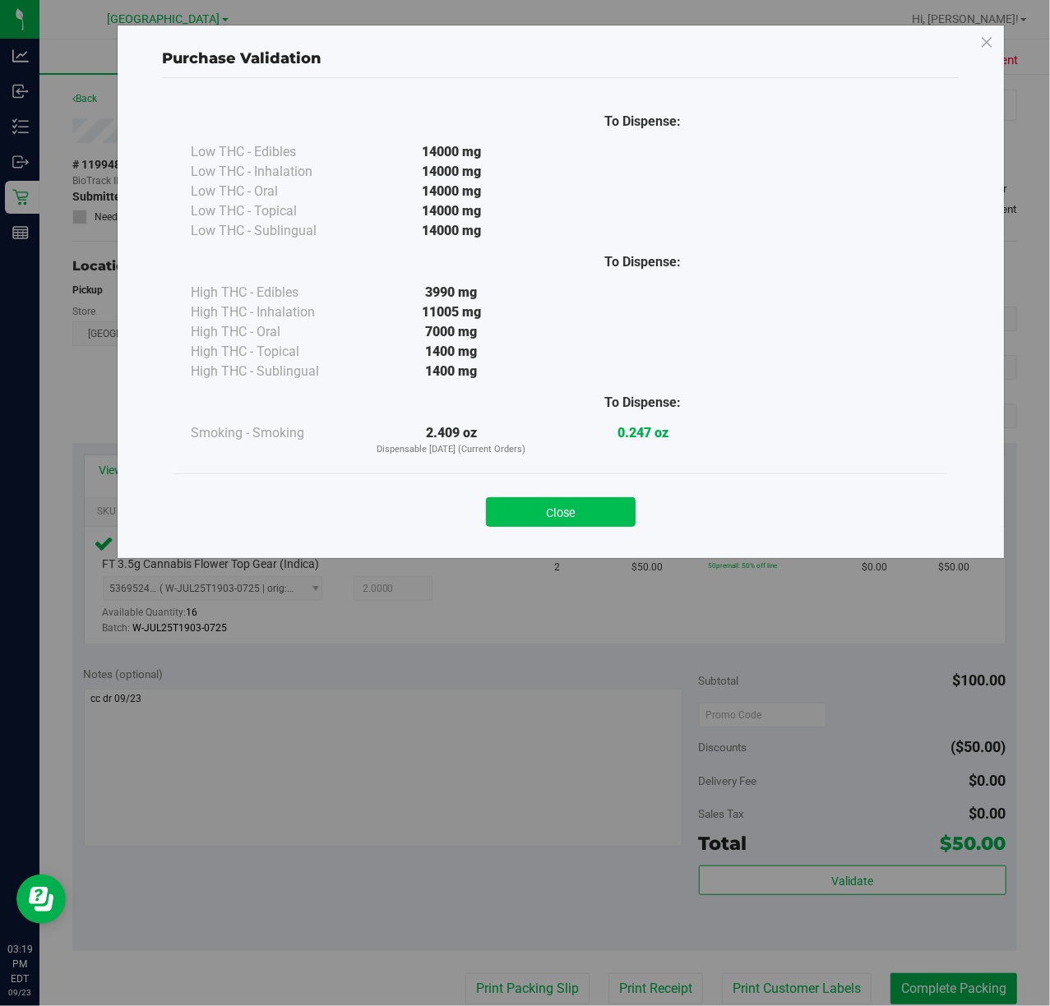
click at [561, 498] on button "Close" at bounding box center [561, 512] width 150 height 30
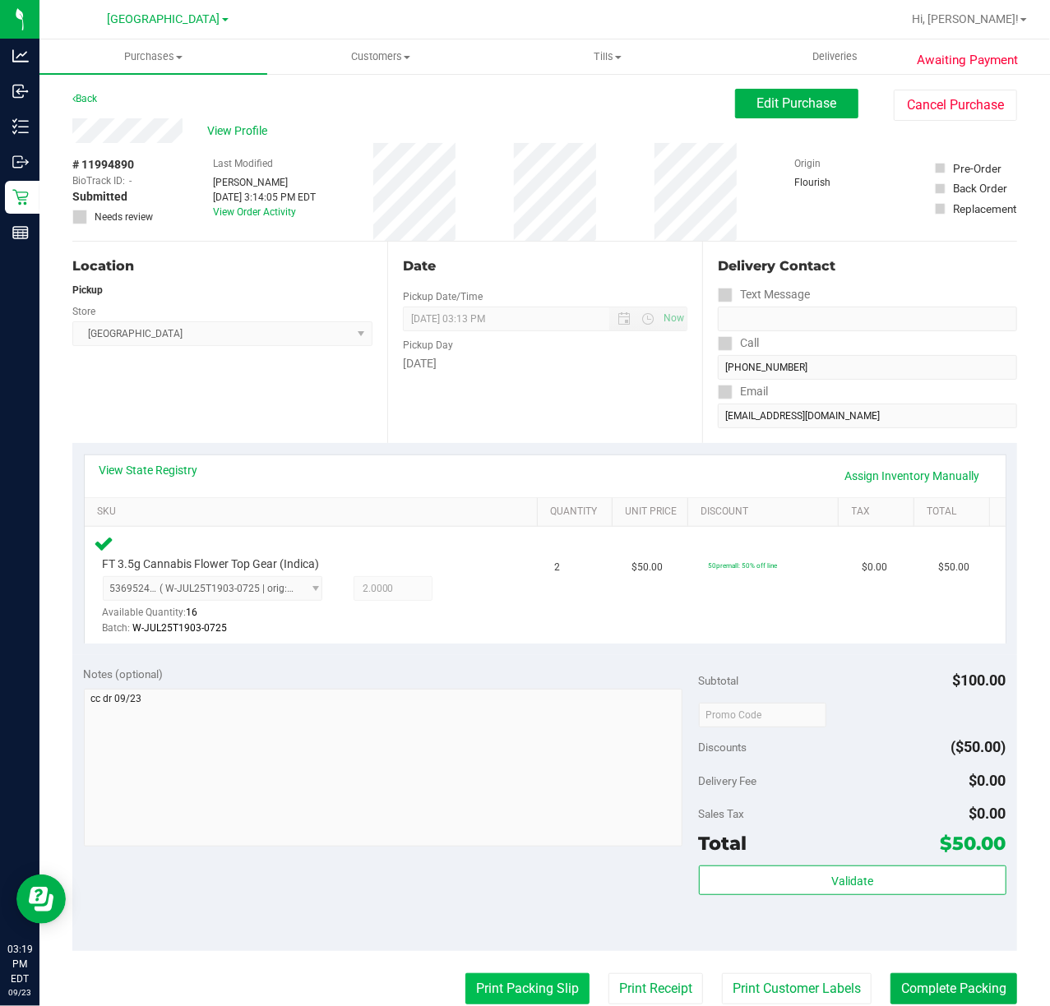
click at [465, 991] on button "Print Packing Slip" at bounding box center [527, 988] width 124 height 31
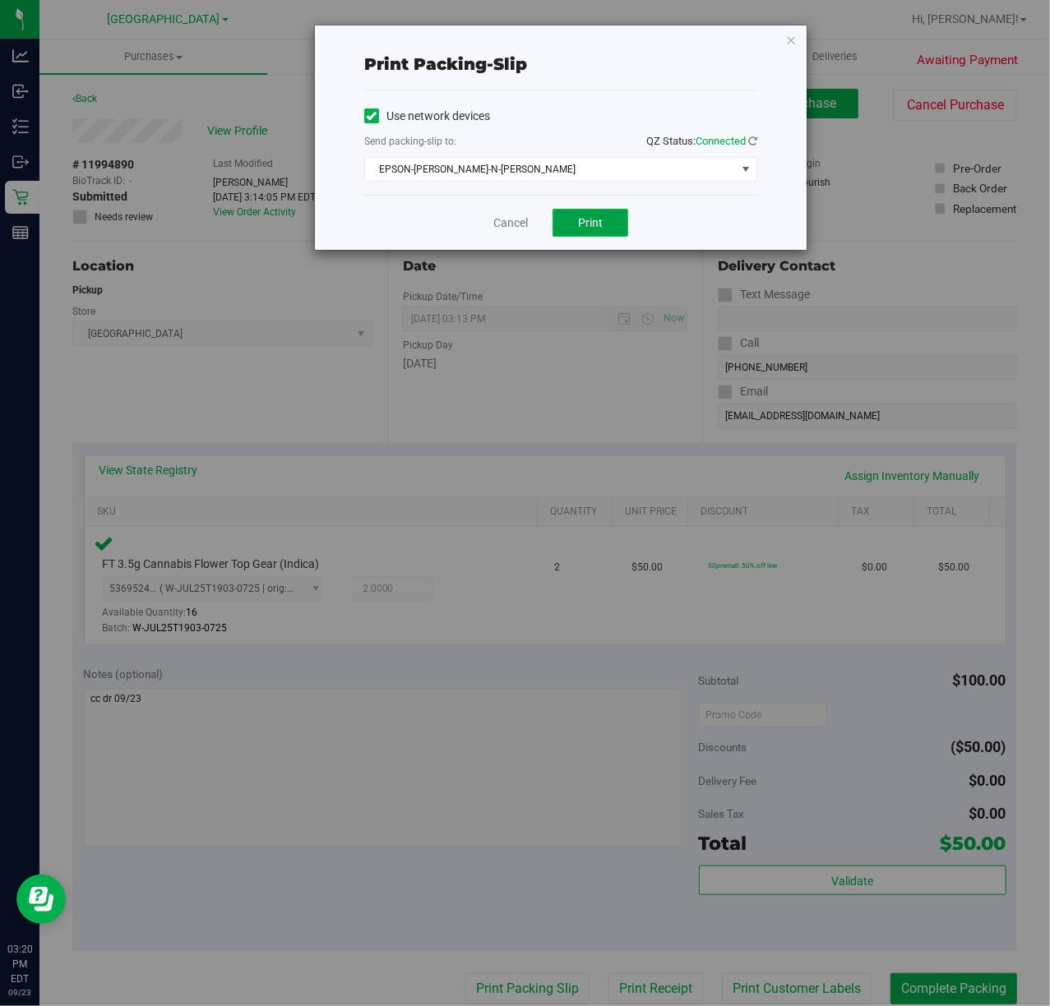
click at [593, 225] on span "Print" at bounding box center [590, 222] width 25 height 13
click at [520, 221] on link "Cancel" at bounding box center [510, 223] width 35 height 17
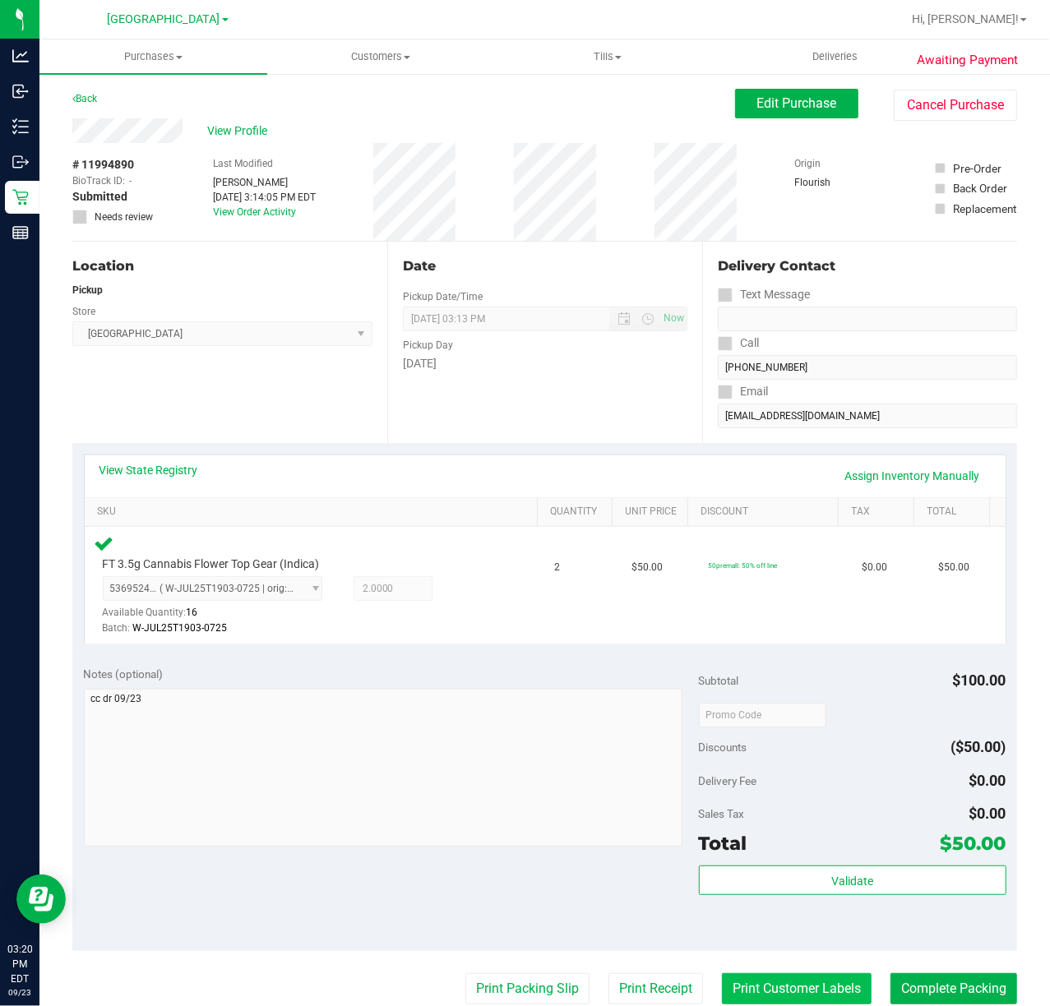
click at [768, 987] on button "Print Customer Labels" at bounding box center [797, 988] width 150 height 31
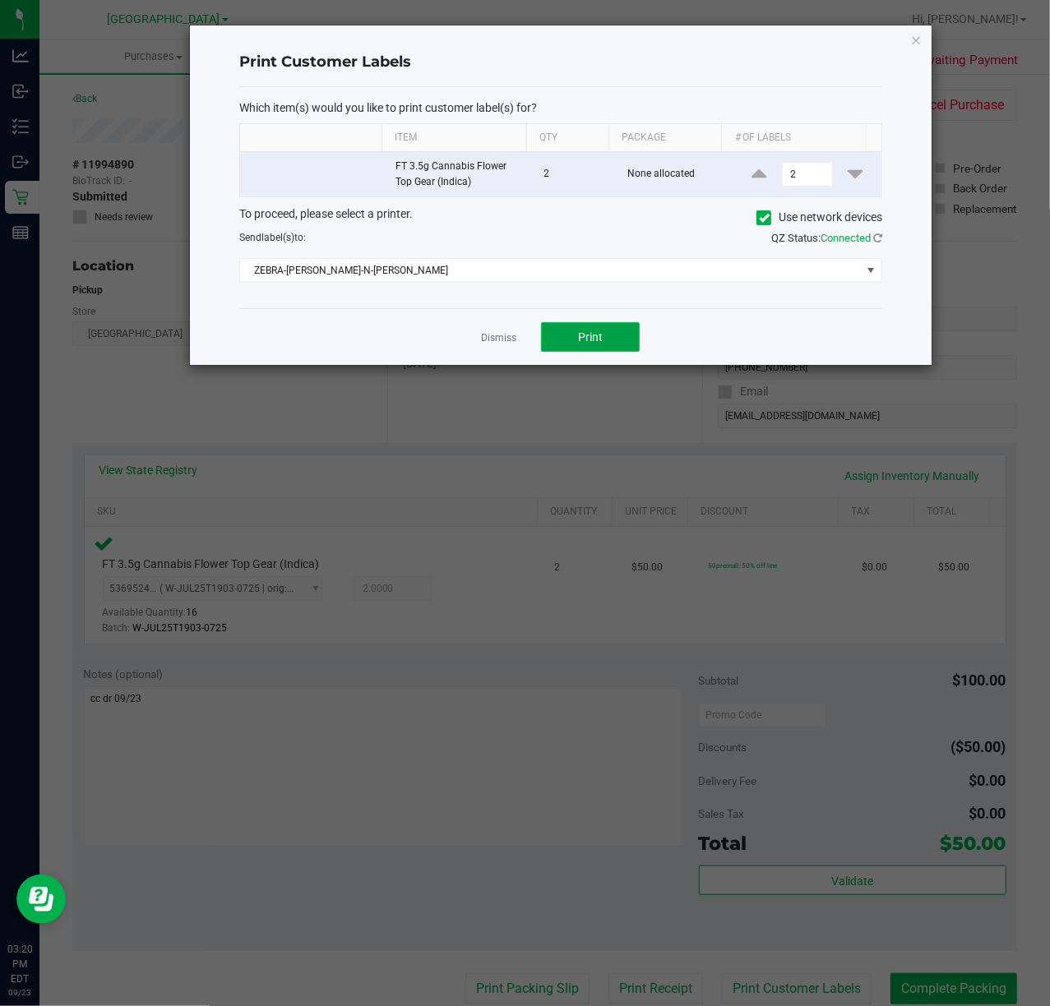
click at [563, 330] on button "Print" at bounding box center [590, 337] width 99 height 30
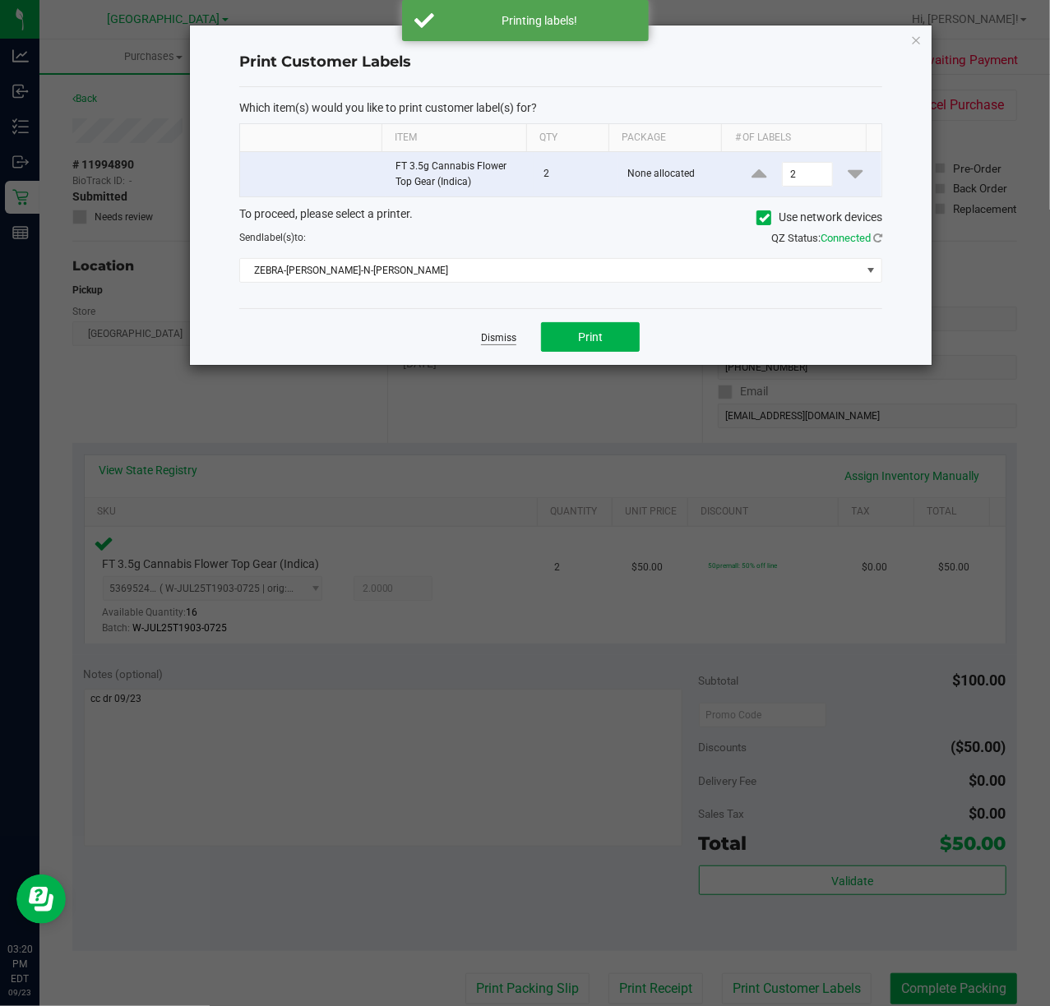
click at [495, 335] on link "Dismiss" at bounding box center [498, 338] width 35 height 14
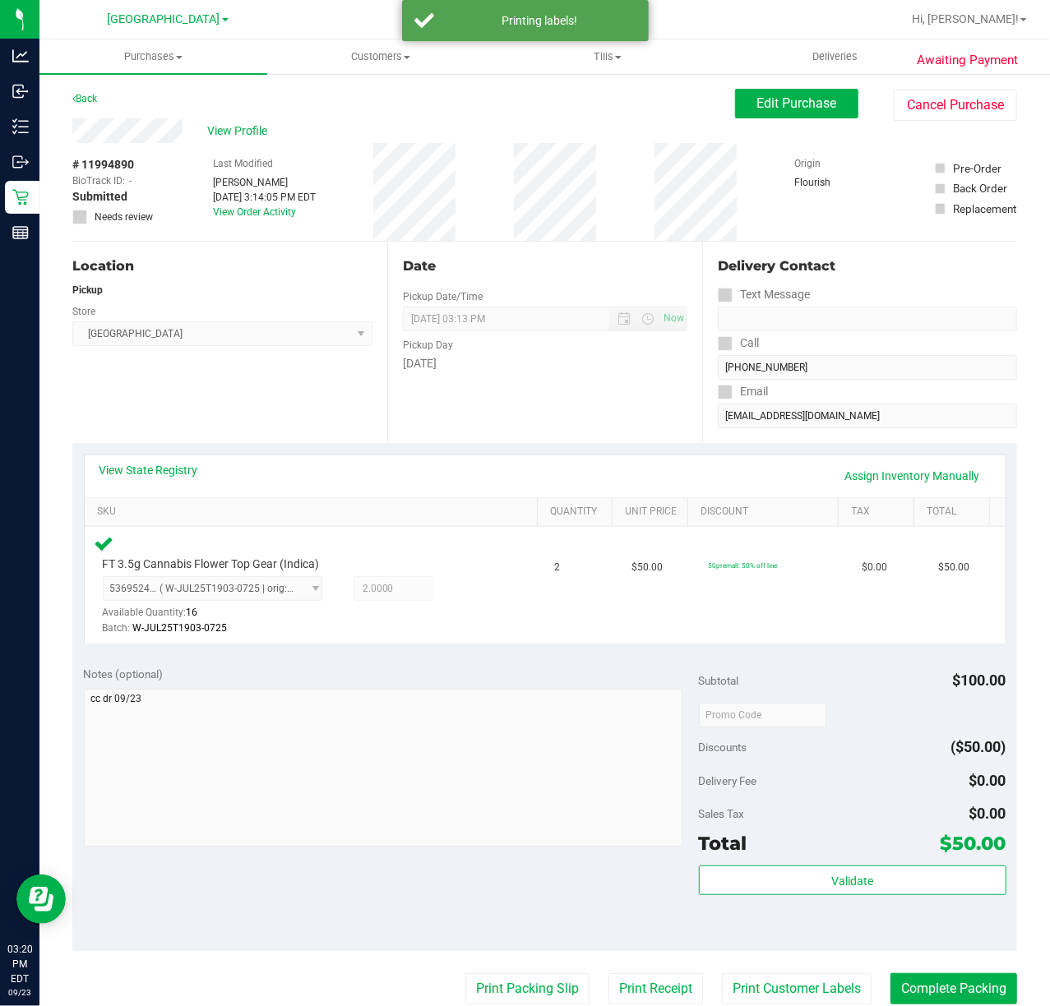
drag, startPoint x: 879, startPoint y: 853, endPoint x: 863, endPoint y: 853, distance: 16.4
click at [869, 853] on div "Total $50.00" at bounding box center [852, 843] width 307 height 30
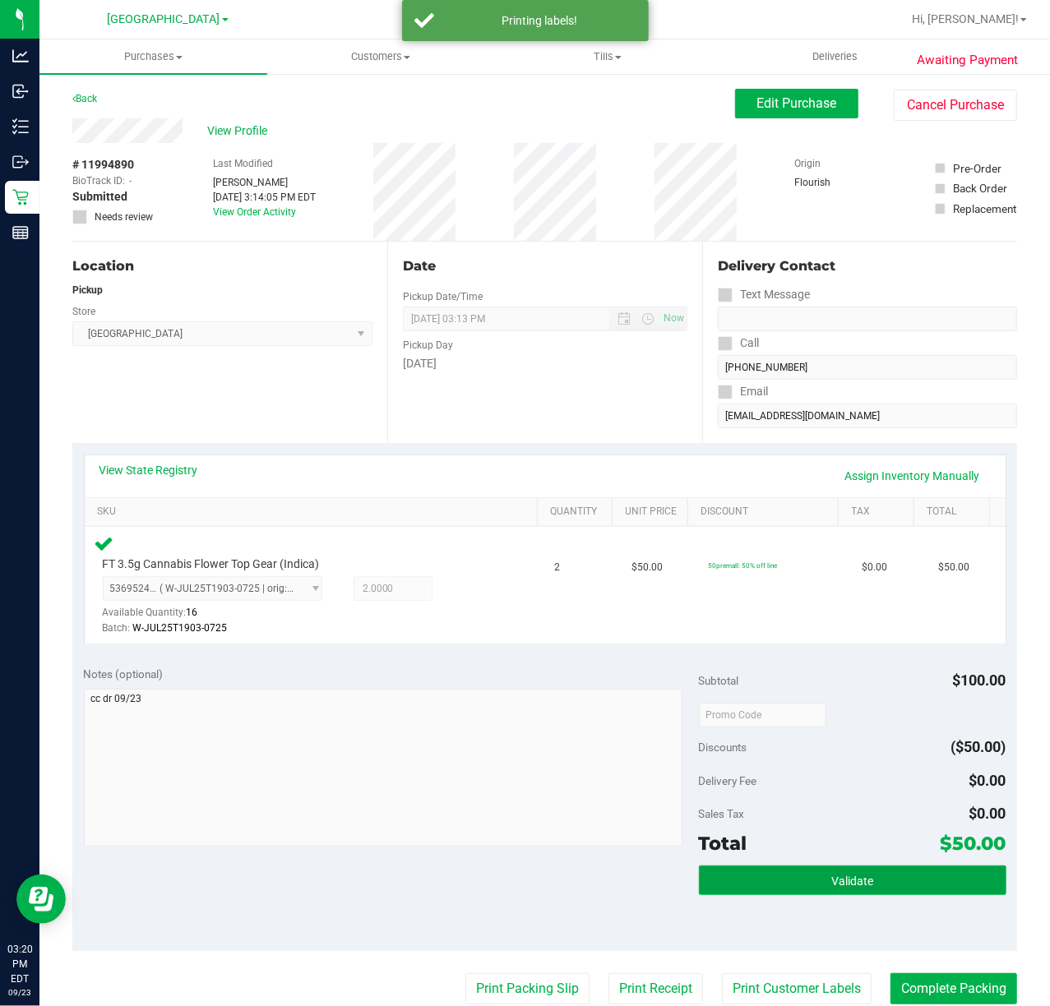
click at [849, 869] on button "Validate" at bounding box center [852, 880] width 307 height 30
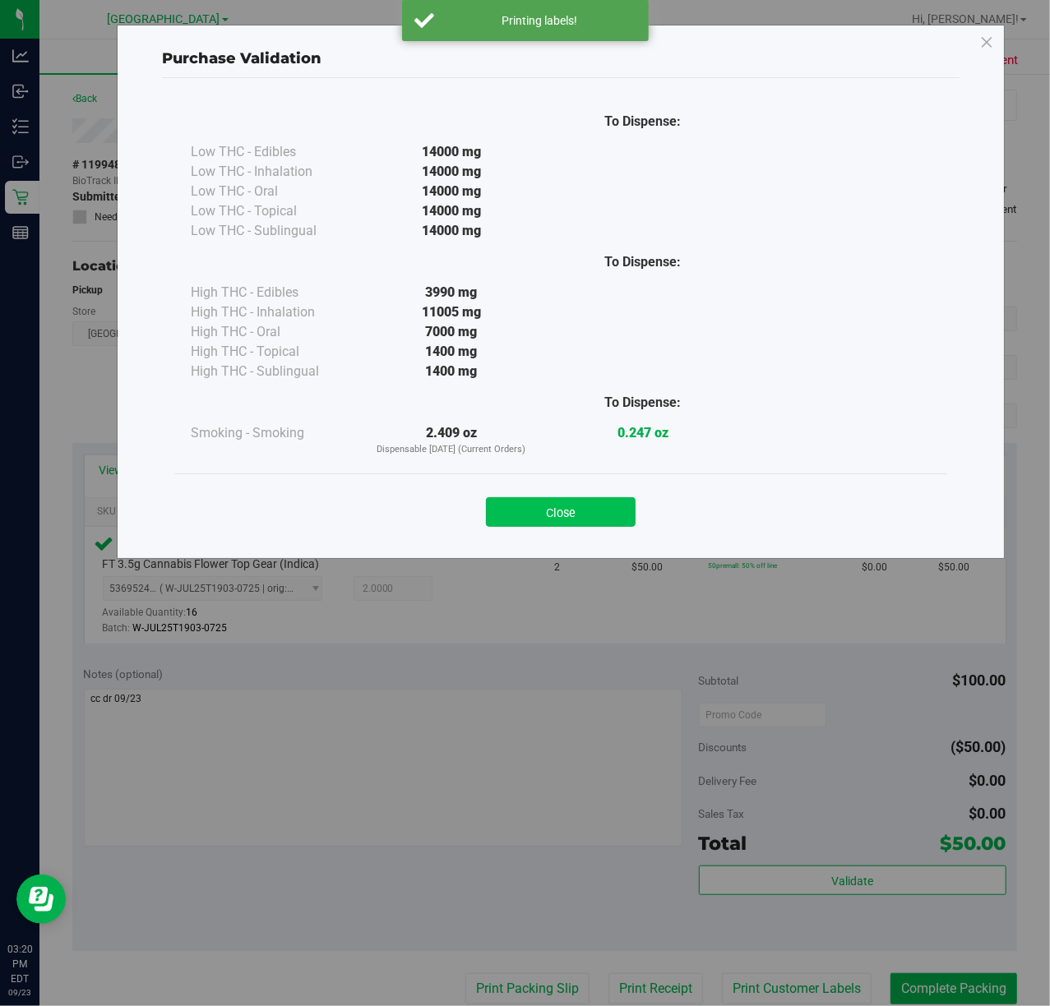
click at [553, 518] on button "Close" at bounding box center [561, 512] width 150 height 30
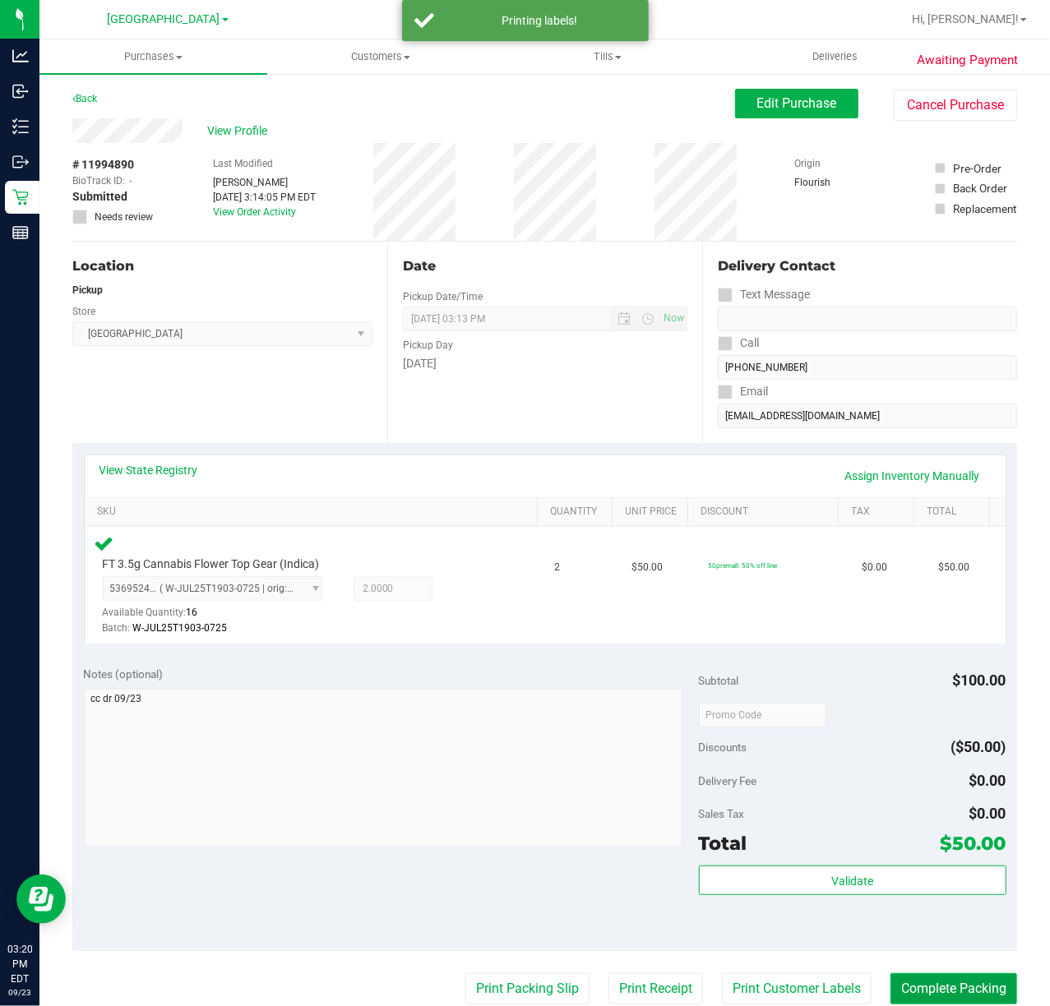
drag, startPoint x: 958, startPoint y: 984, endPoint x: 944, endPoint y: 981, distance: 14.4
click at [958, 985] on button "Complete Packing" at bounding box center [953, 988] width 127 height 31
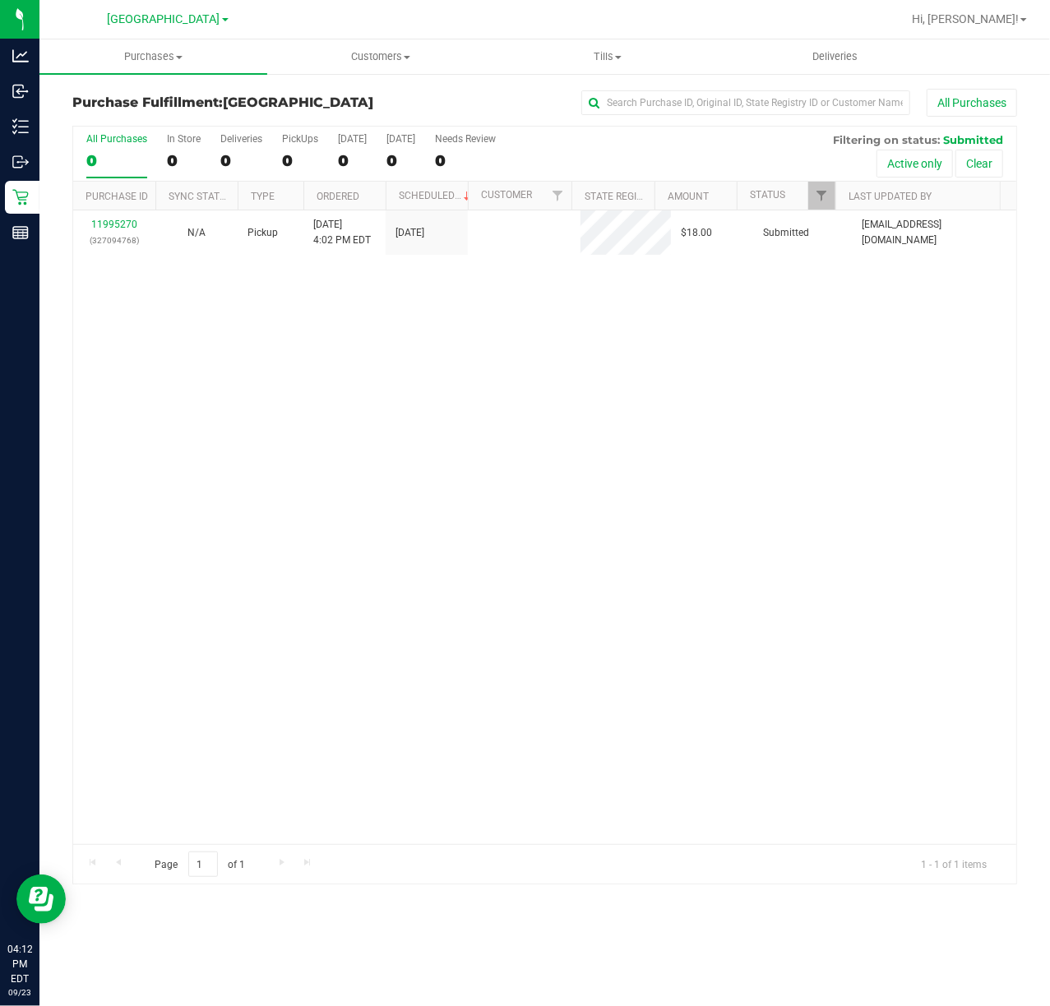
click at [827, 475] on div "11995270 (327094768) N/A Pickup 9/23/2025 4:02 PM EDT 9/23/2025 $18.00 Submitte…" at bounding box center [544, 527] width 943 height 634
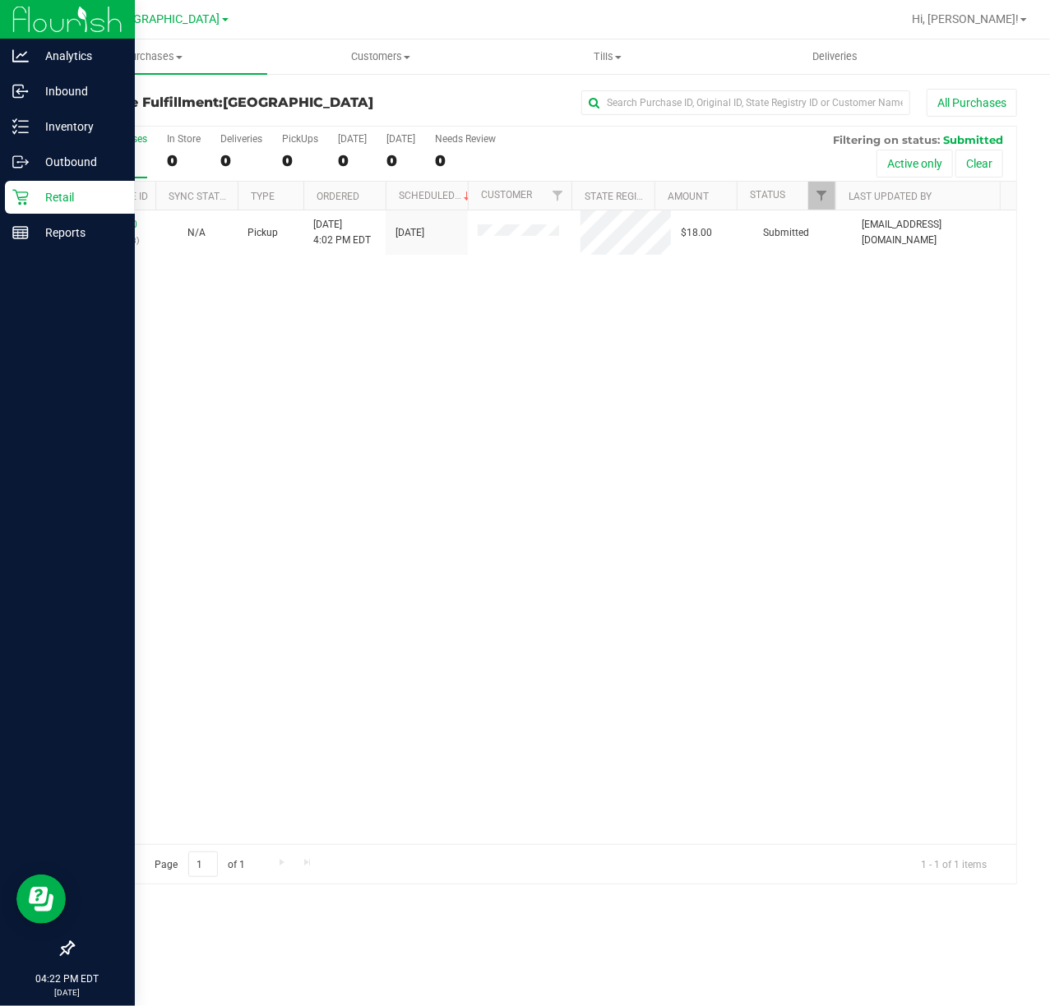
click at [71, 823] on div at bounding box center [67, 592] width 135 height 681
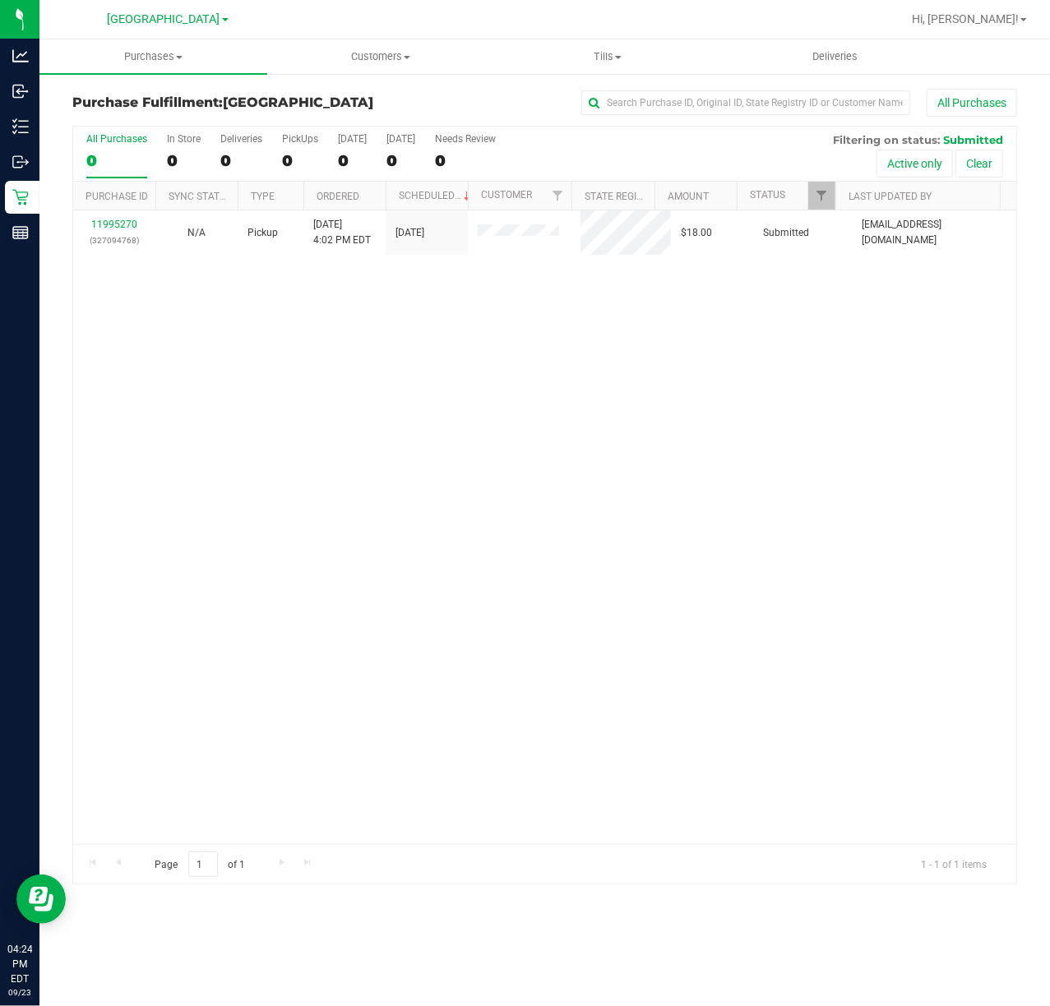
click at [763, 352] on div "11995270 (327094768) N/A Pickup 9/23/2025 4:02 PM EDT 9/23/2025 $18.00 Submitte…" at bounding box center [544, 527] width 943 height 634
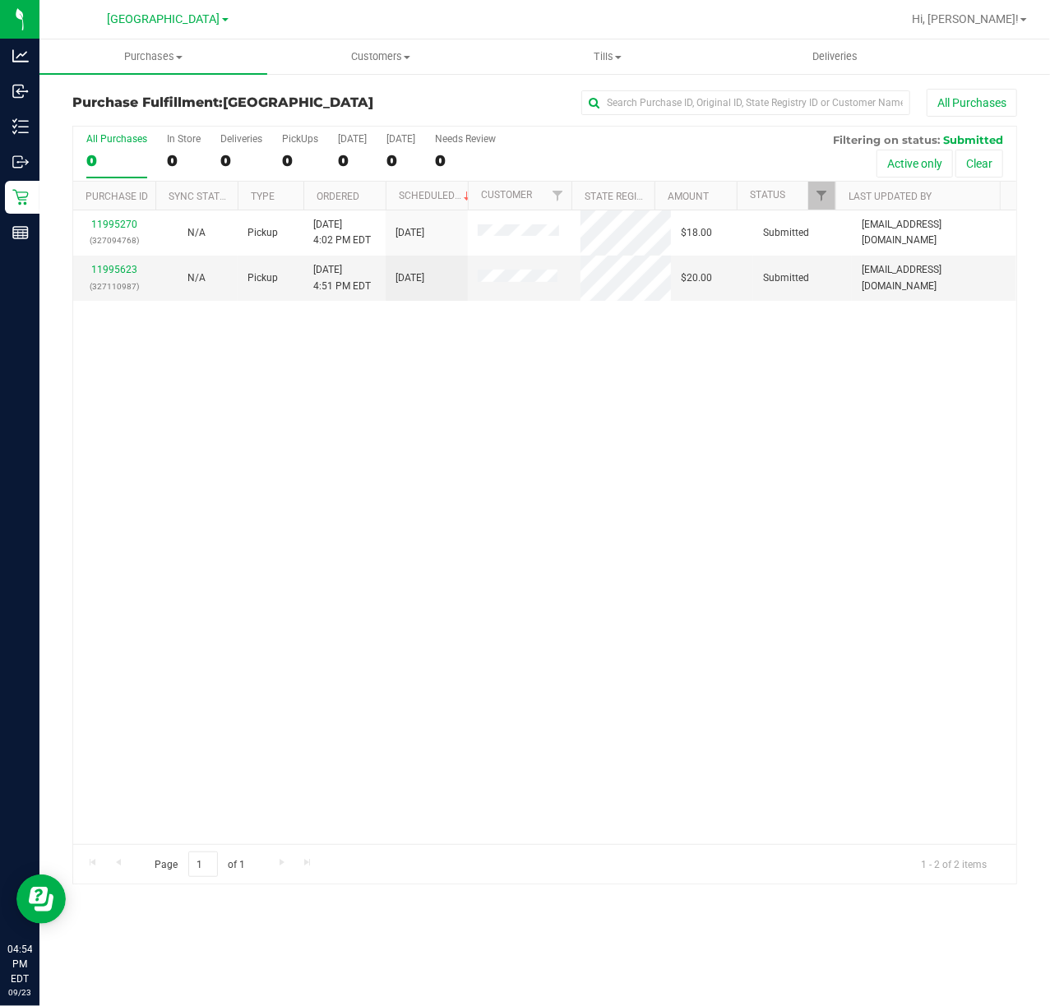
click at [199, 348] on div "11995270 (327094768) N/A Pickup 9/23/2025 4:02 PM EDT 9/23/2025 $18.00 Submitte…" at bounding box center [544, 527] width 943 height 634
click at [108, 270] on link "11995623" at bounding box center [114, 270] width 46 height 12
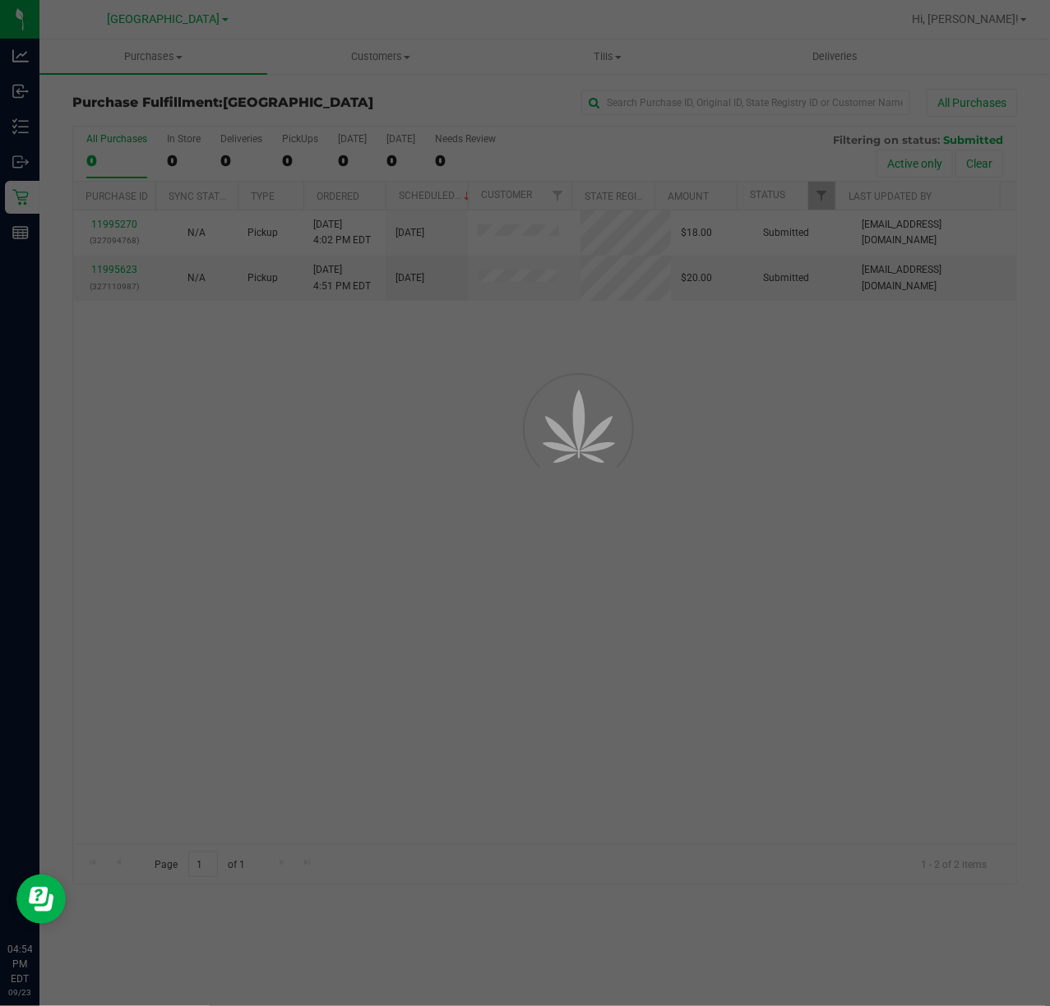
click at [413, 355] on div at bounding box center [525, 503] width 1050 height 1006
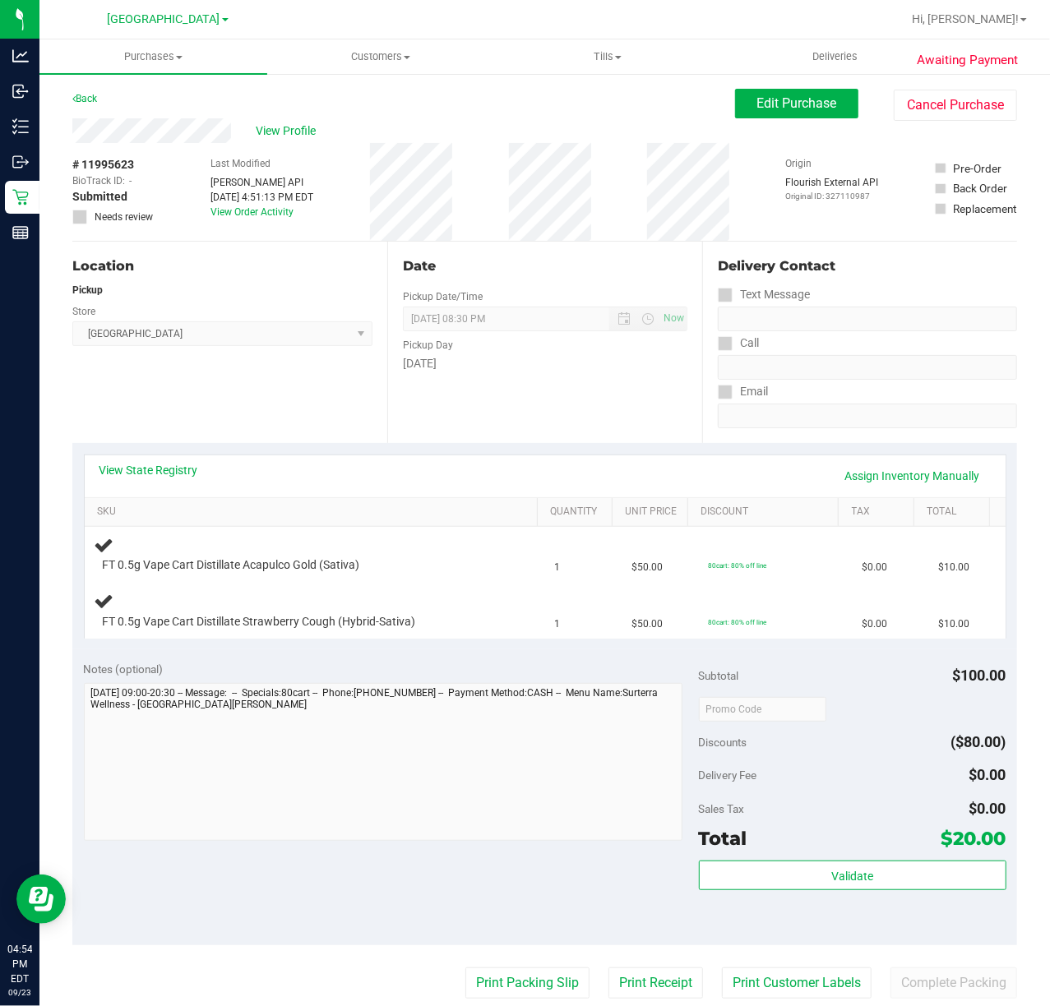
click at [554, 414] on div "Date Pickup Date/Time 09/23/2025 Now 09/23/2025 08:30 PM Now Pickup Day Tuesday" at bounding box center [544, 342] width 315 height 201
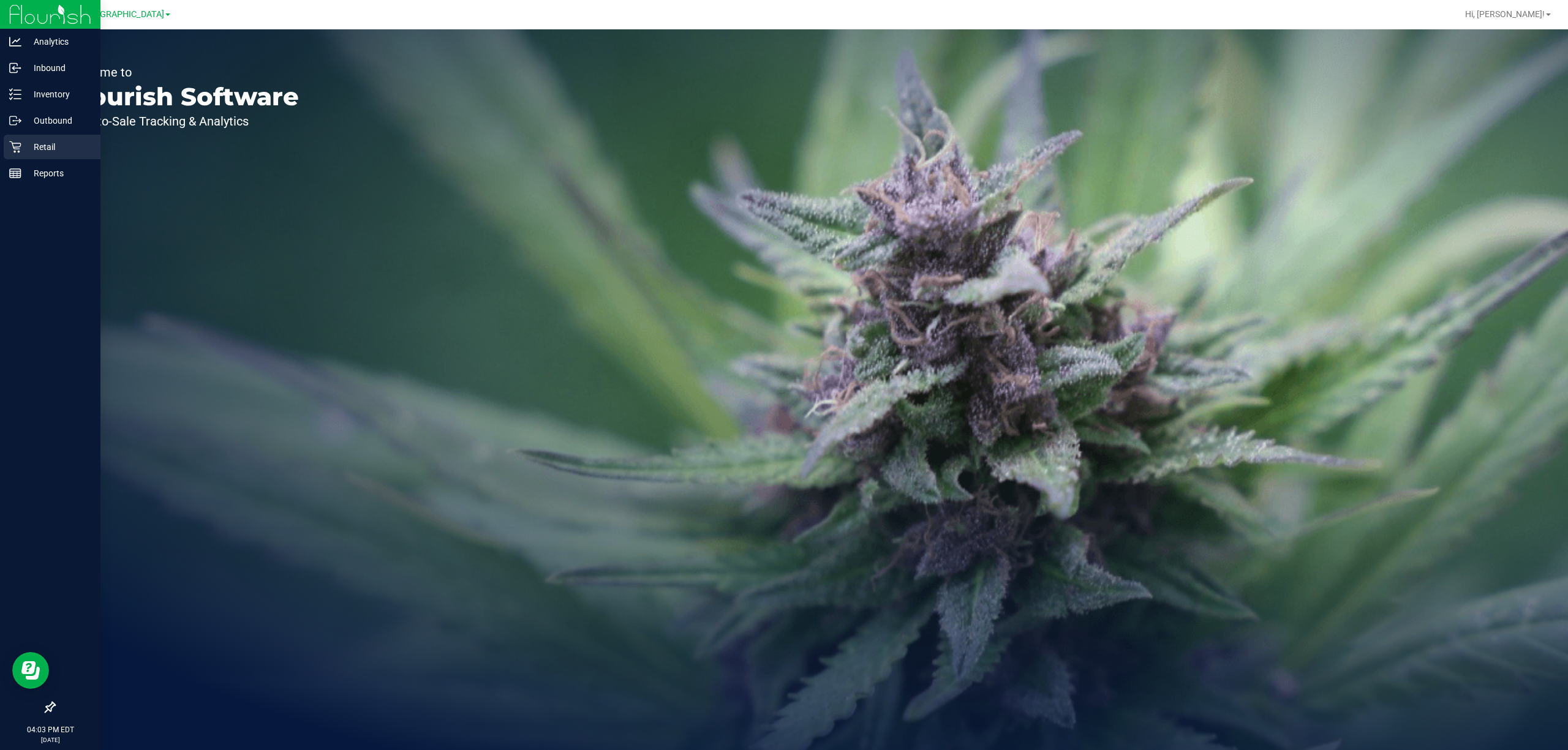
click at [63, 152] on p "Retail" at bounding box center [58, 147] width 74 height 15
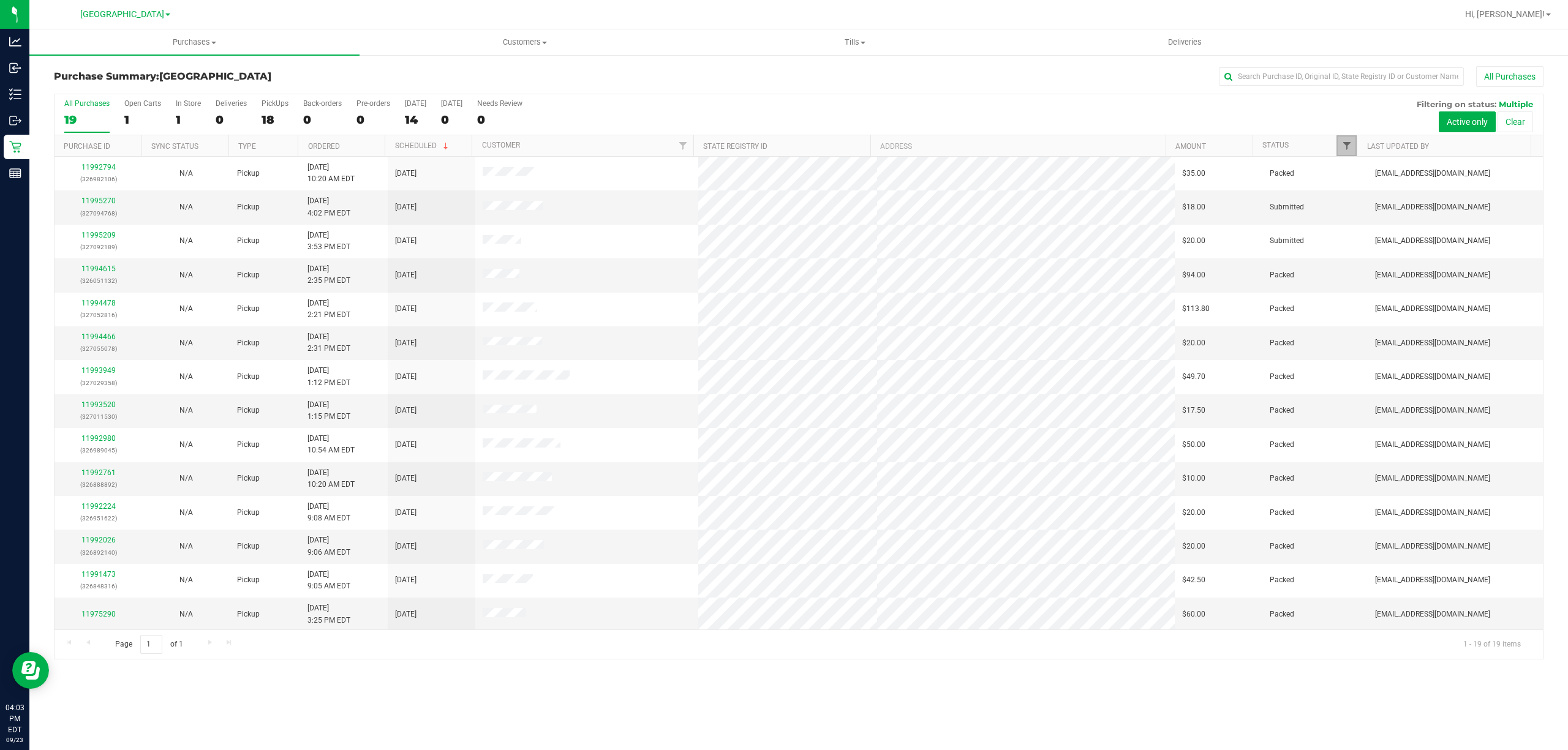
click at [1347, 145] on span "Filter" at bounding box center [1347, 145] width 10 height 10
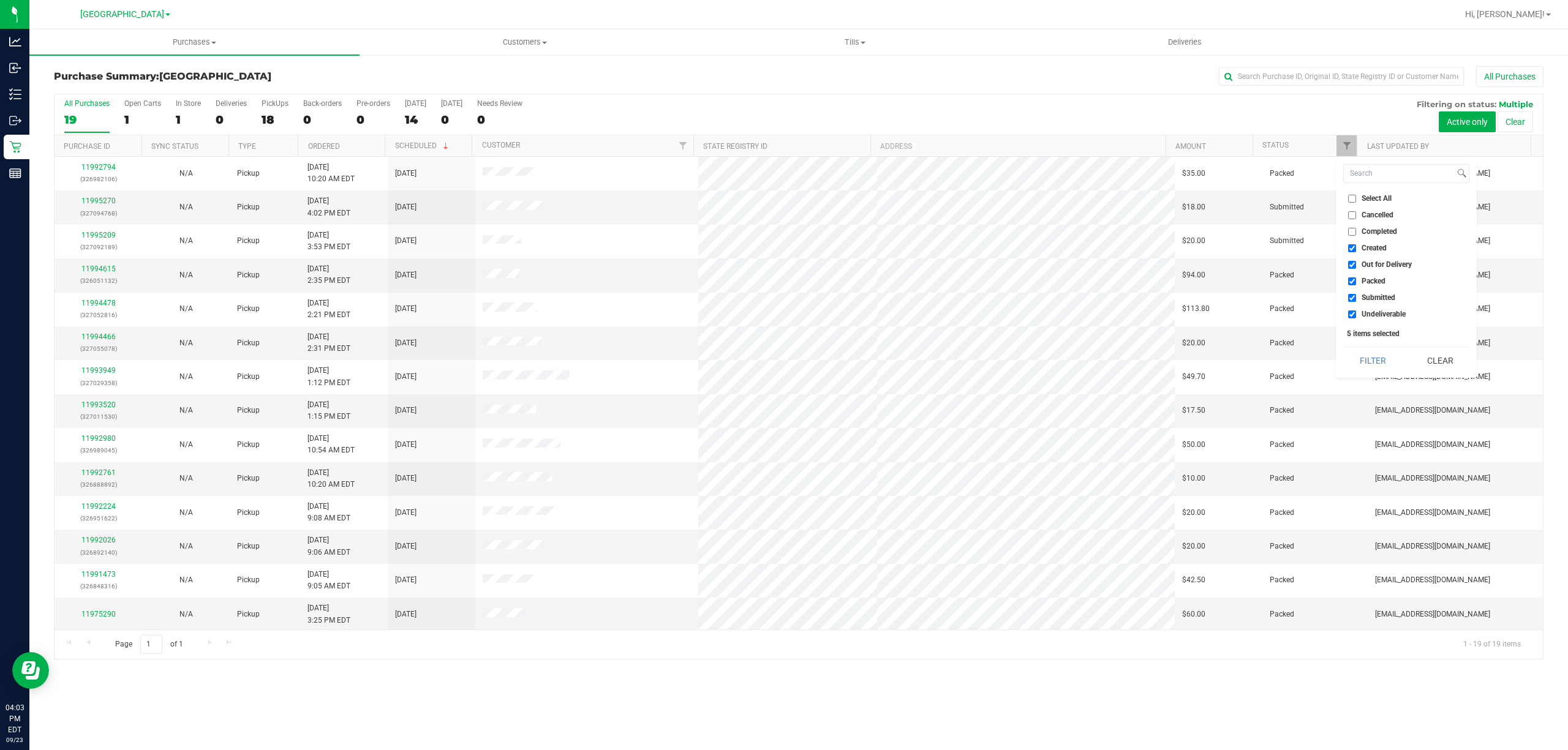
click at [1353, 246] on input "Created" at bounding box center [1352, 248] width 8 height 8
checkbox input "false"
click at [1353, 262] on input "Out for Delivery" at bounding box center [1352, 264] width 8 height 8
checkbox input "false"
click at [1353, 280] on input "Packed" at bounding box center [1352, 281] width 8 height 8
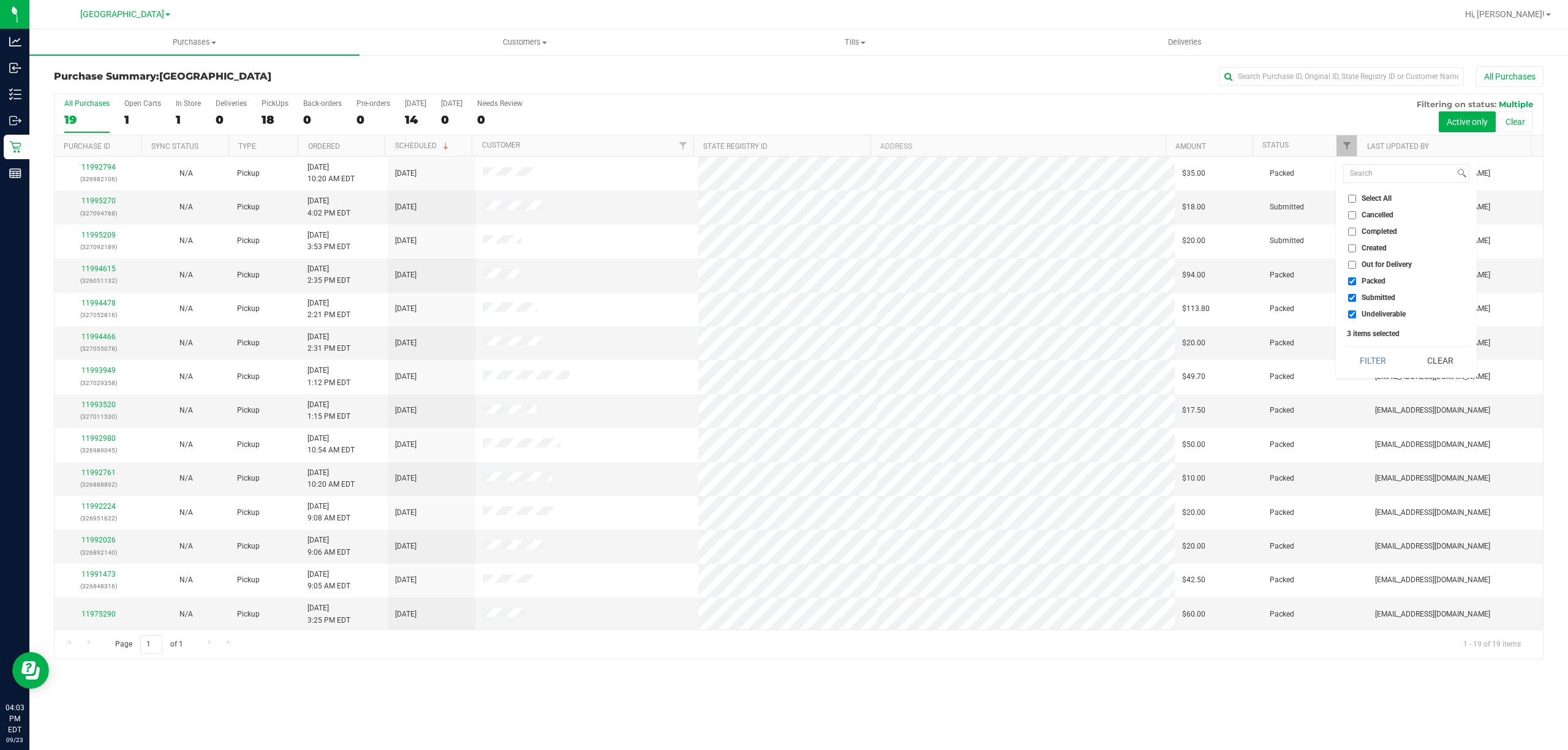
checkbox input "false"
click at [1353, 311] on input "Undeliverable" at bounding box center [1352, 314] width 8 height 8
checkbox input "false"
click at [1359, 352] on button "Filter" at bounding box center [1372, 360] width 59 height 27
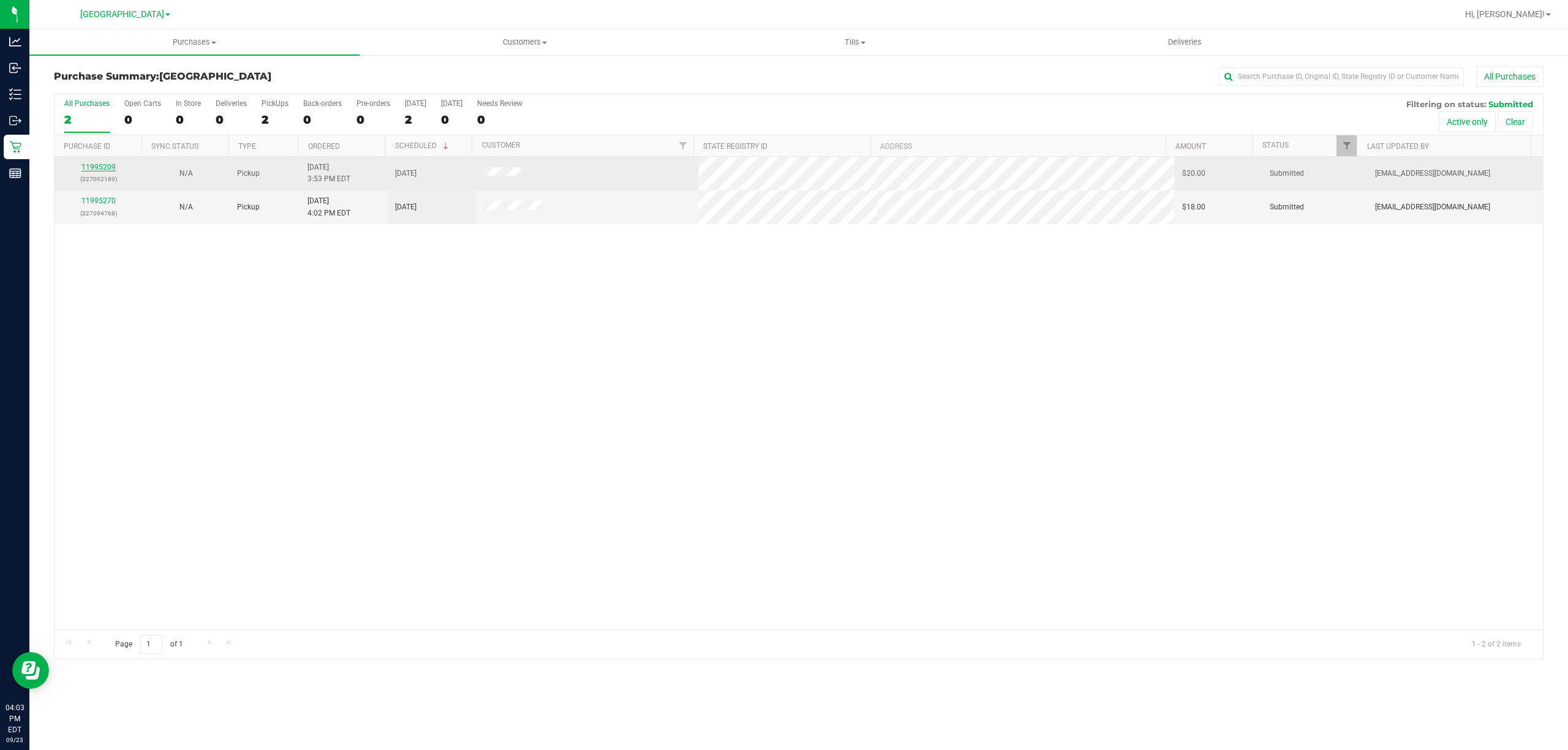
click at [96, 164] on link "11995209" at bounding box center [98, 168] width 34 height 9
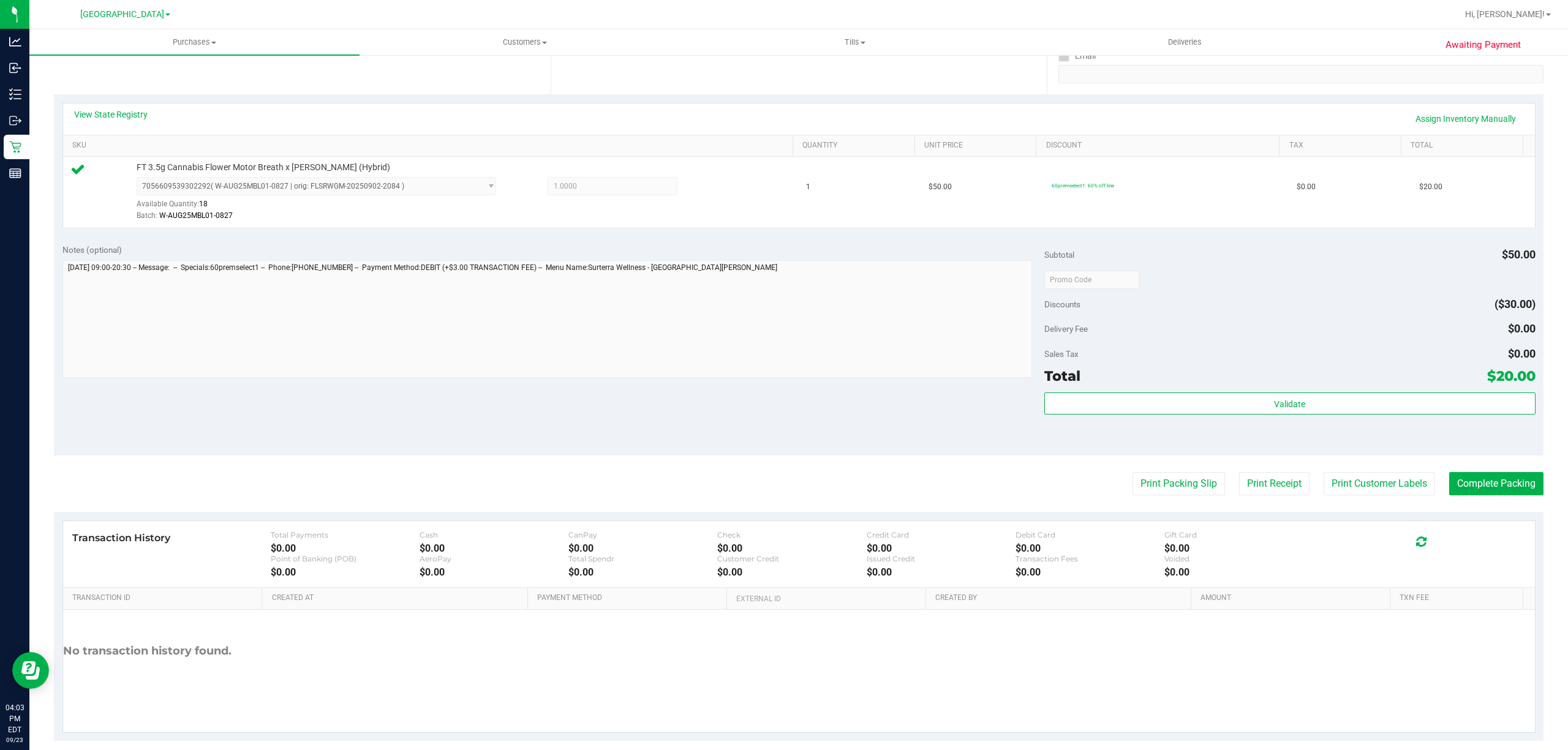
scroll to position [252, 0]
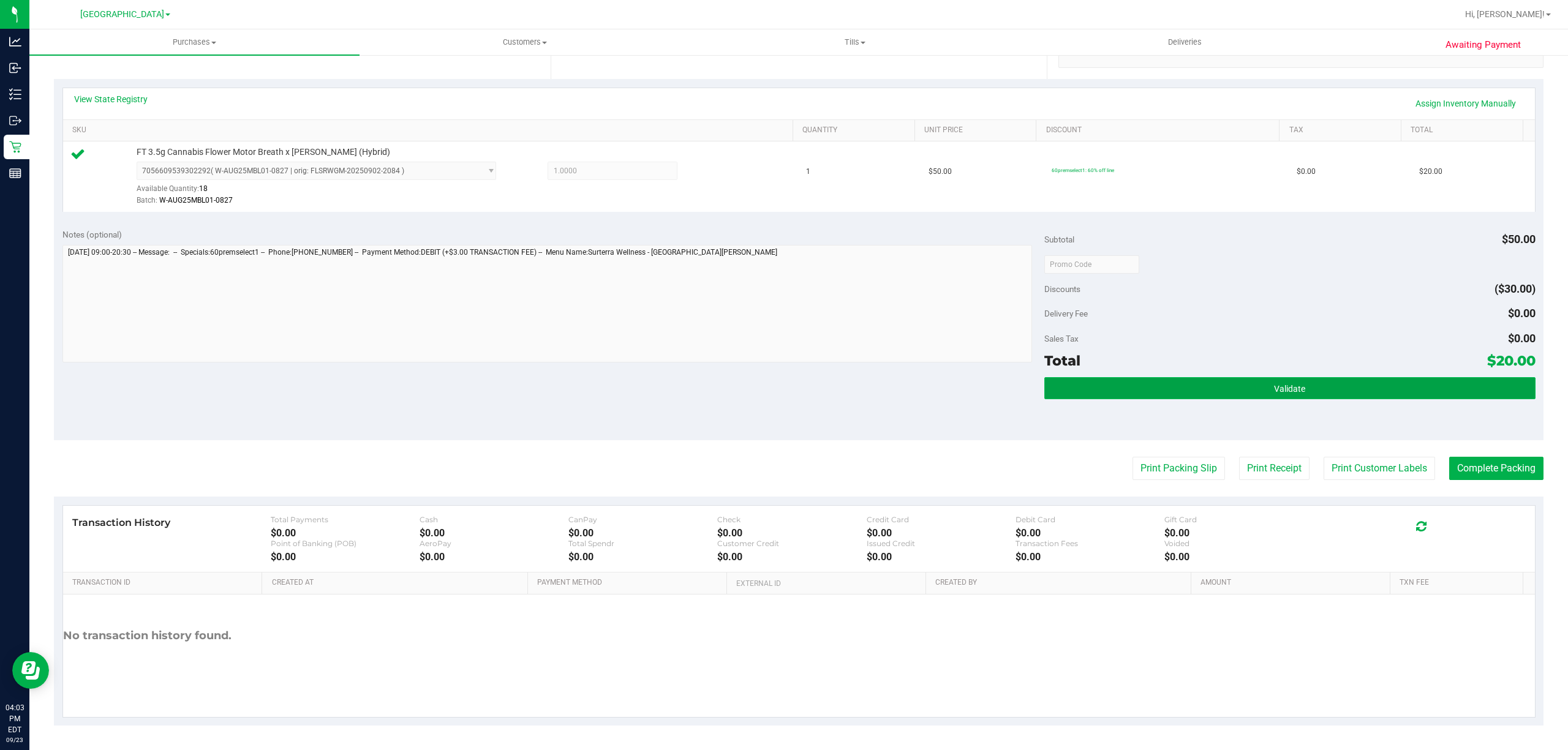
click at [1175, 385] on button "Validate" at bounding box center [1289, 388] width 491 height 22
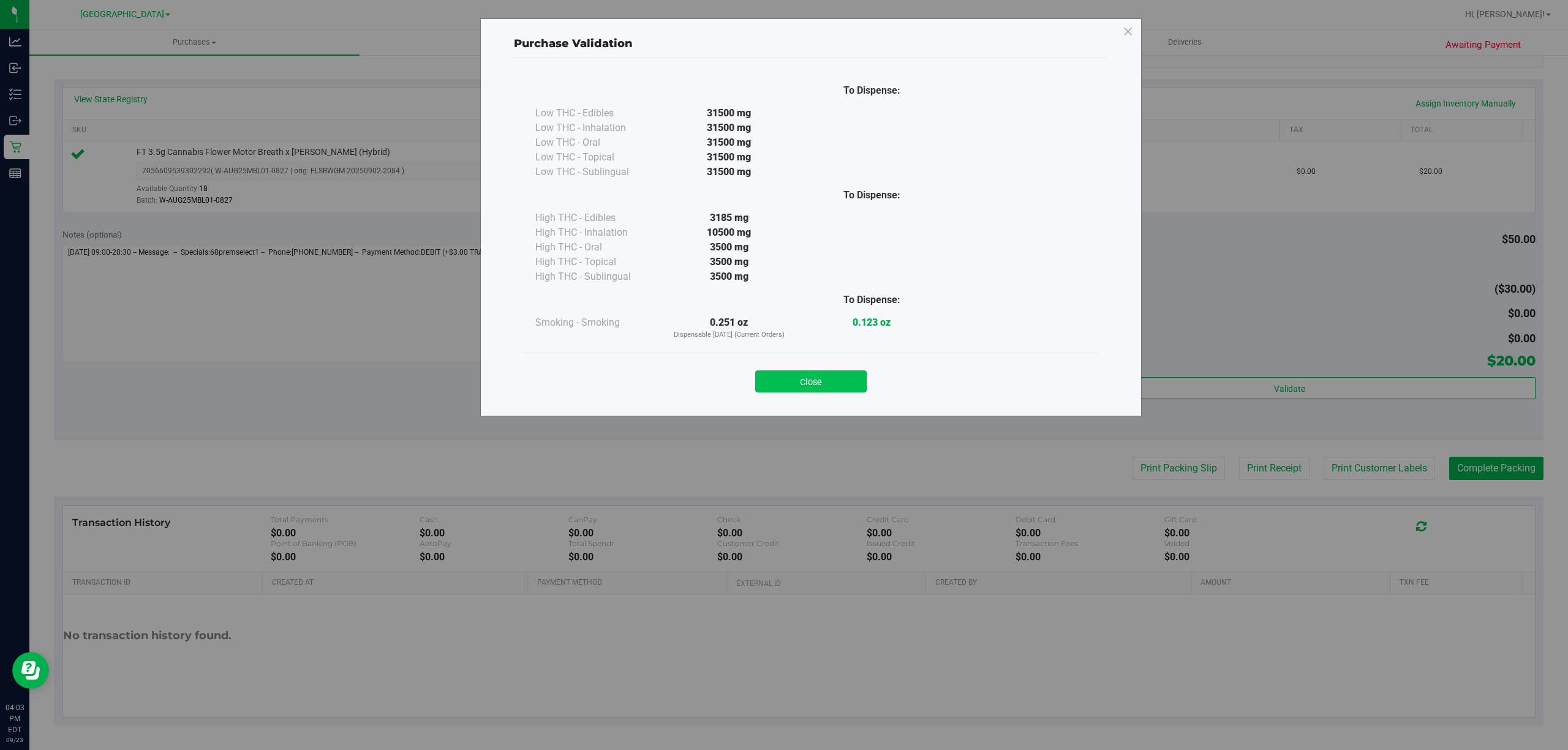
click at [844, 386] on button "Close" at bounding box center [811, 381] width 112 height 22
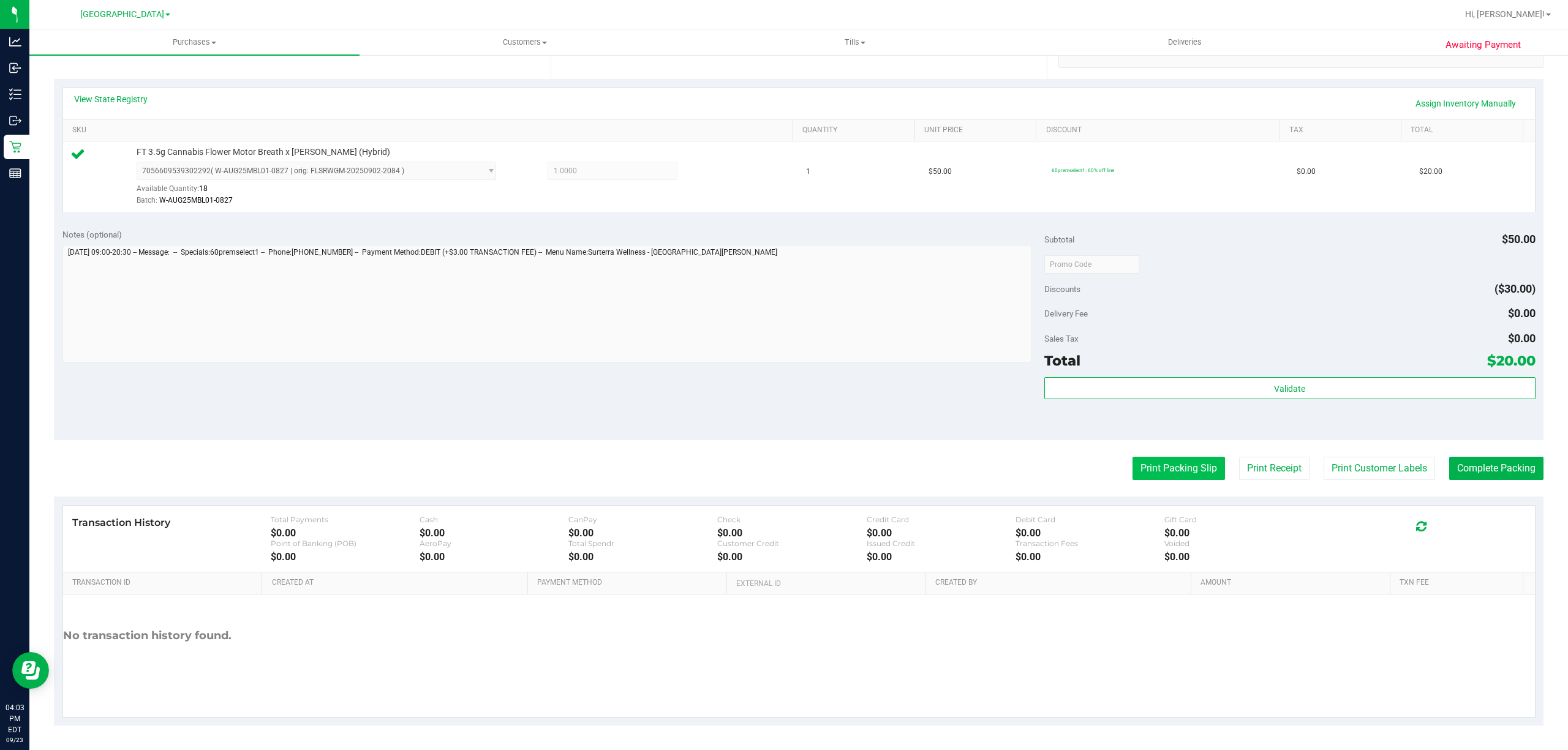
click at [1183, 470] on button "Print Packing Slip" at bounding box center [1179, 468] width 92 height 23
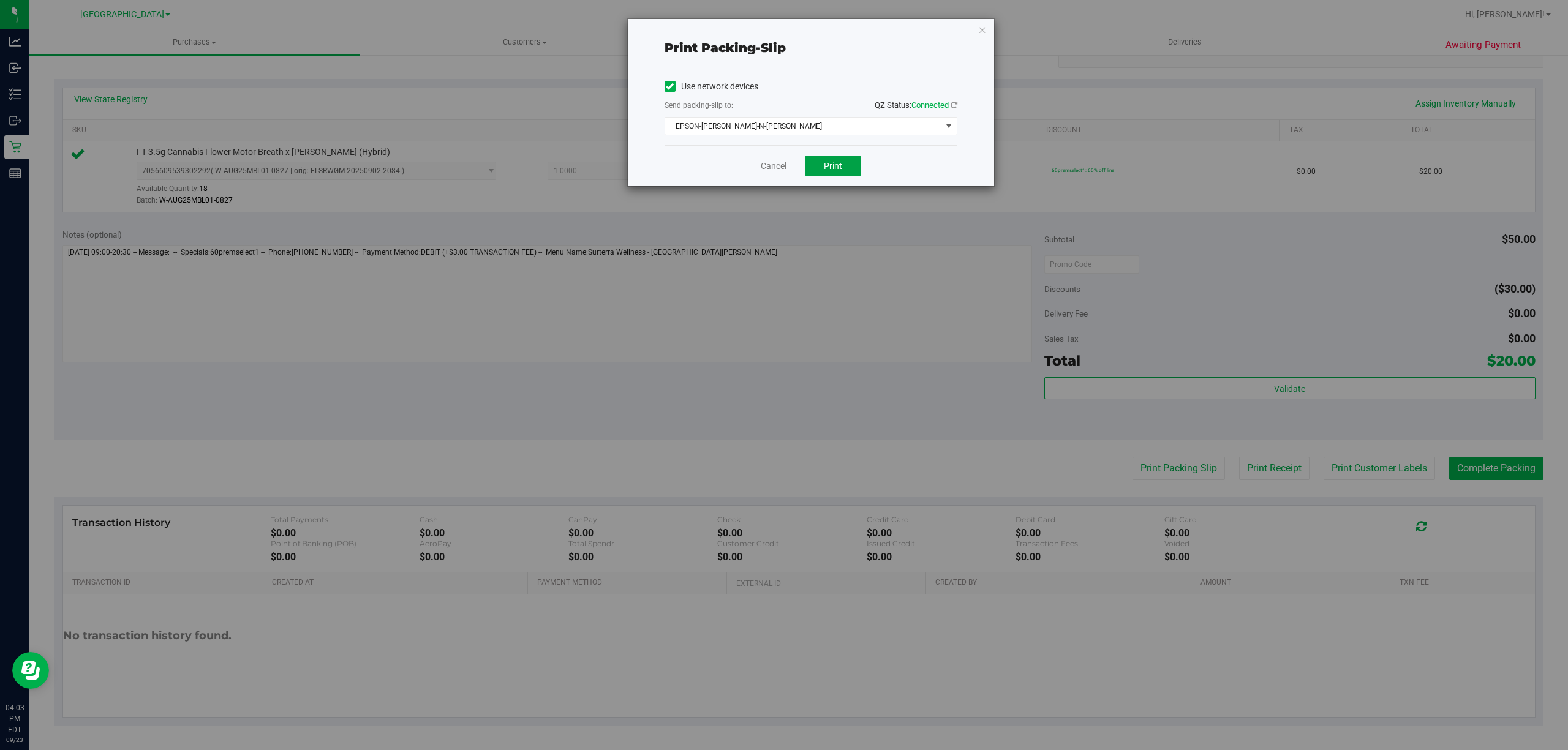
click at [832, 165] on span "Print" at bounding box center [832, 165] width 19 height 10
click at [765, 163] on link "Cancel" at bounding box center [774, 166] width 26 height 13
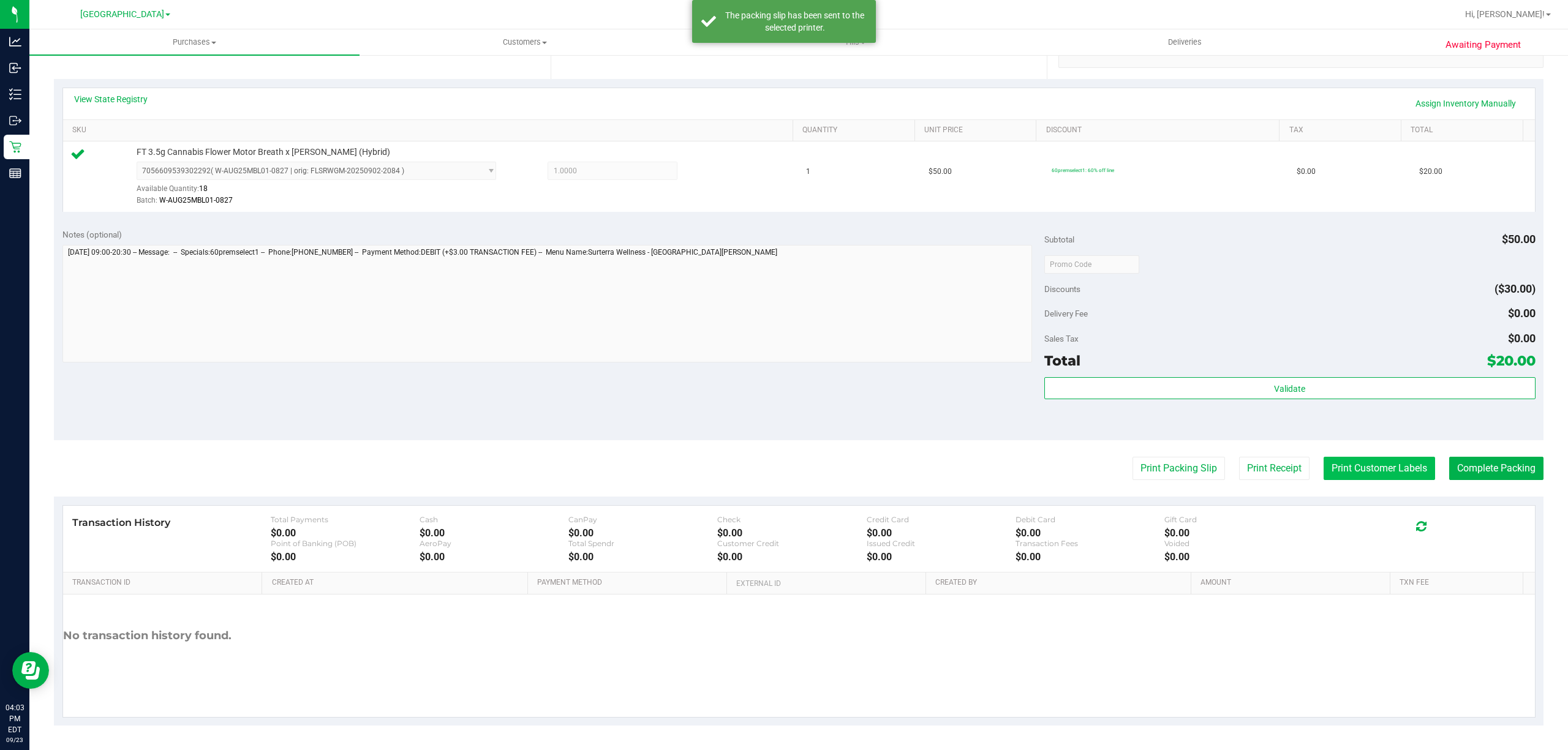
click at [1335, 468] on button "Print Customer Labels" at bounding box center [1379, 468] width 112 height 23
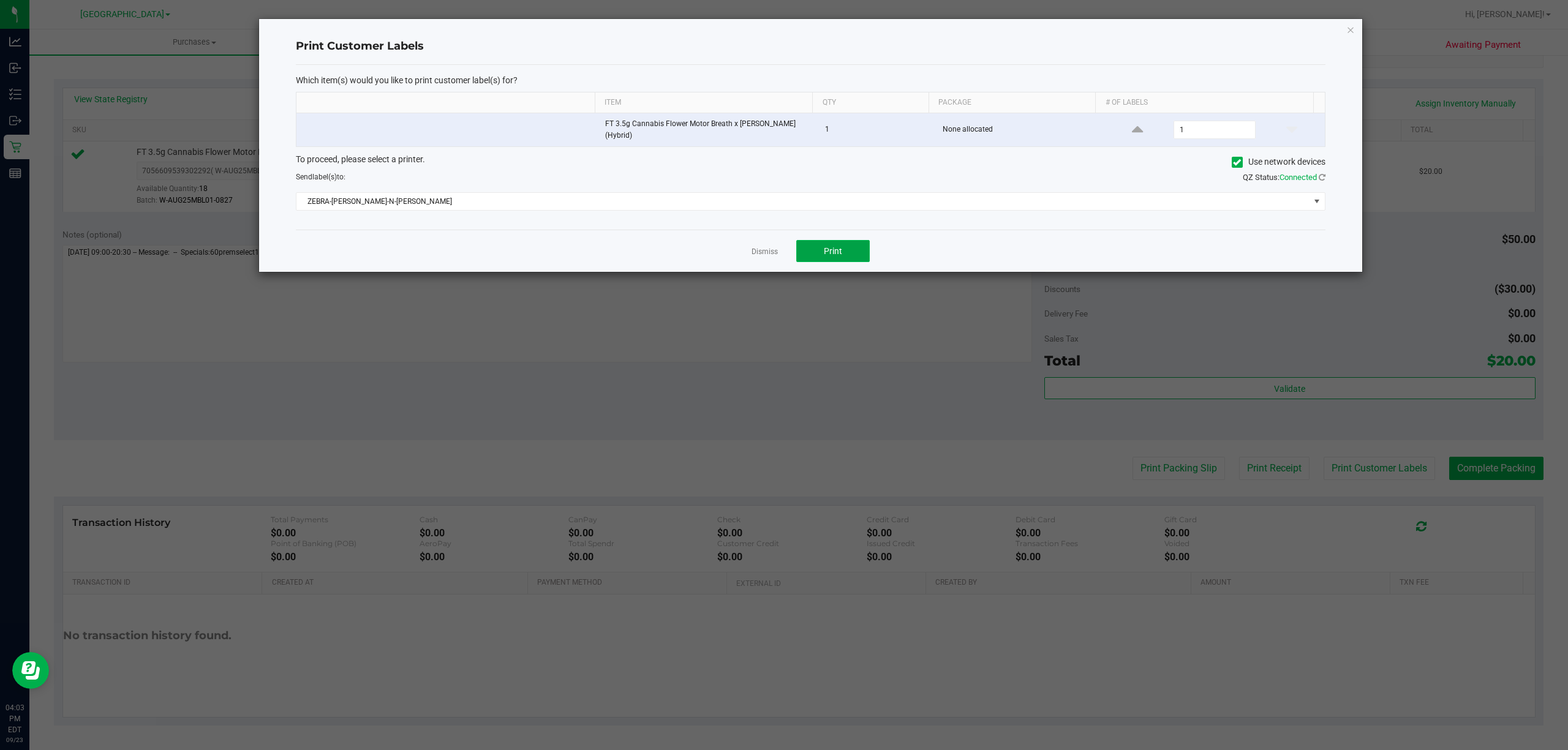
click at [832, 246] on span "Print" at bounding box center [832, 250] width 19 height 10
drag, startPoint x: 756, startPoint y: 249, endPoint x: 961, endPoint y: 311, distance: 214.2
click at [755, 249] on link "Dismiss" at bounding box center [764, 252] width 26 height 10
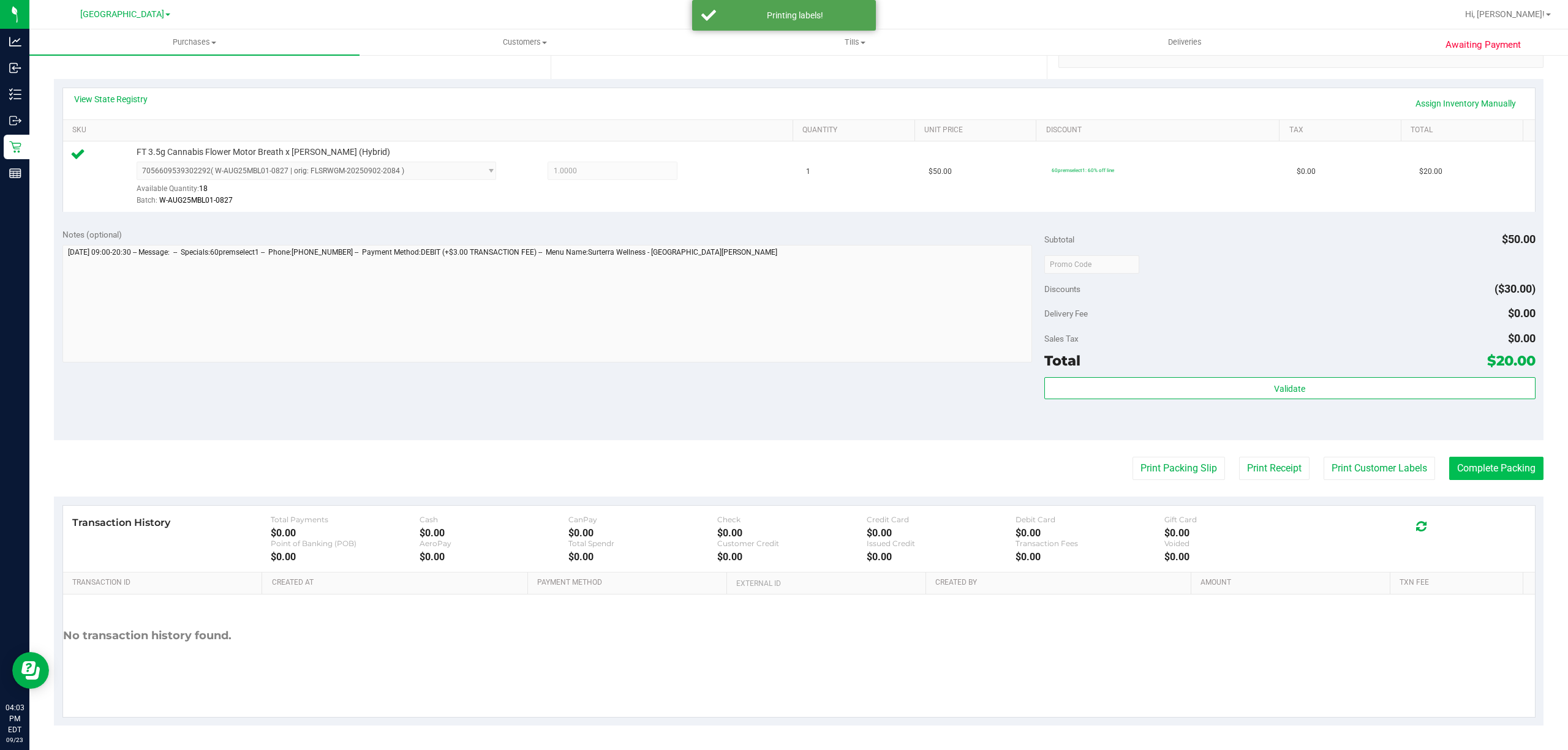
drag, startPoint x: 1497, startPoint y: 453, endPoint x: 1488, endPoint y: 461, distance: 12.0
click at [1495, 454] on purchase-details "Back Edit Purchase Cancel Purchase View Profile # 11995209 BioTrack ID: - Submi…" at bounding box center [798, 270] width 1490 height 910
click at [1474, 473] on button "Complete Packing" at bounding box center [1496, 468] width 95 height 23
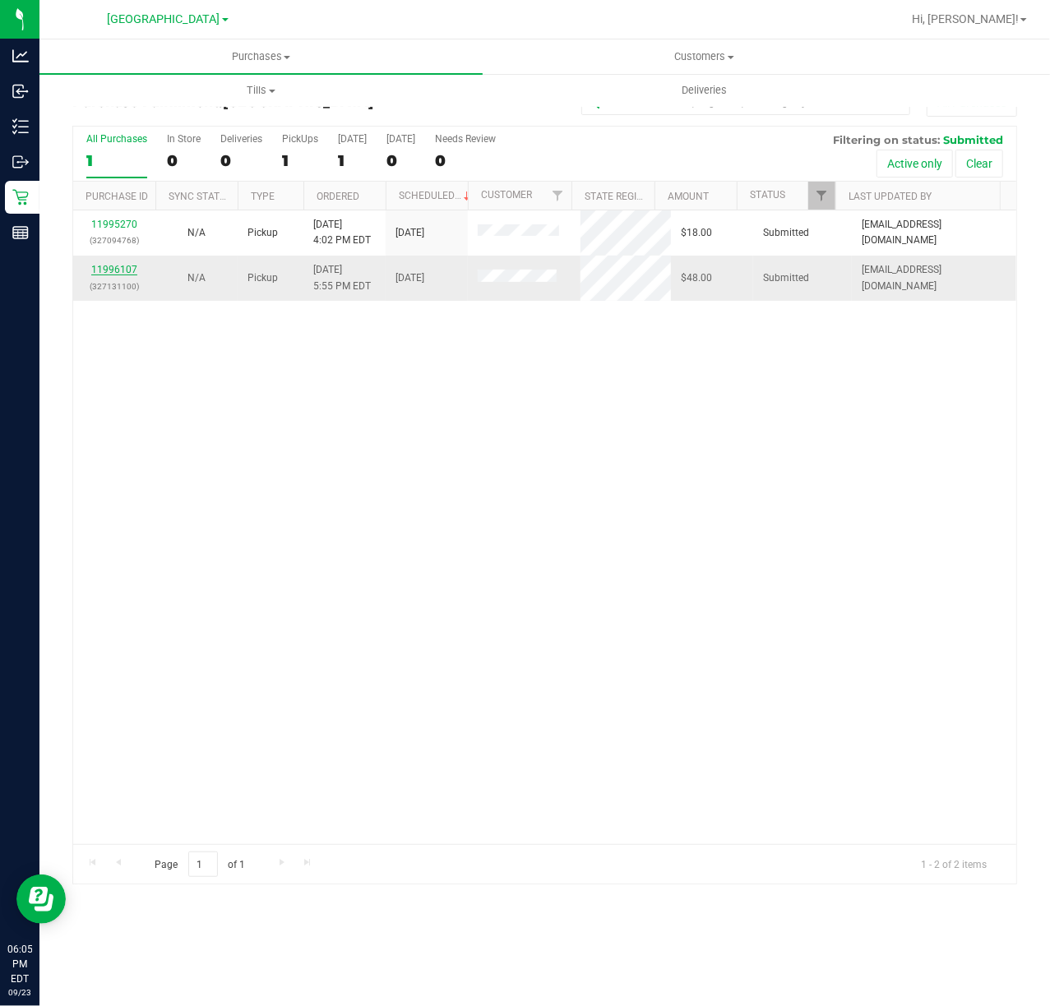
click at [122, 270] on link "11996107" at bounding box center [114, 270] width 46 height 12
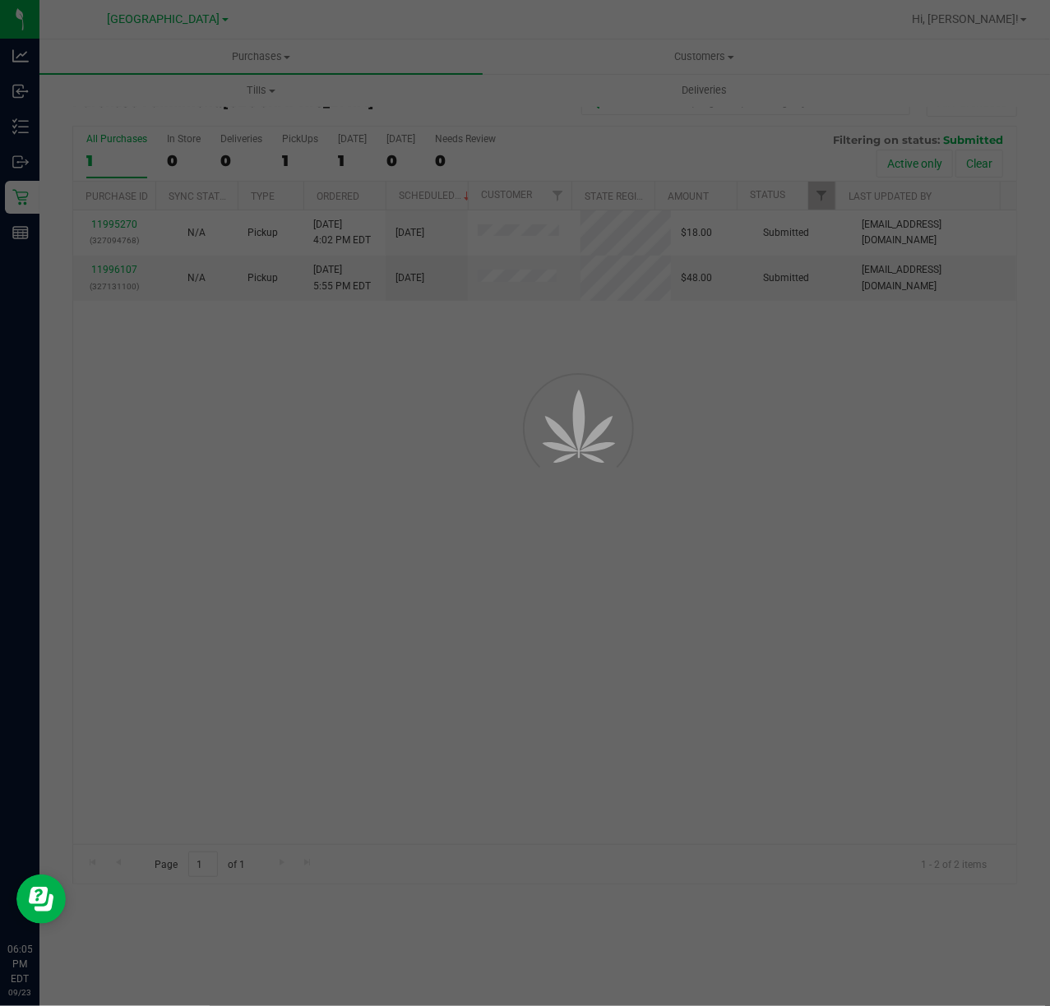
click at [130, 390] on div at bounding box center [525, 503] width 1050 height 1006
